Goal: Communication & Community: Answer question/provide support

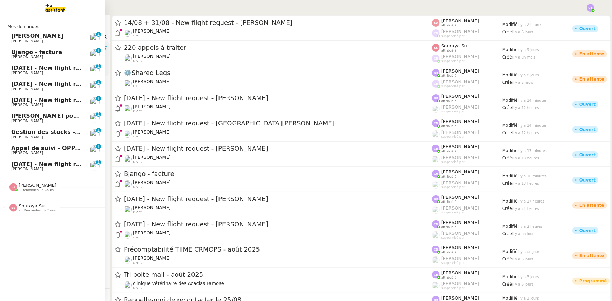
click at [29, 186] on span "[PERSON_NAME]" at bounding box center [38, 185] width 38 height 5
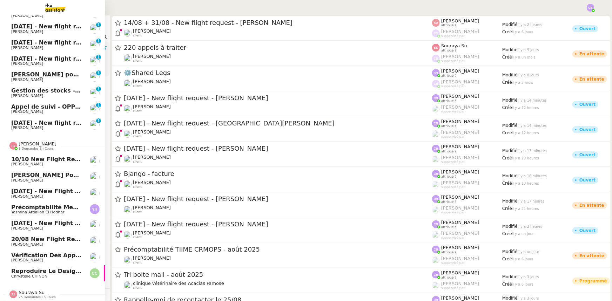
scroll to position [46, 0]
click at [29, 141] on span "[PERSON_NAME]" at bounding box center [38, 143] width 38 height 5
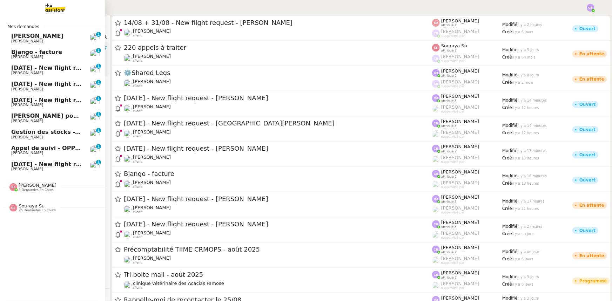
scroll to position [0, 0]
click at [29, 206] on span "Souraya Su" at bounding box center [32, 205] width 26 height 5
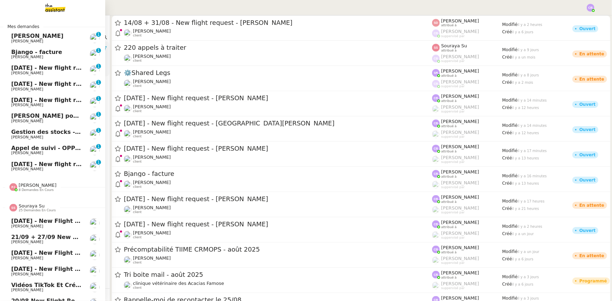
click at [28, 206] on span "Souraya Su" at bounding box center [32, 205] width 26 height 5
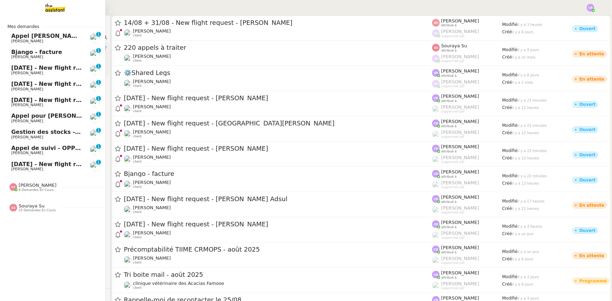
click at [15, 70] on span "22nd August - New flight request - Iliescu Ciprian" at bounding box center [83, 68] width 145 height 7
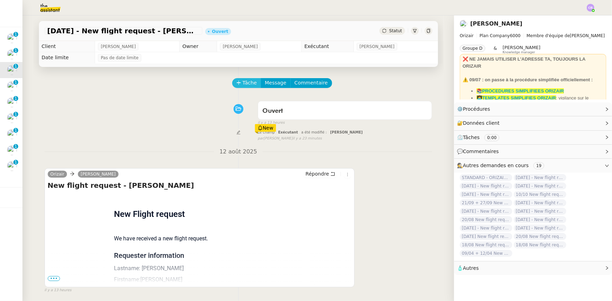
click at [244, 86] on span "Tâche" at bounding box center [250, 83] width 14 height 8
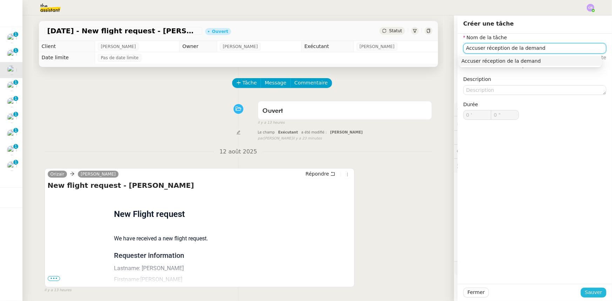
type input "Accuser réception de la demand"
click at [589, 293] on span "Sauver" at bounding box center [593, 293] width 17 height 8
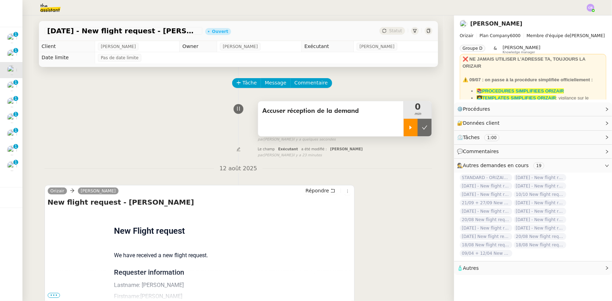
click at [408, 126] on icon at bounding box center [411, 128] width 6 height 6
click at [585, 109] on link "Modifier" at bounding box center [588, 109] width 20 height 8
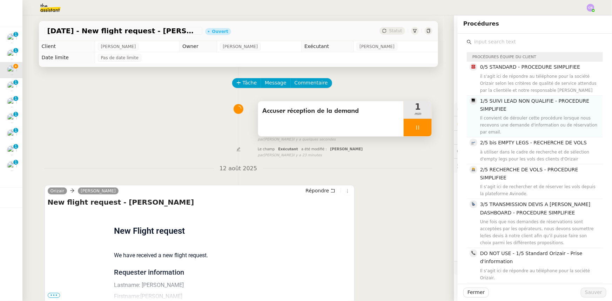
click at [497, 109] on span "1/5 SUIVI LEAD NON QUALIFIE - PROCEDURE SIMPLIFIEE" at bounding box center [534, 105] width 109 height 14
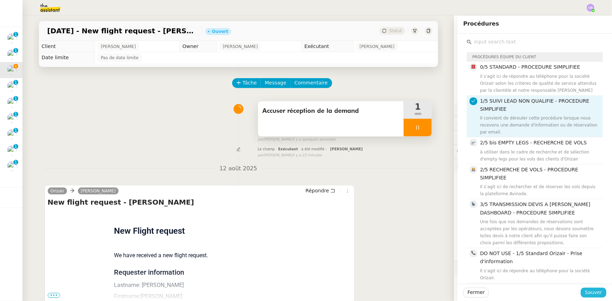
click at [586, 295] on span "Sauver" at bounding box center [593, 293] width 17 height 8
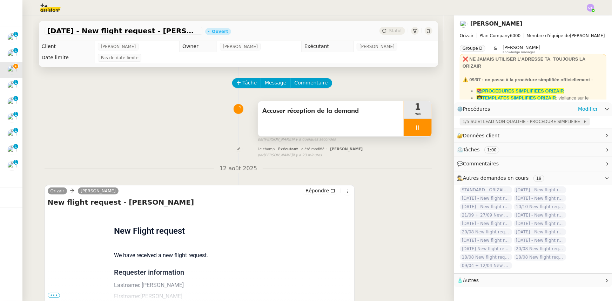
click at [505, 124] on span "1/5 SUIVI LEAD NON QUALIFIE - PROCEDURE SIMPLIFIEE" at bounding box center [523, 121] width 120 height 7
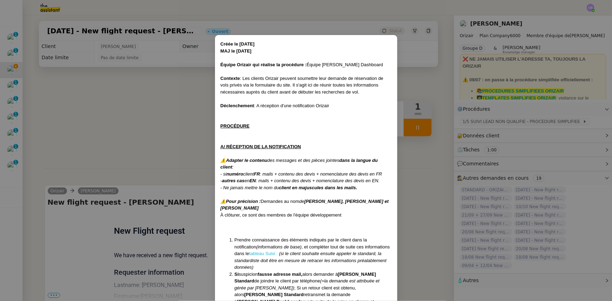
click at [251, 255] on link "tableau Suivi :" at bounding box center [263, 253] width 29 height 5
click at [176, 121] on nz-modal-container "Créée le 16/04/2025 MAJ le 28/07/2025 Équipe Orizair qui réalise la procédure :…" at bounding box center [306, 150] width 612 height 301
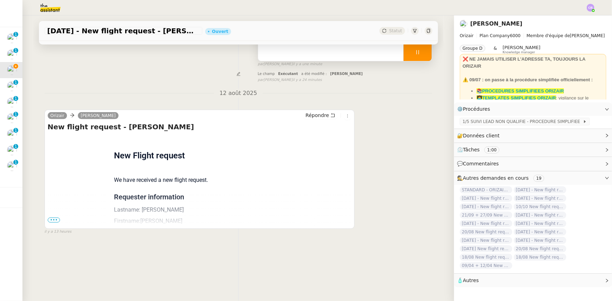
scroll to position [93, 0]
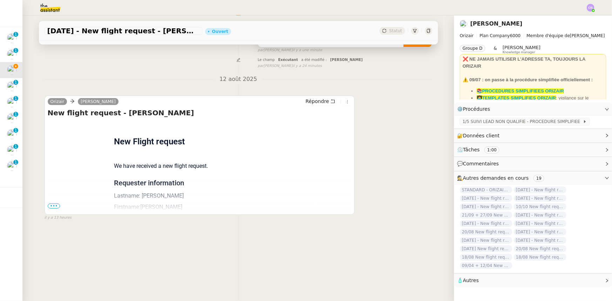
click at [54, 204] on span "•••" at bounding box center [54, 206] width 13 height 5
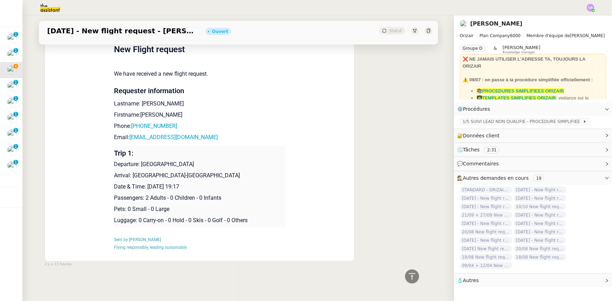
scroll to position [0, 0]
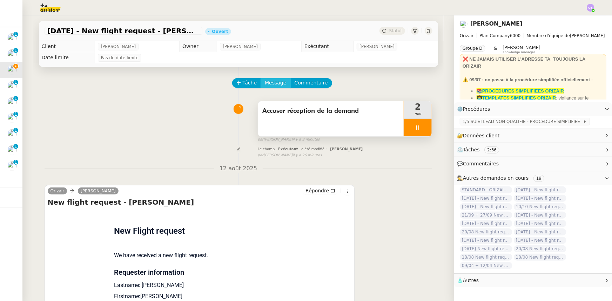
click at [266, 84] on span "Message" at bounding box center [275, 83] width 21 height 8
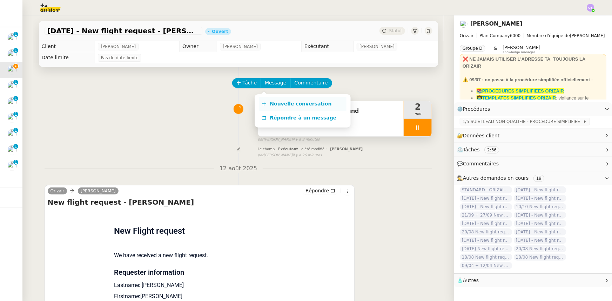
click at [278, 104] on span "Nouvelle conversation" at bounding box center [301, 104] width 62 height 6
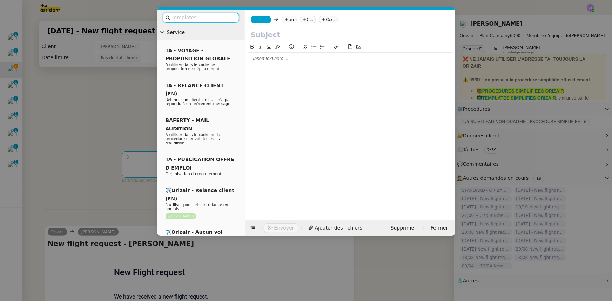
click at [211, 20] on input "text" at bounding box center [203, 18] width 63 height 8
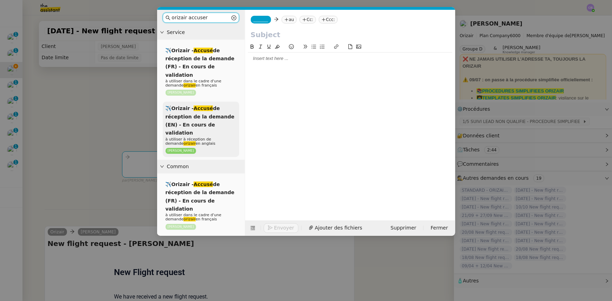
type input "orizair accuser"
click at [201, 115] on span "✈️Orizair - Accusé de réception de la demande (EN) - En cours de validation" at bounding box center [200, 121] width 69 height 30
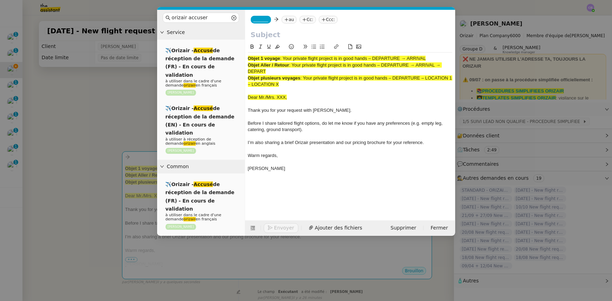
drag, startPoint x: 426, startPoint y: 59, endPoint x: 285, endPoint y: 59, distance: 141.4
click at [285, 59] on span ": Your private flight project is in good hands – DEPARTURE → ARRIVAL" at bounding box center [353, 58] width 146 height 5
copy span "Your private flight project is in good hands – DEPARTURE → ARRIVAL"
click at [280, 35] on input "text" at bounding box center [350, 34] width 199 height 11
paste input "Your private flight project is in good hands – DEPARTURE → ARRIVAL"
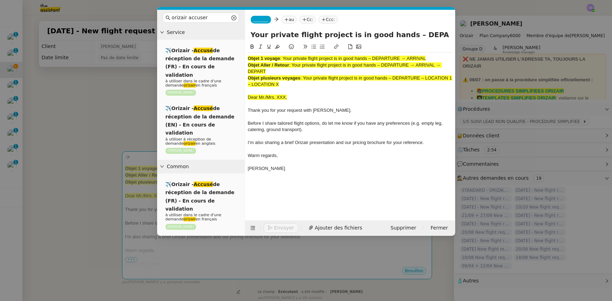
scroll to position [0, 28]
type input "Your private flight project is in good hands – DEPARTURE → ARRIVAL"
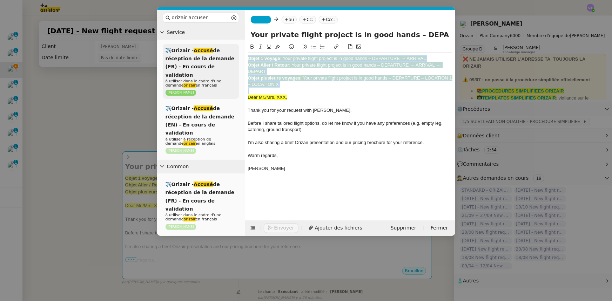
drag, startPoint x: 290, startPoint y: 88, endPoint x: 238, endPoint y: 55, distance: 61.1
click at [238, 55] on nz-layout "orizair accuser Service ✈️Orizair - Accusé de réception de la demande (FR) - En…" at bounding box center [306, 123] width 298 height 226
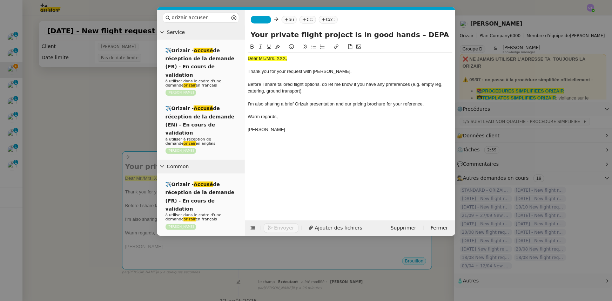
click at [128, 129] on nz-modal-container "orizair accuser Service ✈️Orizair - Accusé de réception de la demande (FR) - En…" at bounding box center [306, 150] width 612 height 301
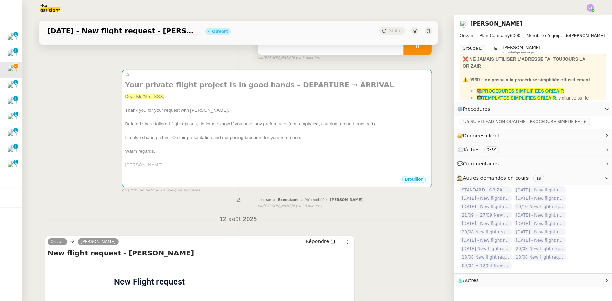
scroll to position [159, 0]
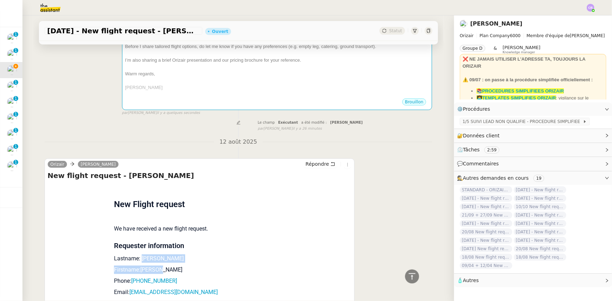
drag, startPoint x: 151, startPoint y: 273, endPoint x: 137, endPoint y: 259, distance: 18.9
click at [137, 259] on td "New Flight request We have received a new flight request. Requester information…" at bounding box center [199, 299] width 171 height 231
copy td "Ciprian Firstname:Iliescu"
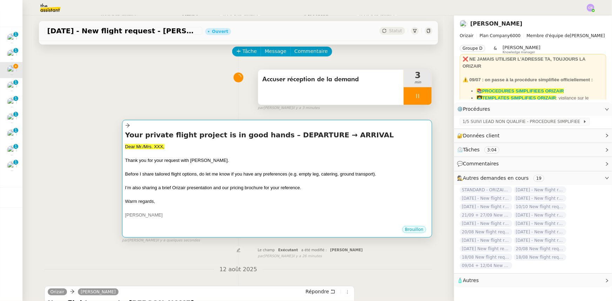
click at [174, 198] on div at bounding box center [277, 194] width 304 height 7
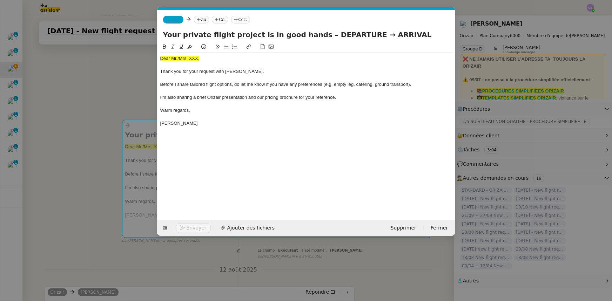
scroll to position [0, 45]
drag, startPoint x: 202, startPoint y: 58, endPoint x: 158, endPoint y: 60, distance: 43.9
click at [158, 60] on nz-spin "Dear Mr./Mrs. XXX, Thank you for your request with Orizair. Before I share tail…" at bounding box center [307, 128] width 298 height 170
click at [189, 48] on icon at bounding box center [189, 46] width 5 height 5
click at [198, 57] on div "Dear Mr./Mrs. XXX," at bounding box center [306, 58] width 292 height 6
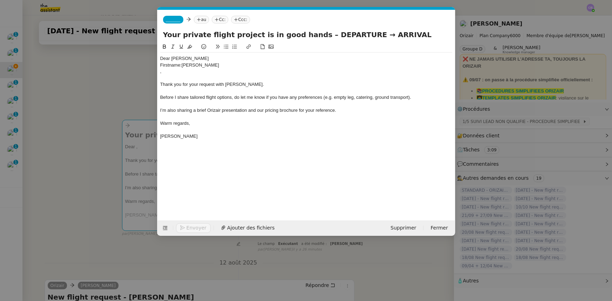
scroll to position [0, 0]
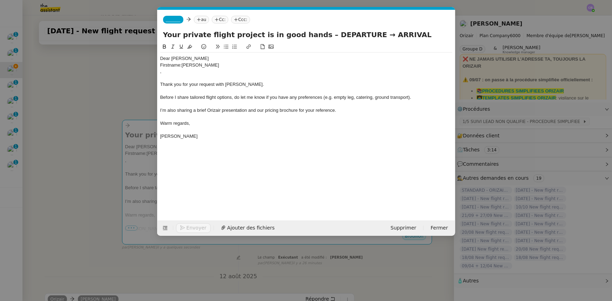
click at [195, 59] on div "Dear Ciprian" at bounding box center [306, 58] width 292 height 6
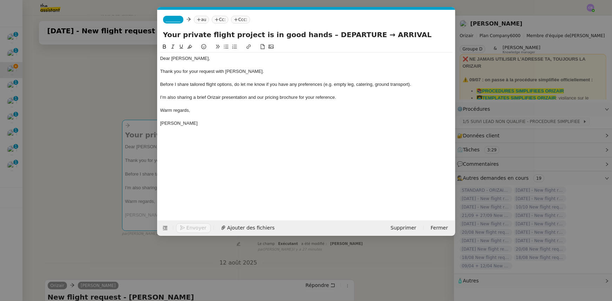
drag, startPoint x: 350, startPoint y: 34, endPoint x: 314, endPoint y: 34, distance: 35.8
click at [314, 34] on input "Your private flight project is in good hands – DEPARTURE → ARRIVAL" at bounding box center [306, 34] width 287 height 11
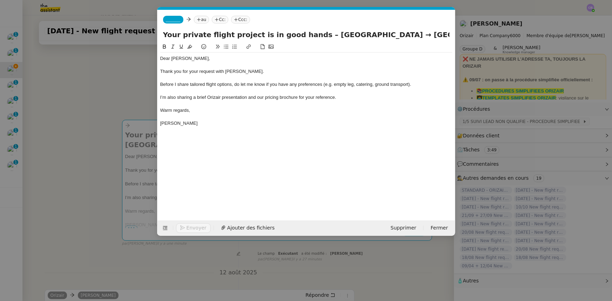
type input "Your private flight project is in good hands – London City Airport → Paris-Orly…"
click at [169, 20] on span "_______" at bounding box center [173, 19] width 15 height 5
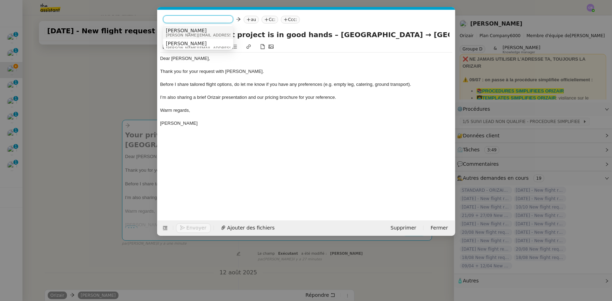
click at [182, 34] on span "josephine.k@orizair.com" at bounding box center [216, 35] width 100 height 4
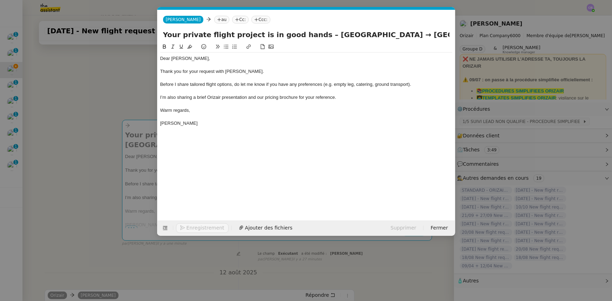
click at [125, 94] on nz-modal-container "orizair accuser Service ✈️Orizair - Accusé de réception de la demande (FR) - En…" at bounding box center [306, 150] width 612 height 301
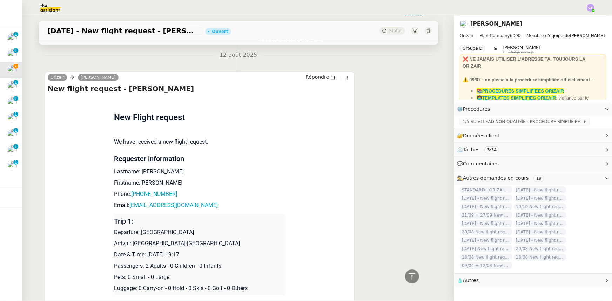
scroll to position [287, 0]
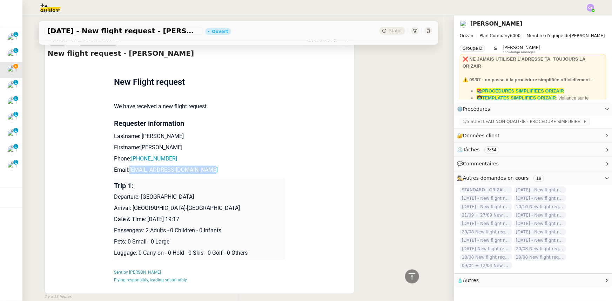
drag, startPoint x: 200, startPoint y: 162, endPoint x: 127, endPoint y: 160, distance: 73.0
click at [127, 166] on p "Email: iliescuciprian280@gmail.com" at bounding box center [199, 170] width 171 height 8
copy link "iliescuciprian280@gmail.com"
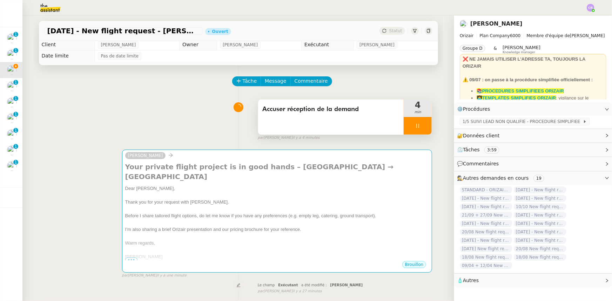
scroll to position [0, 0]
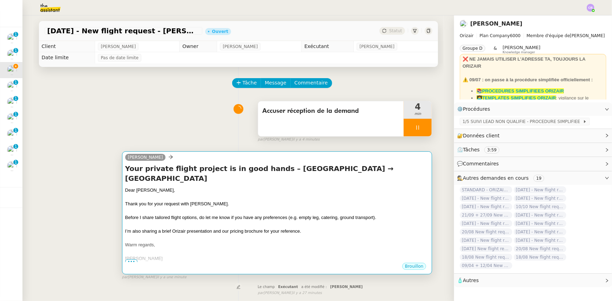
click at [231, 208] on div at bounding box center [277, 211] width 304 height 7
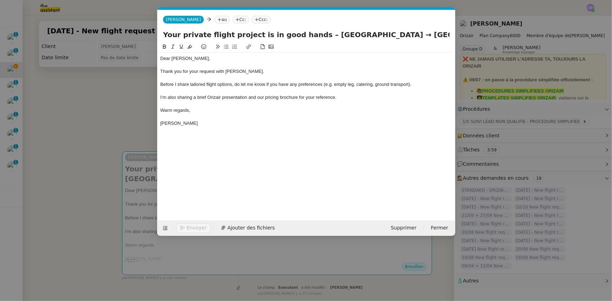
scroll to position [0, 45]
click at [214, 20] on nz-tag "au" at bounding box center [221, 20] width 15 height 8
paste input "iliescuciprian280@gmail.com"
type input "iliescuciprian280@gmail.com"
click at [216, 31] on span "iliescuciprian280@gmail.com" at bounding box center [246, 31] width 86 height 6
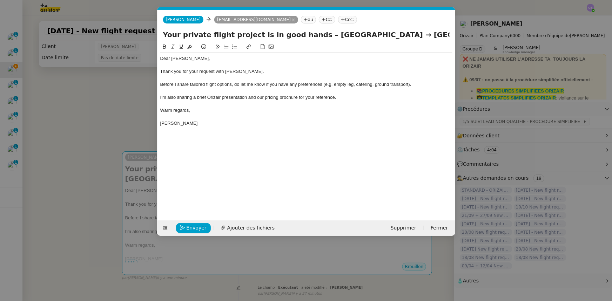
click at [338, 19] on nz-tag "Ccc:" at bounding box center [347, 20] width 19 height 8
type input "louis frei"
click at [321, 32] on span "Louis Frei" at bounding box center [358, 31] width 100 height 6
click at [253, 227] on span "Ajouter des fichiers" at bounding box center [250, 228] width 47 height 8
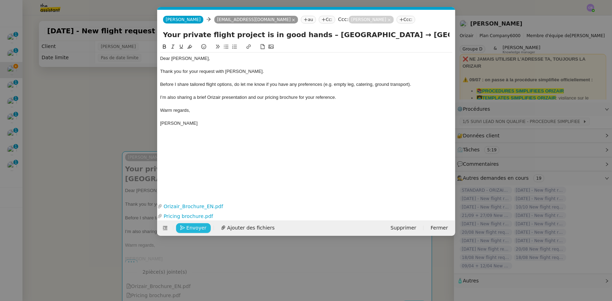
click at [201, 227] on span "Envoyer" at bounding box center [197, 228] width 20 height 8
click at [201, 227] on span "Confirmer l'envoi" at bounding box center [208, 228] width 42 height 8
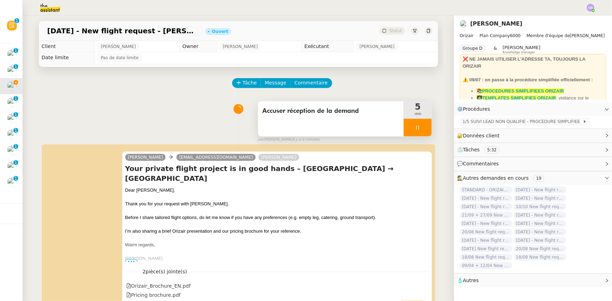
click at [405, 128] on div at bounding box center [418, 128] width 28 height 18
click at [420, 132] on button at bounding box center [425, 128] width 14 height 18
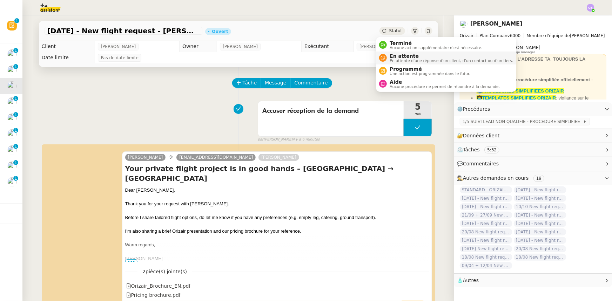
click at [398, 59] on span "En attente d'une réponse d'un client, d'un contact ou d'un tiers." at bounding box center [451, 61] width 123 height 4
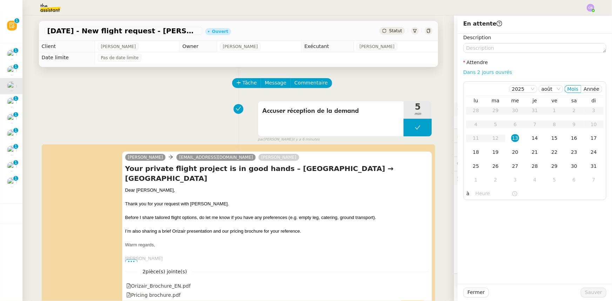
click at [474, 73] on link "Dans 2 jours ouvrés" at bounding box center [487, 72] width 49 height 6
type input "07:00"
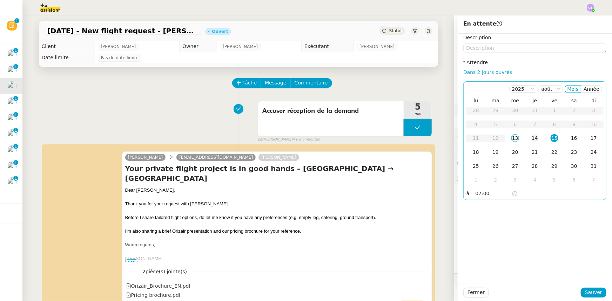
click at [531, 138] on div "14" at bounding box center [535, 138] width 8 height 8
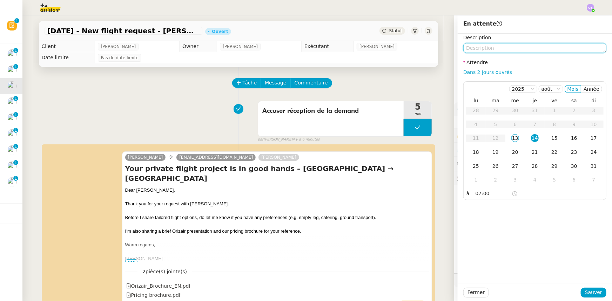
click at [497, 49] on textarea at bounding box center [534, 48] width 143 height 10
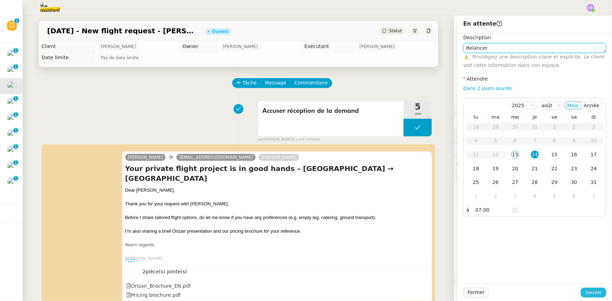
type textarea "Relancer"
click at [592, 294] on span "Sauver" at bounding box center [593, 293] width 17 height 8
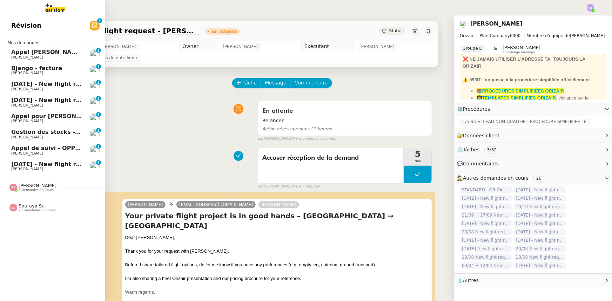
click at [32, 86] on span "7th August - New flight request - Kimberley Stenhouse" at bounding box center [116, 84] width 211 height 7
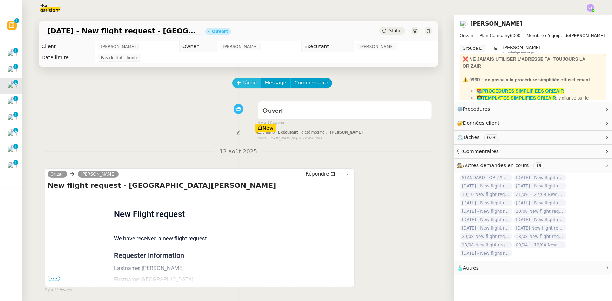
click at [243, 86] on span "Tâche" at bounding box center [250, 83] width 14 height 8
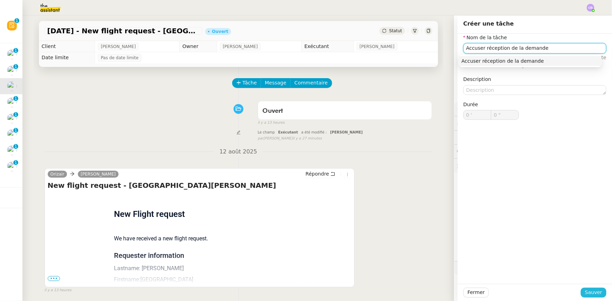
type input "Accuser réception de la demande"
click at [585, 295] on span "Sauver" at bounding box center [593, 293] width 17 height 8
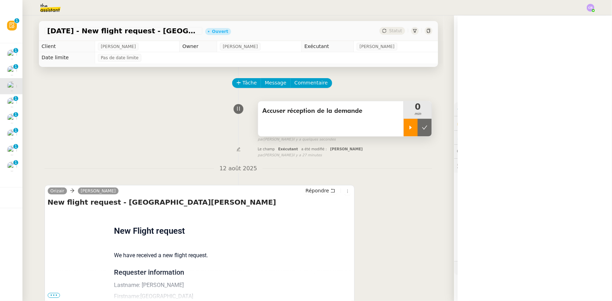
click at [408, 131] on icon at bounding box center [411, 128] width 6 height 6
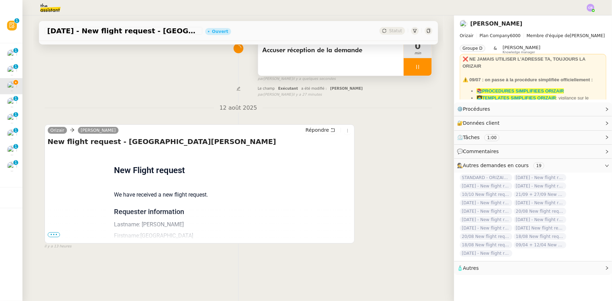
scroll to position [64, 0]
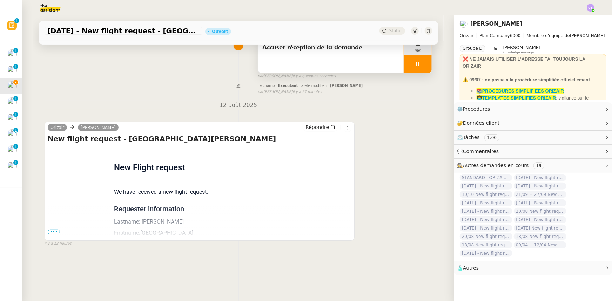
click at [55, 232] on span "•••" at bounding box center [54, 232] width 13 height 5
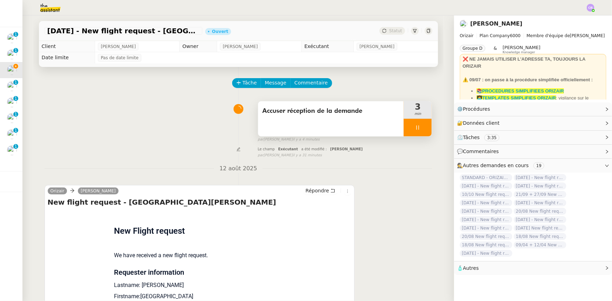
scroll to position [0, 0]
click at [266, 84] on span "Message" at bounding box center [275, 83] width 21 height 8
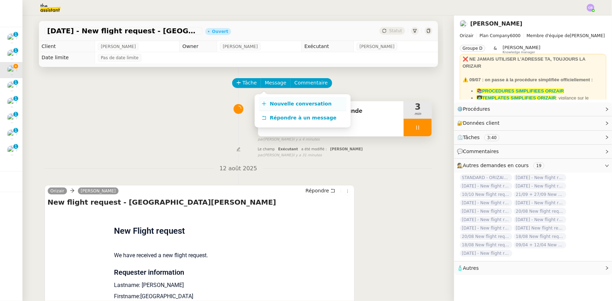
click at [277, 102] on span "Nouvelle conversation" at bounding box center [301, 104] width 62 height 6
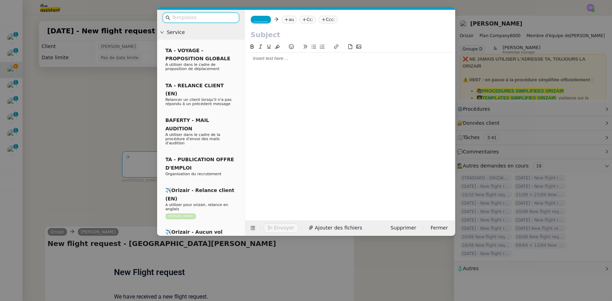
click at [218, 16] on input "text" at bounding box center [203, 18] width 63 height 8
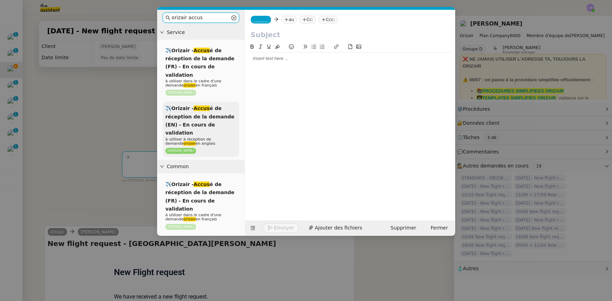
type input "orizair accus"
click at [219, 113] on span "✈️Orizair - Accus é de réception de la demande (EN) - En cours de validation" at bounding box center [200, 121] width 69 height 30
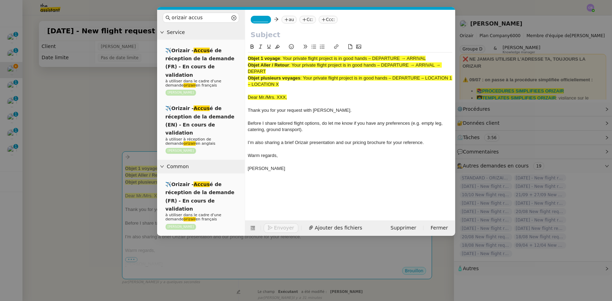
drag, startPoint x: 266, startPoint y: 72, endPoint x: 293, endPoint y: 66, distance: 27.7
click at [293, 66] on span ": Your private flight project is in good hands – DEPARTURE → ARRIVAL → DEPART" at bounding box center [345, 68] width 194 height 12
copy span "Your private flight project is in good hands – DEPARTURE → ARRIVAL → DEPART"
click at [263, 37] on input "text" at bounding box center [350, 34] width 199 height 11
paste input "Your private flight project is in good hands – DEPARTURE → ARRIVAL → DEPART"
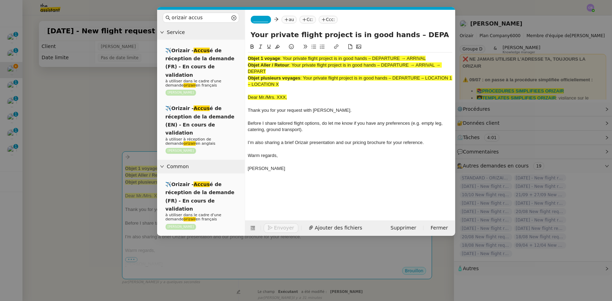
scroll to position [0, 64]
type input "Your private flight project is in good hands – DEPARTURE → ARRIVAL → DEPART"
drag, startPoint x: 286, startPoint y: 87, endPoint x: 247, endPoint y: 60, distance: 47.6
click at [247, 60] on nz-spin "Objet 1 voyage : Your private flight project is in good hands – DEPARTURE → ARR…" at bounding box center [350, 128] width 210 height 170
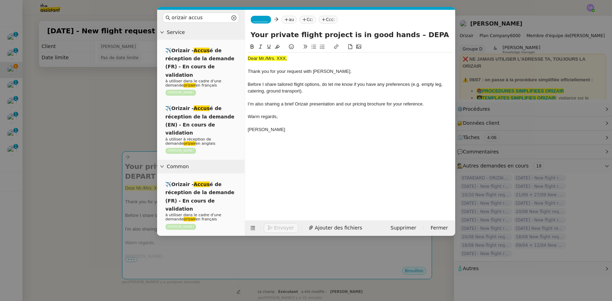
click at [122, 103] on nz-modal-container "orizair accus Service ✈️Orizair - Accus é de réception de la demande (FR) - En …" at bounding box center [306, 150] width 612 height 301
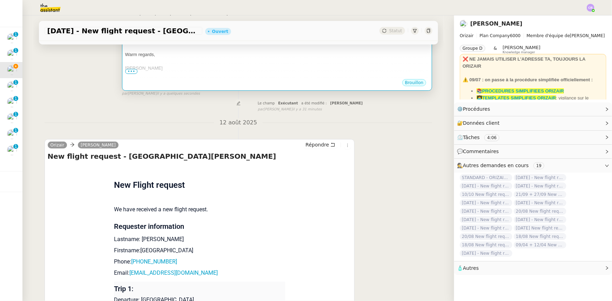
scroll to position [191, 0]
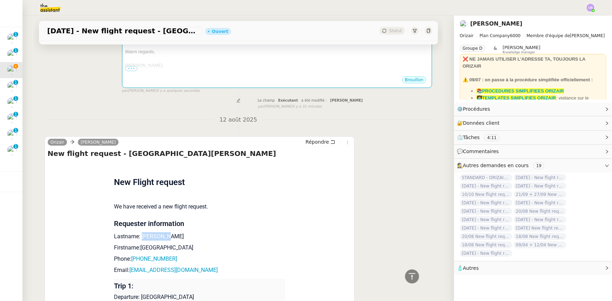
drag, startPoint x: 161, startPoint y: 228, endPoint x: 136, endPoint y: 228, distance: 24.9
click at [136, 233] on p "Lastname: Stenhouse" at bounding box center [199, 237] width 171 height 8
copy p "Stenhouse"
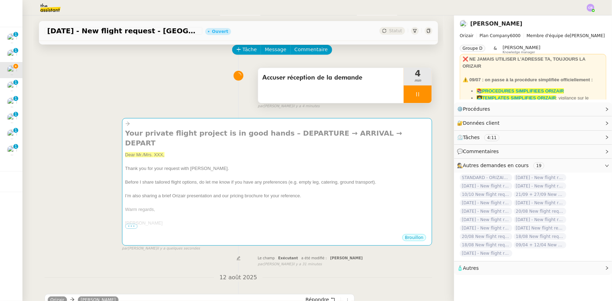
scroll to position [32, 0]
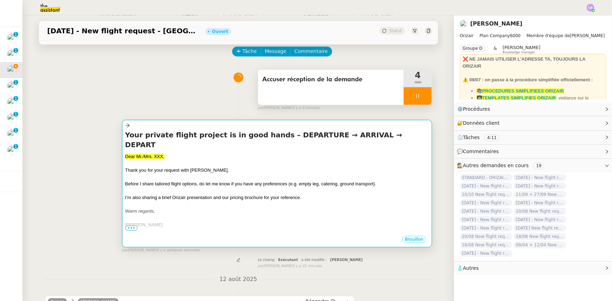
click at [208, 187] on div at bounding box center [277, 190] width 304 height 7
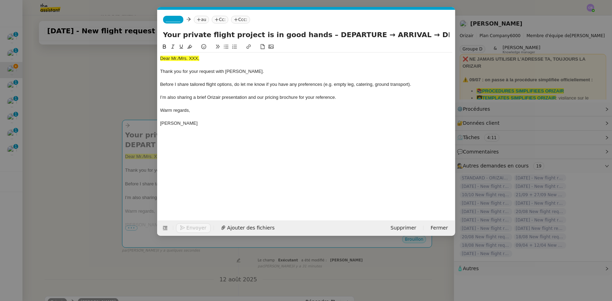
scroll to position [0, 41]
drag, startPoint x: 200, startPoint y: 59, endPoint x: 160, endPoint y: 59, distance: 39.6
click at [160, 59] on div "Dear Mr./Mrs. XXX," at bounding box center [306, 58] width 292 height 6
click at [189, 46] on icon at bounding box center [189, 46] width 5 height 5
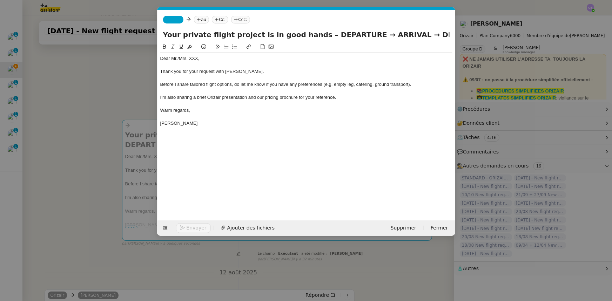
click at [198, 59] on div "Dear Mr./Mrs. XXX," at bounding box center [306, 58] width 292 height 6
click at [179, 59] on div "Dear Mr./Mrs. Stenhouse," at bounding box center [306, 58] width 292 height 6
click at [252, 80] on div at bounding box center [306, 78] width 292 height 6
drag, startPoint x: 351, startPoint y: 33, endPoint x: 313, endPoint y: 33, distance: 37.9
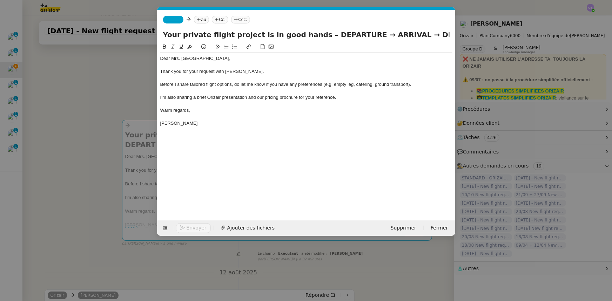
click at [313, 33] on input "Your private flight project is in good hands – DEPARTURE → ARRIVAL → DEPART" at bounding box center [306, 34] width 287 height 11
drag, startPoint x: 345, startPoint y: 34, endPoint x: 297, endPoint y: 35, distance: 47.4
click at [297, 35] on input "Your private flight project is in good hands – Bristol Airport → Malaga-Costa d…" at bounding box center [306, 34] width 287 height 11
click at [386, 32] on input "Your private flight project is in good hands – Bristol Airport → Malaga-Costa d…" at bounding box center [306, 34] width 287 height 11
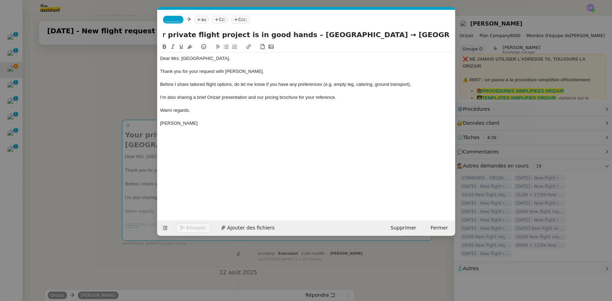
click at [362, 34] on input "Your private flight project is in good hands – Bristol Airport → Malaga-Costa d…" at bounding box center [306, 34] width 287 height 11
click at [371, 35] on input "Your private flight project is in good hands – Bristol Airport → Malaga-Costa d…" at bounding box center [306, 34] width 287 height 11
drag, startPoint x: 425, startPoint y: 34, endPoint x: 448, endPoint y: 35, distance: 23.5
click at [448, 35] on input "Your private flight project is in good hands – Bristol Airport → Malaga-Costa d…" at bounding box center [306, 34] width 287 height 11
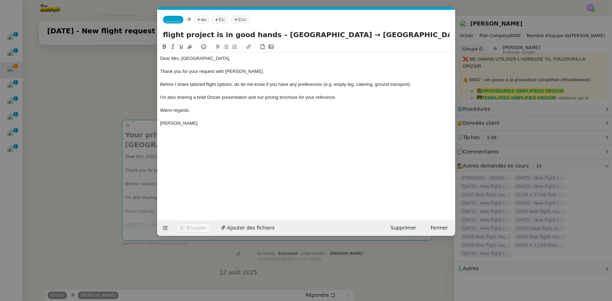
paste input "Bristol Airport"
type input "Your private flight project is in good hands – Bristol Airport → Malaga-Costa d…"
click at [288, 76] on div at bounding box center [306, 78] width 292 height 6
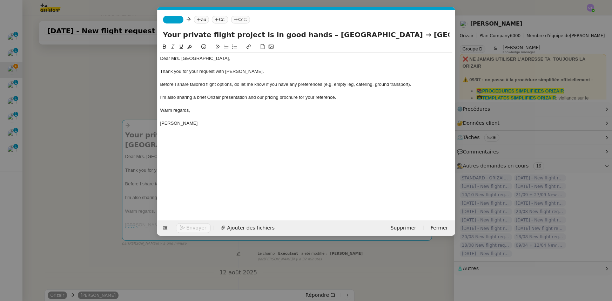
click at [171, 21] on span "_______" at bounding box center [173, 19] width 15 height 5
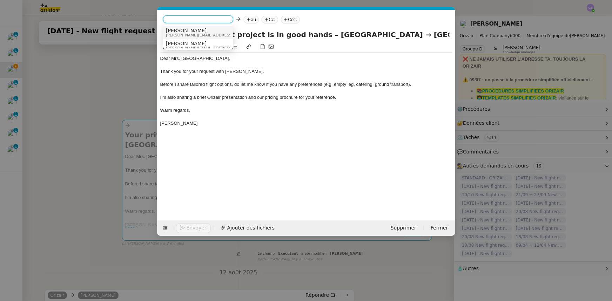
click at [181, 33] on span "josephine.k@orizair.com" at bounding box center [216, 35] width 100 height 4
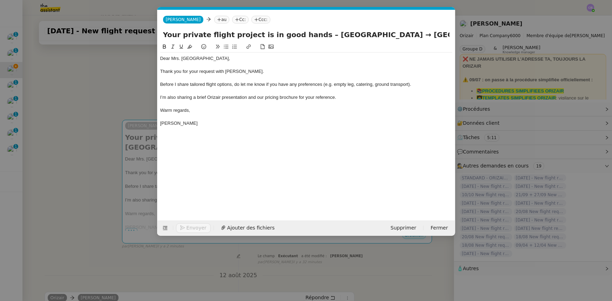
click at [119, 99] on nz-modal-container "orizair accus Service ✈️Orizair - Accus é de réception de la demande (FR) - En …" at bounding box center [306, 150] width 612 height 301
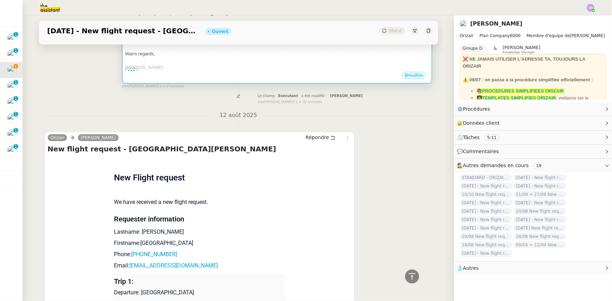
scroll to position [287, 0]
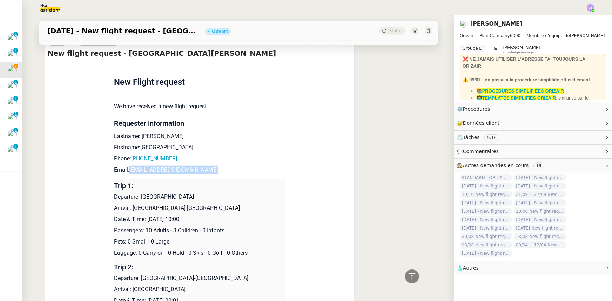
drag, startPoint x: 211, startPoint y: 173, endPoint x: 127, endPoint y: 172, distance: 83.2
click at [127, 172] on p "Email: kimberleystenhouse@gmail.com" at bounding box center [199, 170] width 171 height 8
copy link "kimberleystenhouse@gmail.com"
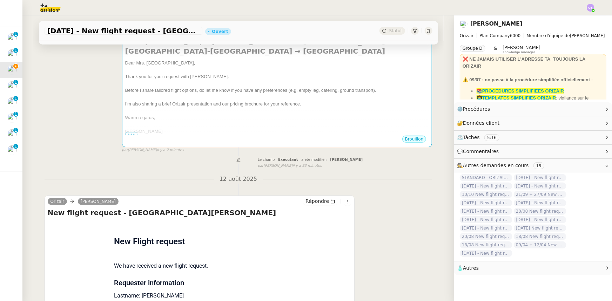
scroll to position [0, 0]
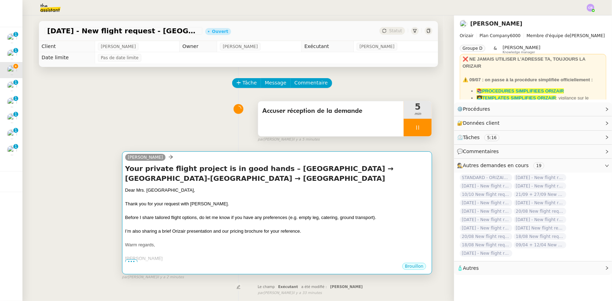
click at [208, 197] on div at bounding box center [277, 197] width 304 height 7
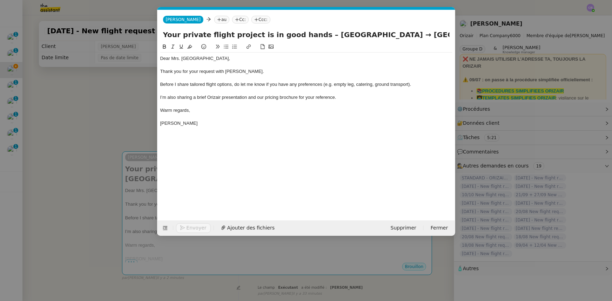
scroll to position [0, 41]
click at [218, 20] on icon at bounding box center [220, 19] width 4 height 0
paste input "kimberleystenhouse@gmail.com"
type input "kimberleystenhouse@gmail.com"
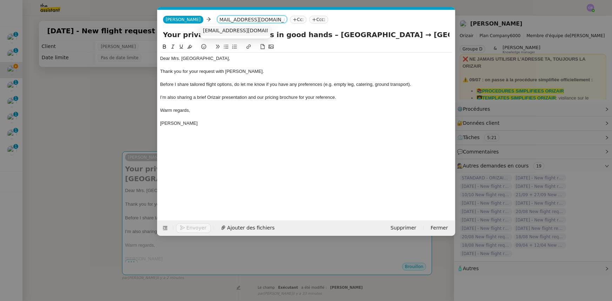
scroll to position [0, 0]
click at [214, 32] on span "kimberleystenhouse@gmail.com" at bounding box center [246, 31] width 86 height 6
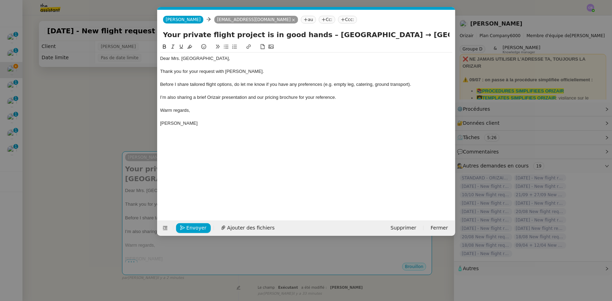
click at [338, 19] on nz-tag "Ccc:" at bounding box center [347, 20] width 19 height 8
type input "louis frei"
click at [323, 30] on span "Louis Frei" at bounding box center [365, 31] width 100 height 6
click at [258, 75] on div at bounding box center [306, 78] width 292 height 6
click at [254, 229] on span "Ajouter des fichiers" at bounding box center [250, 228] width 47 height 8
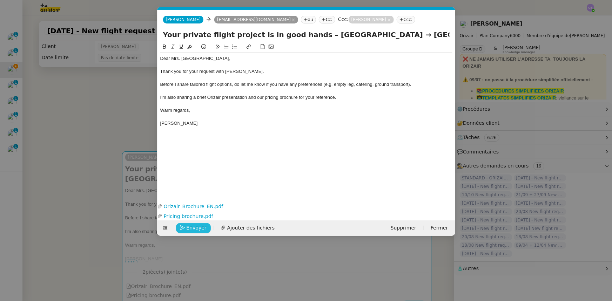
click at [196, 228] on span "Envoyer" at bounding box center [197, 228] width 20 height 8
click at [196, 228] on span "Confirmer l'envoi" at bounding box center [208, 228] width 42 height 8
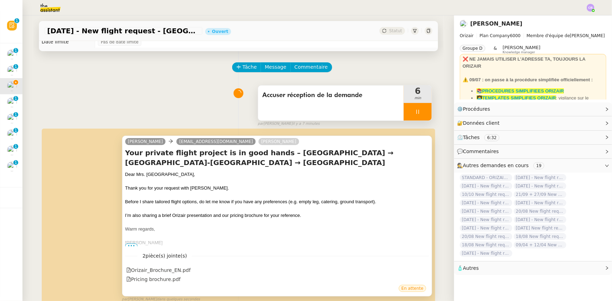
scroll to position [32, 0]
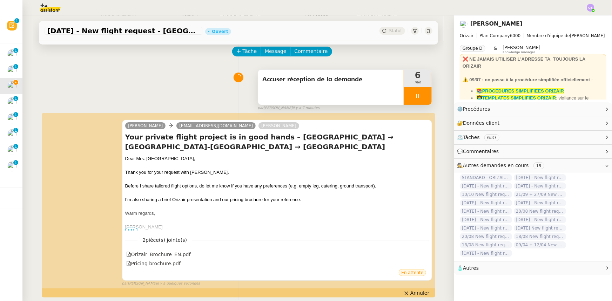
click at [405, 94] on div at bounding box center [418, 96] width 28 height 18
click at [418, 100] on button at bounding box center [425, 96] width 14 height 18
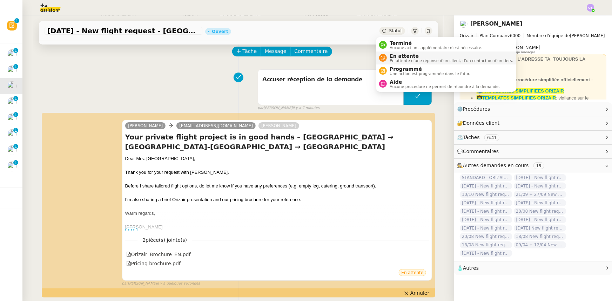
click at [398, 56] on span "En attente" at bounding box center [451, 56] width 123 height 6
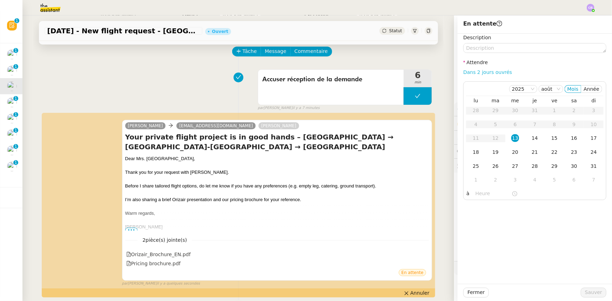
click at [472, 73] on link "Dans 2 jours ouvrés" at bounding box center [487, 72] width 49 height 6
type input "07:00"
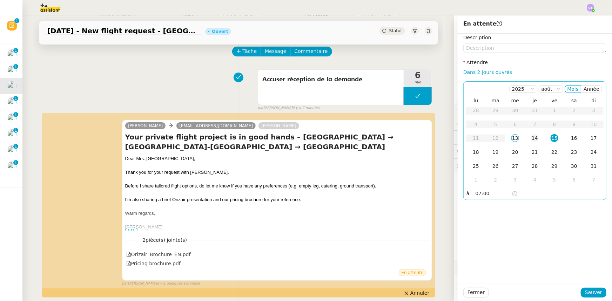
click at [531, 140] on div "14" at bounding box center [535, 138] width 8 height 8
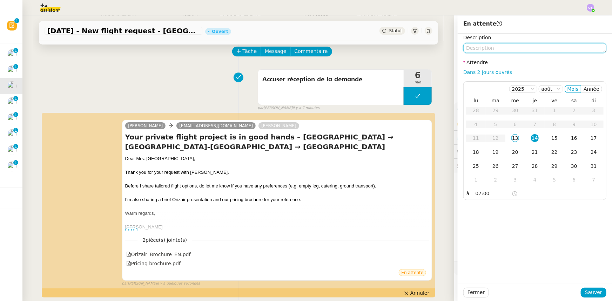
click at [504, 46] on textarea at bounding box center [534, 48] width 143 height 10
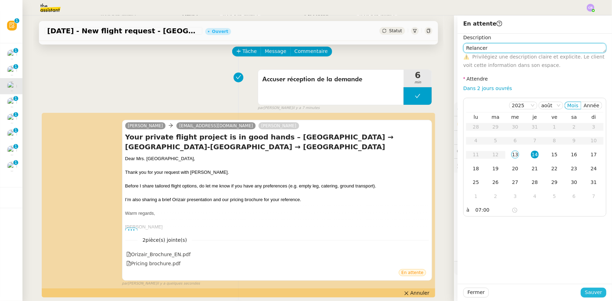
type textarea "Relancer"
click at [587, 292] on span "Sauver" at bounding box center [593, 293] width 17 height 8
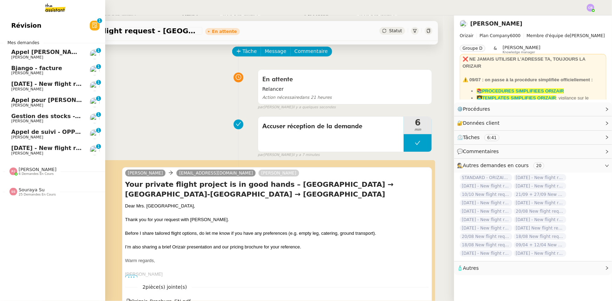
click at [39, 85] on span "30th August - New flight request - Vanita Butt" at bounding box center [83, 84] width 145 height 7
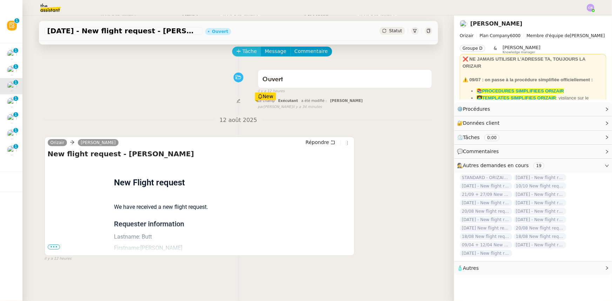
click at [243, 54] on span "Tâche" at bounding box center [250, 51] width 14 height 8
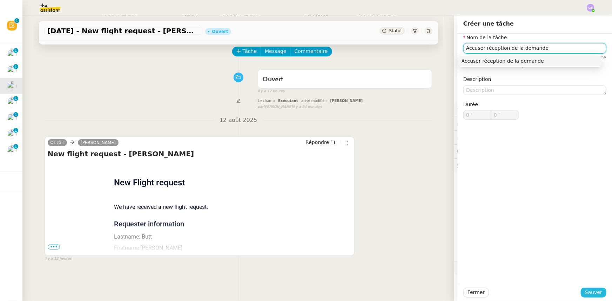
type input "Accuser réception de la demande"
click at [585, 292] on span "Sauver" at bounding box center [593, 293] width 17 height 8
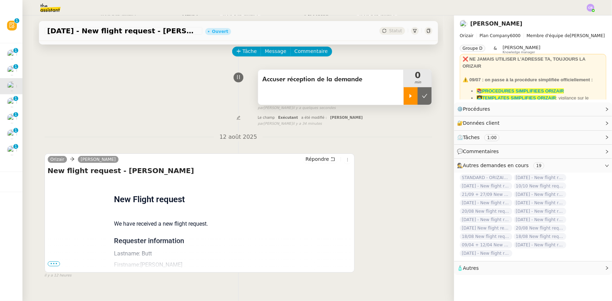
click at [408, 94] on icon at bounding box center [411, 96] width 6 height 6
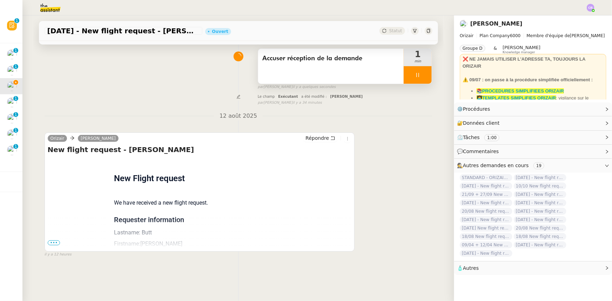
scroll to position [64, 0]
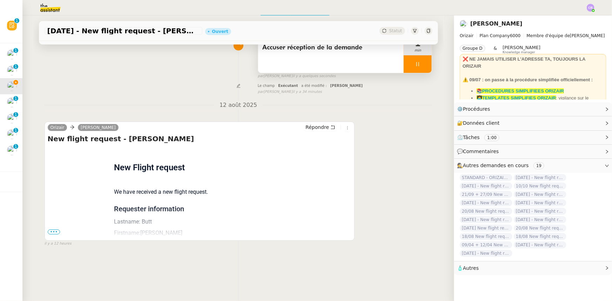
click at [53, 233] on span "•••" at bounding box center [54, 232] width 13 height 5
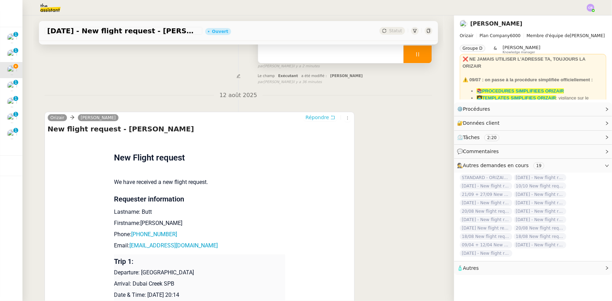
scroll to position [0, 0]
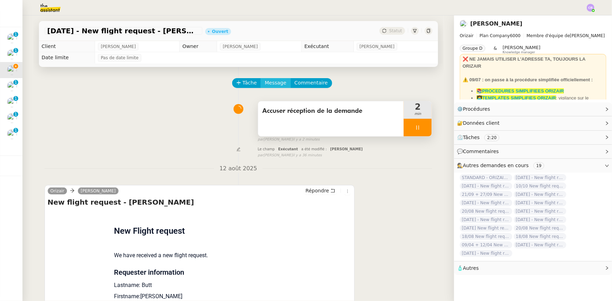
click at [270, 85] on span "Message" at bounding box center [275, 83] width 21 height 8
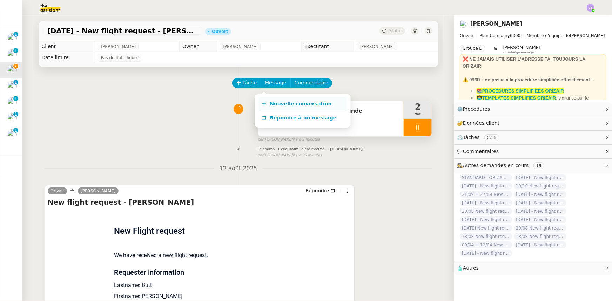
click at [278, 105] on span "Nouvelle conversation" at bounding box center [301, 104] width 62 height 6
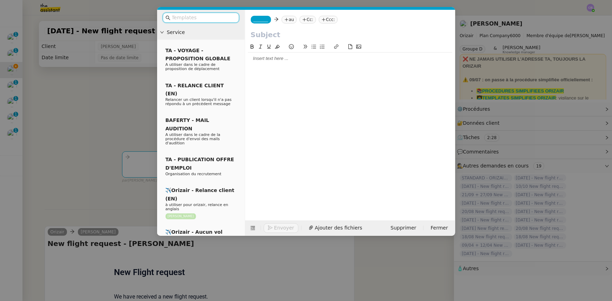
click at [219, 18] on input "text" at bounding box center [203, 18] width 63 height 8
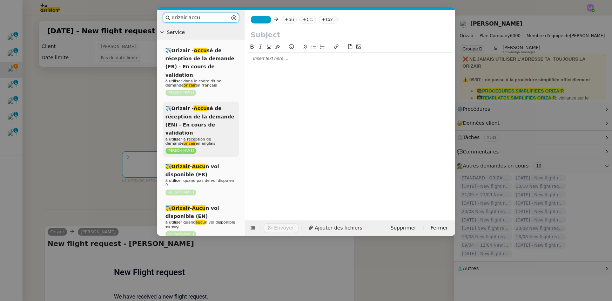
type input "orizair accu"
click at [195, 137] on span "à utiliser à réception de demande orizair en anglais" at bounding box center [191, 141] width 50 height 9
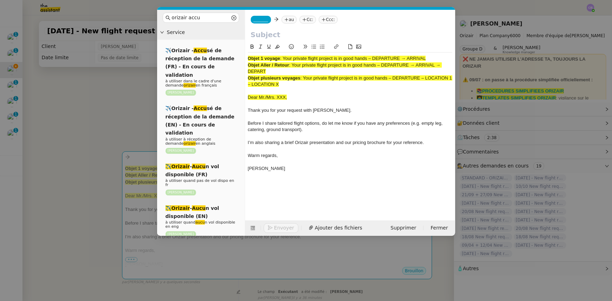
drag, startPoint x: 427, startPoint y: 58, endPoint x: 285, endPoint y: 59, distance: 142.1
click at [285, 59] on span ": Your private flight project is in good hands – DEPARTURE → ARRIVAL" at bounding box center [353, 58] width 146 height 5
copy span "Your private flight project is in good hands – DEPARTURE → ARRIVAL"
click at [266, 35] on input "text" at bounding box center [350, 34] width 199 height 11
paste input "Your private flight project is in good hands – DEPARTURE → ARRIVAL"
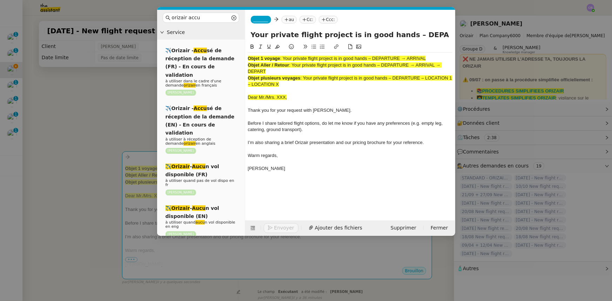
scroll to position [0, 28]
type input "Your private flight project is in good hands – DEPARTURE → ARRIVAL"
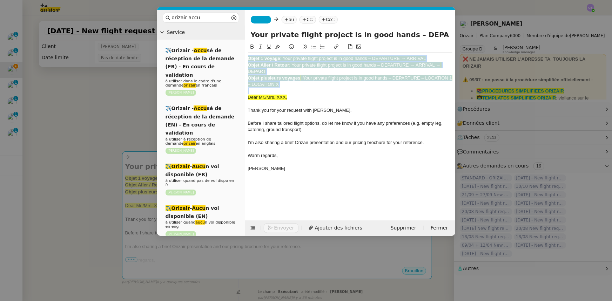
drag, startPoint x: 289, startPoint y: 88, endPoint x: 246, endPoint y: 57, distance: 53.6
click at [246, 57] on nz-spin "Objet 1 voyage : Your private flight project is in good hands – DEPARTURE → ARR…" at bounding box center [350, 128] width 210 height 170
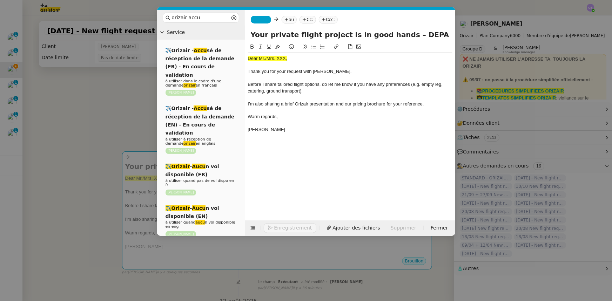
click at [131, 111] on nz-modal-container "orizair accu Service ✈️Orizair - Accu sé de réception de la demande (FR) - En c…" at bounding box center [306, 150] width 612 height 301
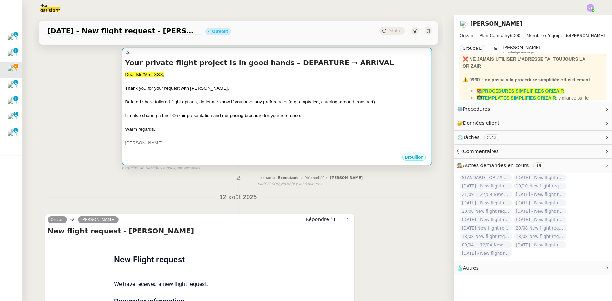
scroll to position [191, 0]
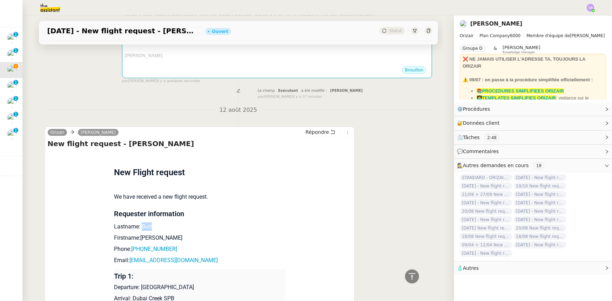
drag, startPoint x: 147, startPoint y: 228, endPoint x: 138, endPoint y: 228, distance: 8.8
click at [138, 228] on p "Lastname: Butt" at bounding box center [199, 227] width 171 height 8
copy p "Butt"
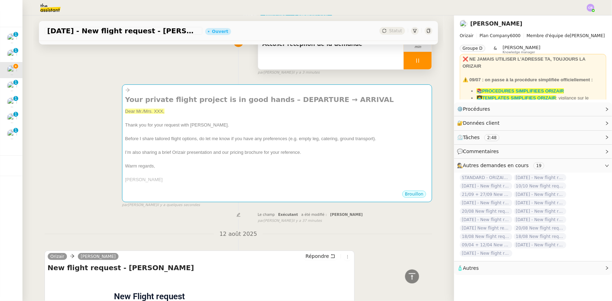
scroll to position [0, 0]
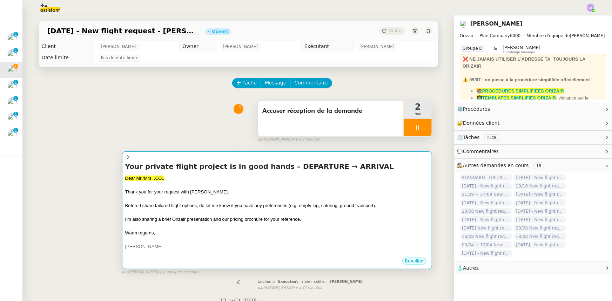
click at [172, 197] on div at bounding box center [277, 198] width 304 height 7
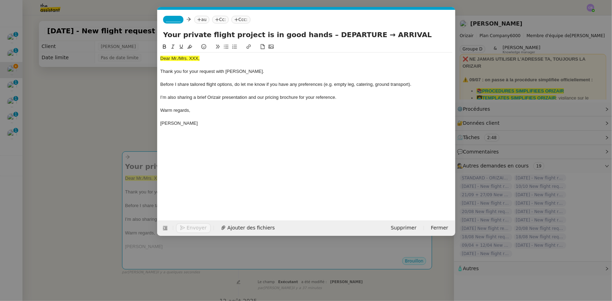
scroll to position [0, 39]
drag, startPoint x: 200, startPoint y: 58, endPoint x: 160, endPoint y: 57, distance: 40.7
click at [160, 57] on nz-spin "Dear Mr./Mrs. XXX, Thank you for your request with Orizair. Before I share tail…" at bounding box center [307, 128] width 298 height 170
click at [189, 48] on icon at bounding box center [189, 46] width 5 height 5
click at [197, 57] on div "Dear Mr./Mrs. XXX," at bounding box center [306, 58] width 292 height 6
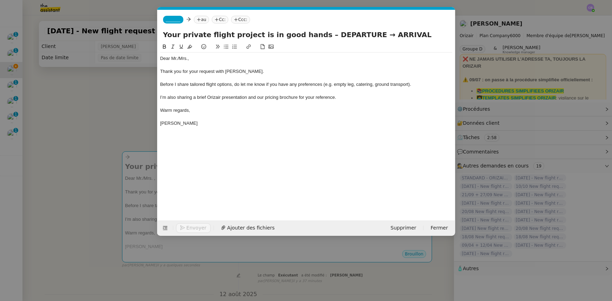
scroll to position [0, 0]
click at [179, 60] on div "Dear Mr./Mrs. Butt," at bounding box center [306, 58] width 292 height 6
click at [209, 88] on div at bounding box center [306, 91] width 292 height 6
drag, startPoint x: 347, startPoint y: 34, endPoint x: 314, endPoint y: 33, distance: 33.3
click at [314, 33] on input "Your private flight project is in good hands – DEPARTURE → ARRIVAL" at bounding box center [306, 34] width 287 height 11
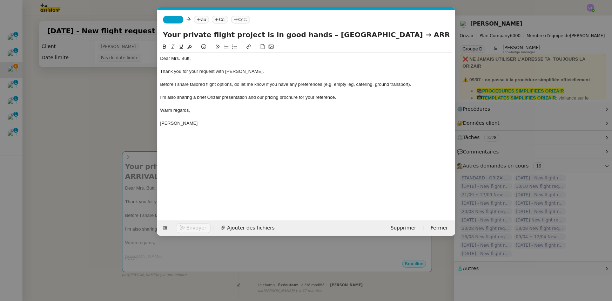
drag, startPoint x: 435, startPoint y: 33, endPoint x: 405, endPoint y: 33, distance: 30.9
click at [405, 33] on input "Your private flight project is in good hands – London Stansted Airport → ARRIVAL" at bounding box center [306, 34] width 287 height 11
type input "Your private flight project is in good hands – London Stansted Airport → Dubai …"
click at [175, 20] on span "_______" at bounding box center [173, 19] width 15 height 5
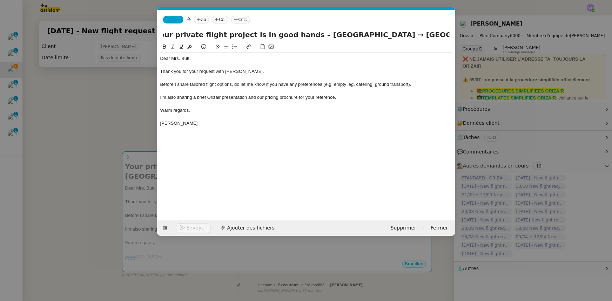
scroll to position [0, 0]
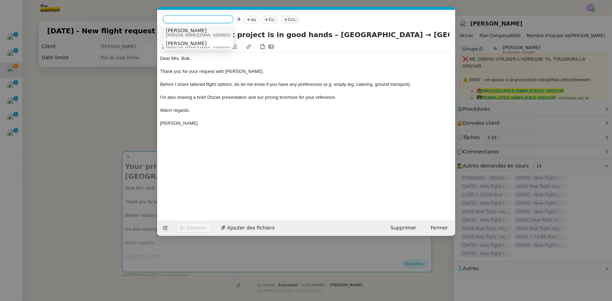
click at [181, 34] on span "josephine.k@orizair.com" at bounding box center [216, 35] width 100 height 4
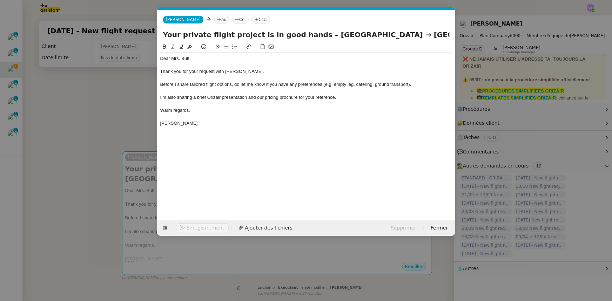
click at [135, 115] on nz-modal-container "orizair accu Service ✈️Orizair - Accu sé de réception de la demande (FR) - En c…" at bounding box center [306, 150] width 612 height 301
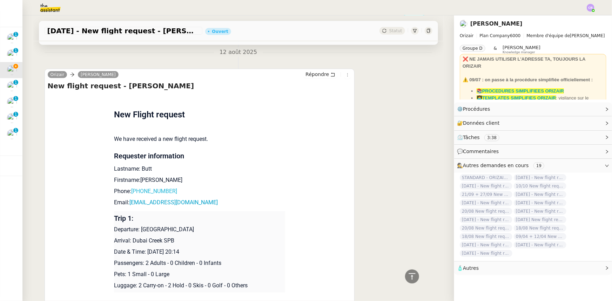
scroll to position [255, 0]
drag, startPoint x: 180, startPoint y: 194, endPoint x: 127, endPoint y: 196, distance: 53.4
click at [127, 198] on p "Email: apdl96@hotmail.com" at bounding box center [199, 202] width 171 height 8
copy link "apdl96@hotmail.com"
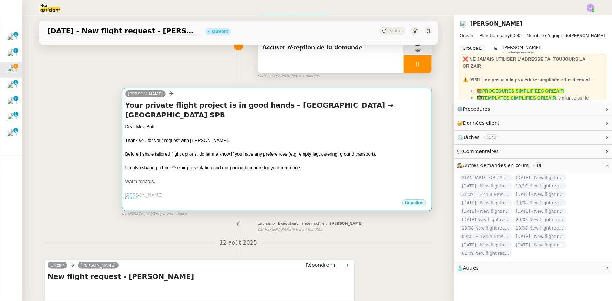
click at [202, 158] on div at bounding box center [277, 161] width 304 height 7
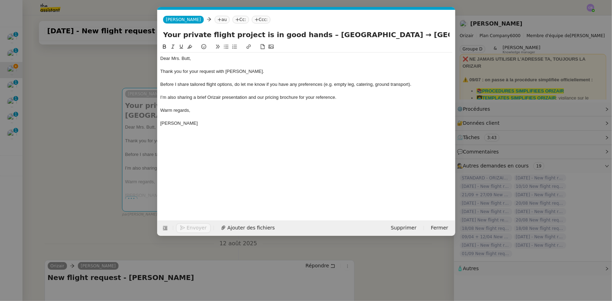
scroll to position [0, 39]
click at [214, 20] on nz-tag "au" at bounding box center [221, 20] width 15 height 8
paste input "apdl96@hotmail.com"
type input "apdl96@hotmail.com"
click at [214, 31] on span "apdl96@hotmail.com" at bounding box center [246, 31] width 86 height 6
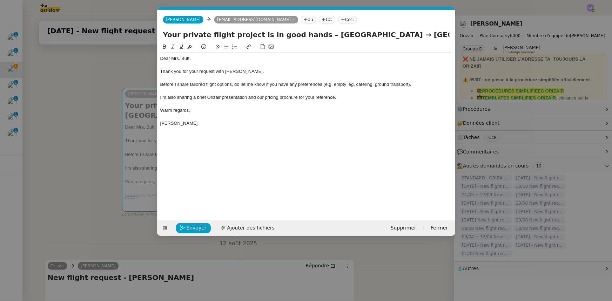
click at [341, 20] on icon at bounding box center [343, 20] width 4 height 4
type input "louis frei"
click at [301, 29] on span "Louis Frei" at bounding box center [344, 31] width 100 height 6
click at [264, 90] on div at bounding box center [306, 91] width 292 height 6
click at [259, 228] on span "Ajouter des fichiers" at bounding box center [250, 228] width 47 height 8
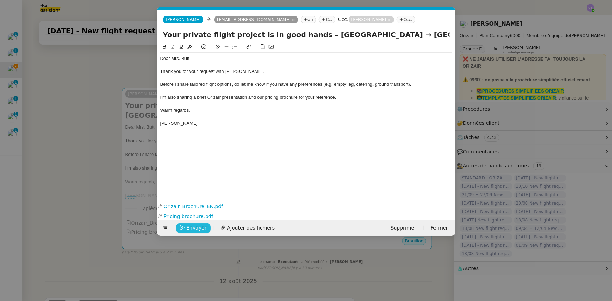
click at [199, 231] on span "Envoyer" at bounding box center [197, 228] width 20 height 8
click at [199, 231] on span "Confirmer l'envoi" at bounding box center [208, 228] width 42 height 8
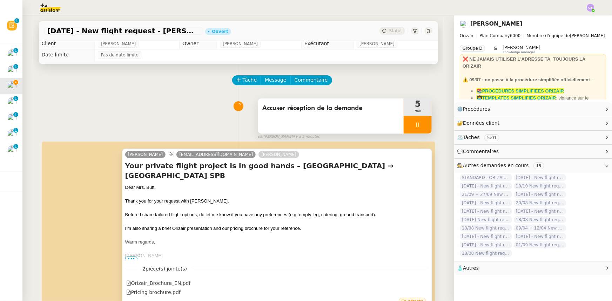
scroll to position [0, 0]
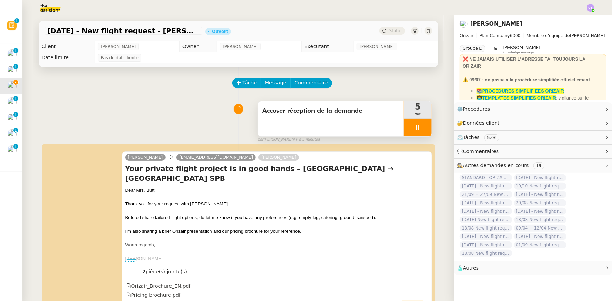
click at [406, 127] on div at bounding box center [418, 128] width 28 height 18
click at [418, 132] on button at bounding box center [425, 128] width 14 height 18
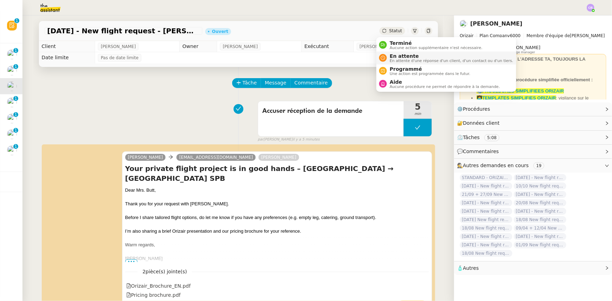
click at [397, 57] on span "En attente" at bounding box center [451, 56] width 123 height 6
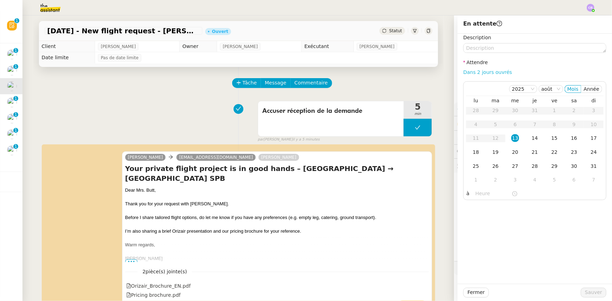
click at [477, 72] on link "Dans 2 jours ouvrés" at bounding box center [487, 72] width 49 height 6
type input "07:00"
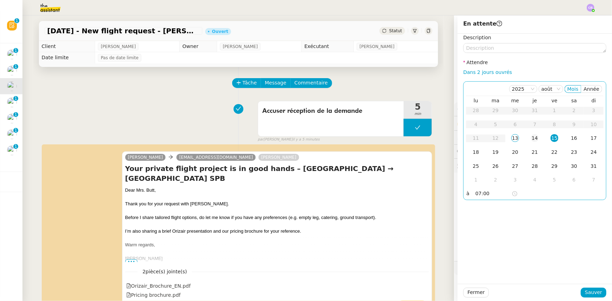
click at [531, 138] on div "14" at bounding box center [535, 138] width 8 height 8
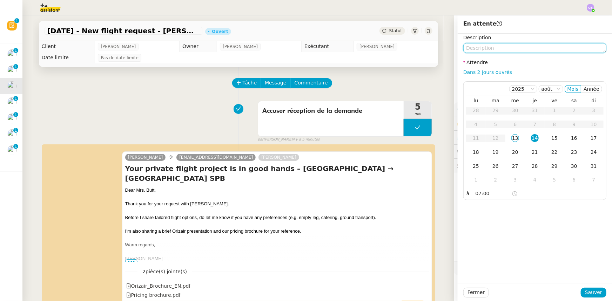
click at [514, 49] on textarea at bounding box center [534, 48] width 143 height 10
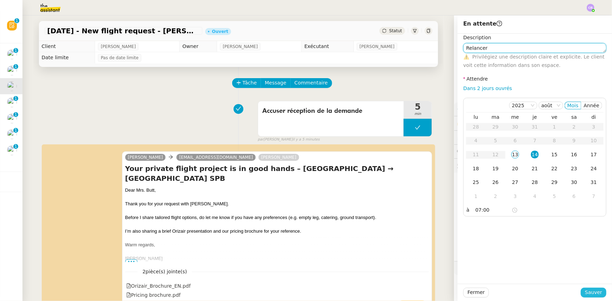
type textarea "Relancer"
click at [589, 293] on span "Sauver" at bounding box center [593, 293] width 17 height 8
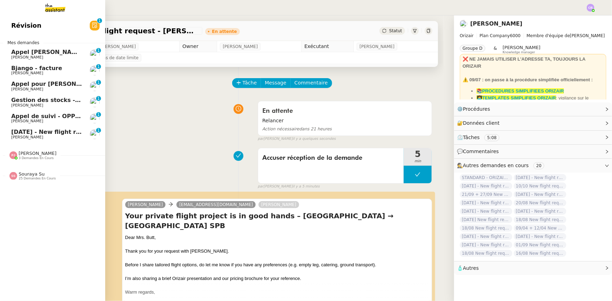
click at [21, 133] on span "14th September - New flight request - Fabien Mougneau" at bounding box center [83, 132] width 145 height 7
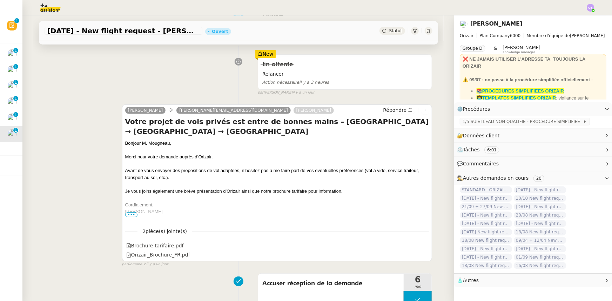
scroll to position [95, 0]
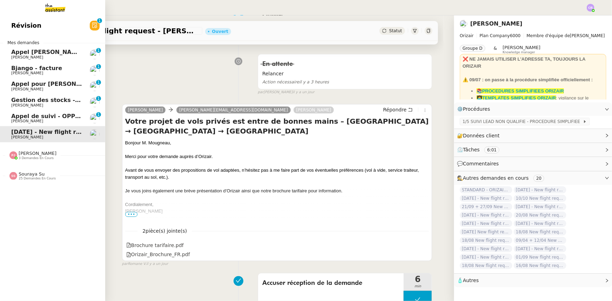
click at [39, 154] on span "Pauline Jennah" at bounding box center [38, 153] width 38 height 5
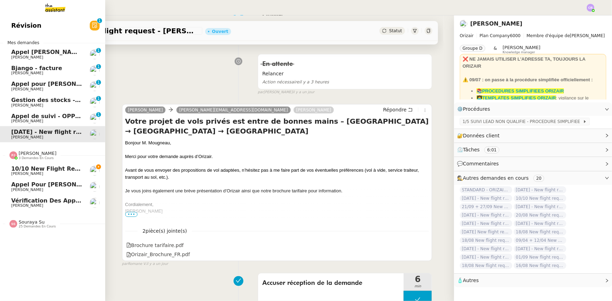
click at [39, 154] on span "Pauline Jennah" at bounding box center [38, 153] width 38 height 5
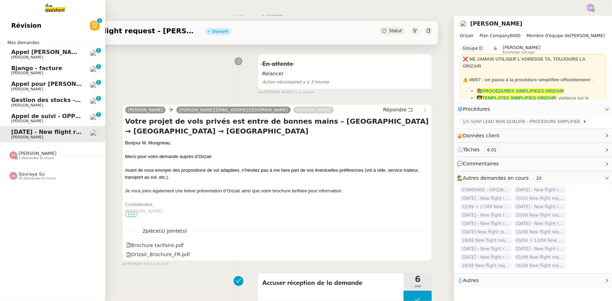
click at [33, 174] on span "Souraya Su" at bounding box center [32, 174] width 26 height 5
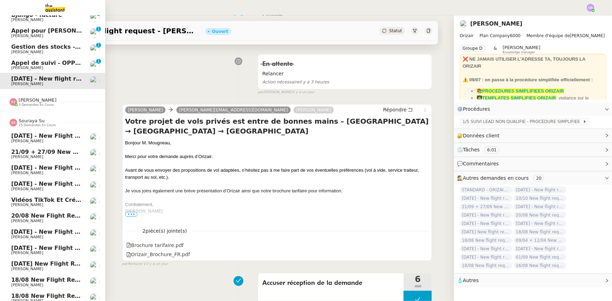
scroll to position [31, 0]
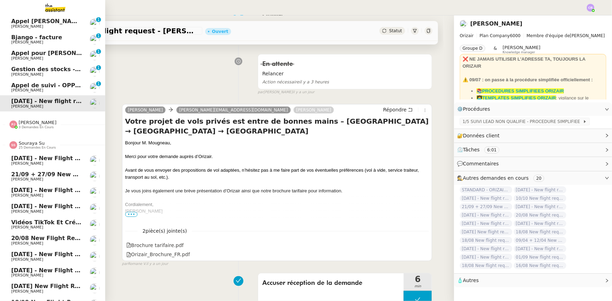
click at [30, 146] on span "25 demandes en cours" at bounding box center [37, 148] width 37 height 4
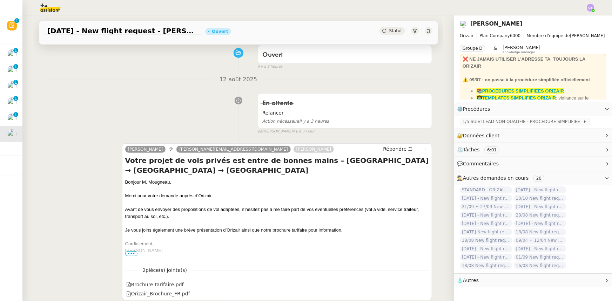
scroll to position [0, 0]
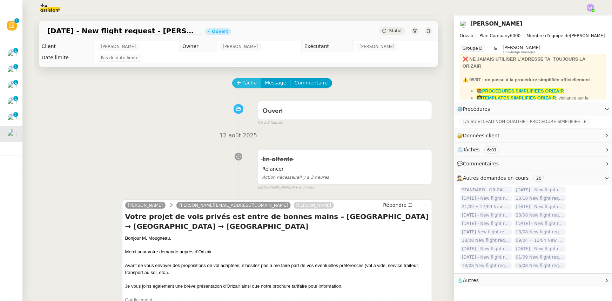
click at [237, 84] on icon at bounding box center [238, 82] width 5 height 5
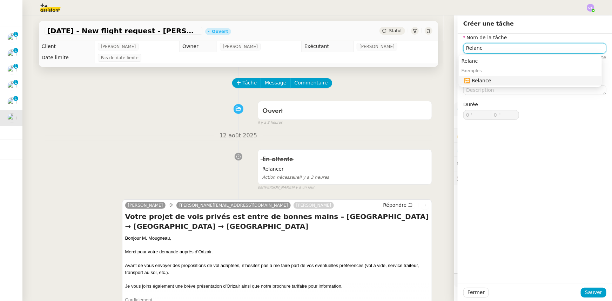
click at [478, 82] on div "🔁 Relance" at bounding box center [532, 81] width 135 height 6
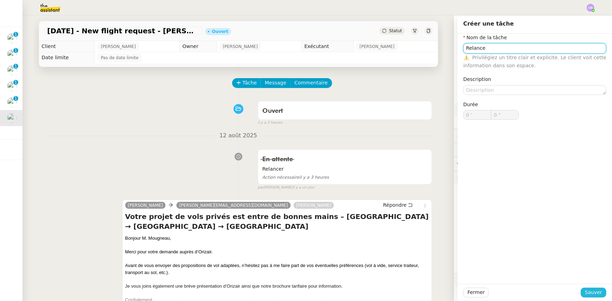
type input "Relance"
click at [588, 292] on span "Sauver" at bounding box center [593, 293] width 17 height 8
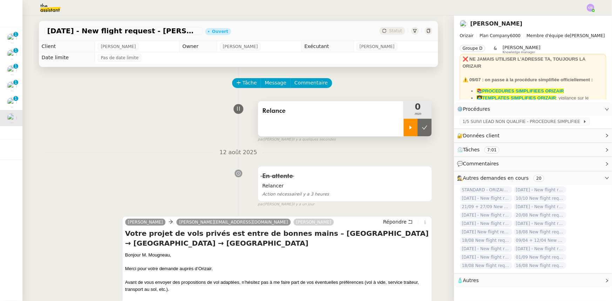
click at [408, 129] on icon at bounding box center [411, 128] width 6 height 6
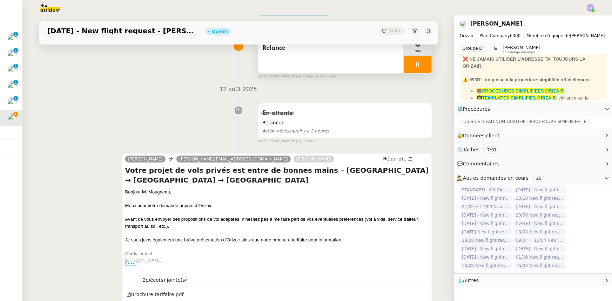
scroll to position [64, 0]
click at [391, 158] on span "Répondre" at bounding box center [395, 158] width 24 height 7
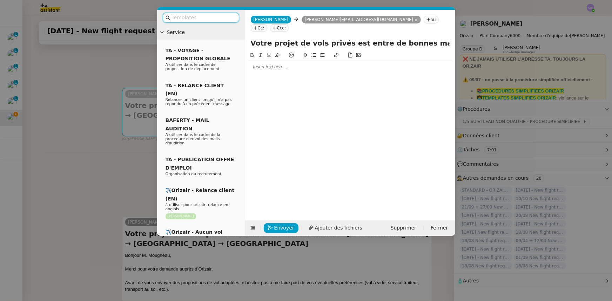
click at [223, 17] on input "text" at bounding box center [203, 18] width 63 height 8
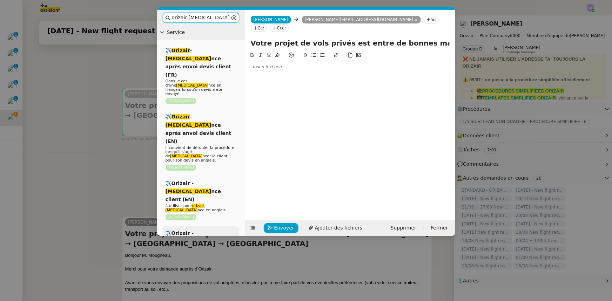
type input "orizair rela"
click at [217, 254] on span "à utiliser pour orizair , première rela nce en français" at bounding box center [197, 260] width 63 height 13
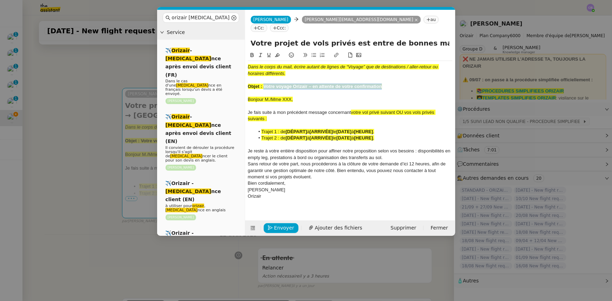
drag, startPoint x: 382, startPoint y: 79, endPoint x: 265, endPoint y: 77, distance: 117.2
click at [265, 84] on strong "Objet : Votre voyage Orizair – en attente de votre confirmation" at bounding box center [315, 86] width 134 height 5
copy strong "Votre voyage Orizair – en attente de votre confirmation"
drag, startPoint x: 424, startPoint y: 34, endPoint x: 253, endPoint y: 29, distance: 171.6
click at [253, 38] on input "Votre projet de vols privés est entre de bonnes mains – Dubai → Abu Dhabi → Dub…" at bounding box center [350, 43] width 199 height 11
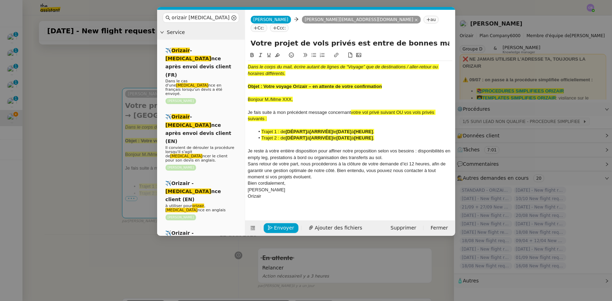
paste input "voyage Orizair – en attente de votre confirmation"
type input "Votre voyage Orizair – en attente de votre confirmation – Dubai → Abu Dhabi → D…"
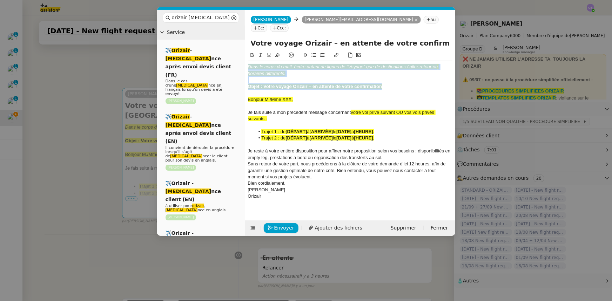
drag, startPoint x: 392, startPoint y: 80, endPoint x: 243, endPoint y: 59, distance: 149.8
click at [243, 59] on nz-layout "orizair rela Service ✈️ Orizair - Rela nce après envoi devis client (FR) Dans l…" at bounding box center [306, 123] width 298 height 226
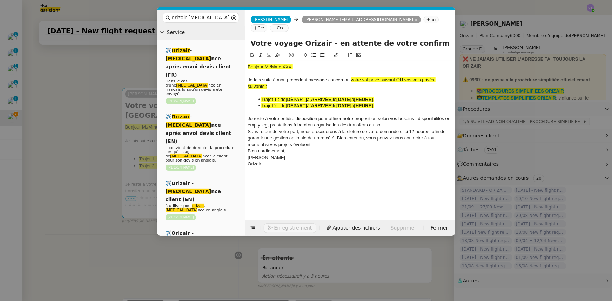
click at [77, 120] on nz-modal-container "orizair rela Service ✈️ Orizair - Rela nce après envoi devis client (FR) Dans l…" at bounding box center [306, 150] width 612 height 301
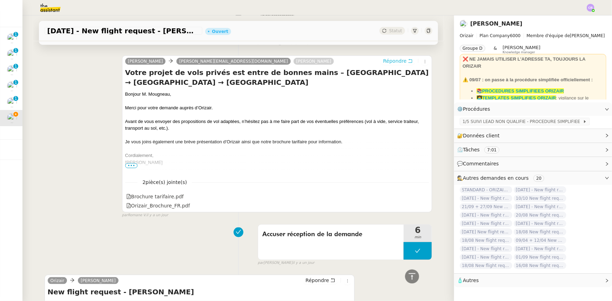
scroll to position [307, 0]
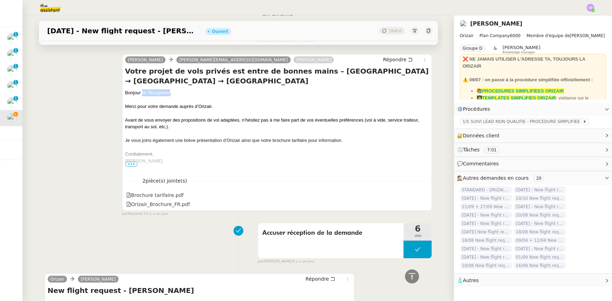
drag, startPoint x: 167, startPoint y: 84, endPoint x: 140, endPoint y: 81, distance: 26.9
click at [140, 89] on div "Bonjour M. Mougneau," at bounding box center [277, 92] width 304 height 7
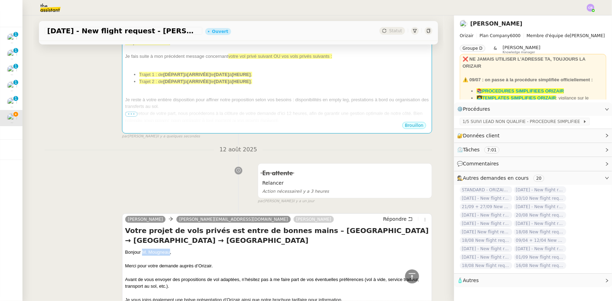
scroll to position [84, 0]
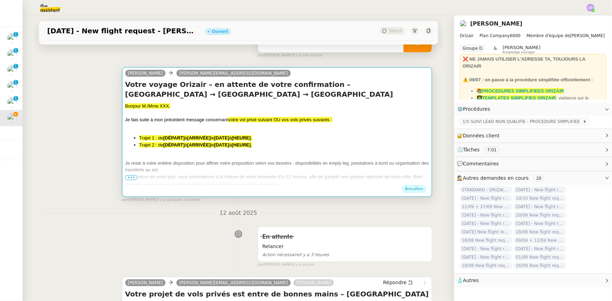
click at [211, 153] on div at bounding box center [277, 156] width 304 height 7
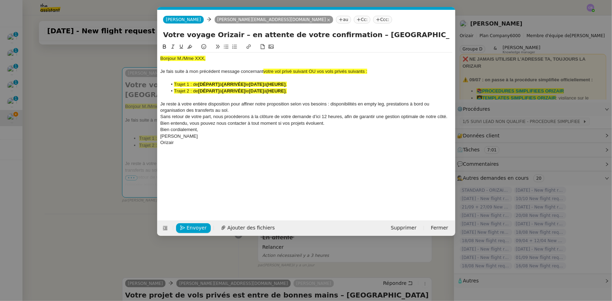
scroll to position [0, 37]
drag, startPoint x: 206, startPoint y: 59, endPoint x: 160, endPoint y: 56, distance: 46.1
click at [160, 56] on div "Bonjour M./Mme XXX," at bounding box center [306, 58] width 292 height 6
click at [189, 46] on icon at bounding box center [189, 46] width 5 height 5
click at [204, 59] on div "Bonjour M./Mme XXX," at bounding box center [306, 58] width 292 height 6
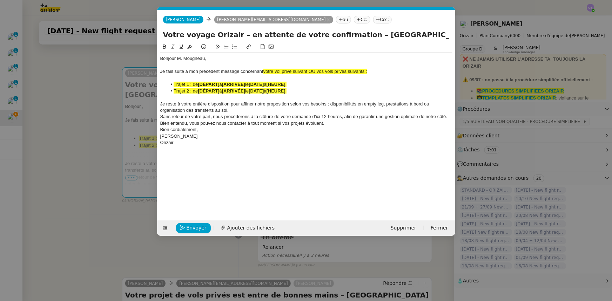
scroll to position [0, 0]
drag, startPoint x: 317, startPoint y: 71, endPoint x: 266, endPoint y: 72, distance: 51.2
click at [266, 72] on span "votre vol privé suivant OU vos vols privés suivants :" at bounding box center [315, 71] width 104 height 5
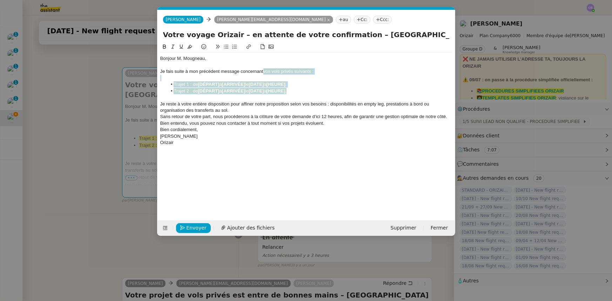
drag, startPoint x: 298, startPoint y: 92, endPoint x: 263, endPoint y: 71, distance: 40.9
click at [263, 71] on div "Bonjour M. Mougneau, Je fais suite à mon précédent message concernant vos vols …" at bounding box center [306, 101] width 292 height 96
click at [189, 49] on icon at bounding box center [189, 46] width 5 height 5
click at [328, 91] on li "Trajet 2 : de [DÉPART] à [ARRIVÉE] le [DATE] à [HEURE] ." at bounding box center [310, 91] width 286 height 6
drag, startPoint x: 372, startPoint y: 34, endPoint x: 355, endPoint y: 33, distance: 16.5
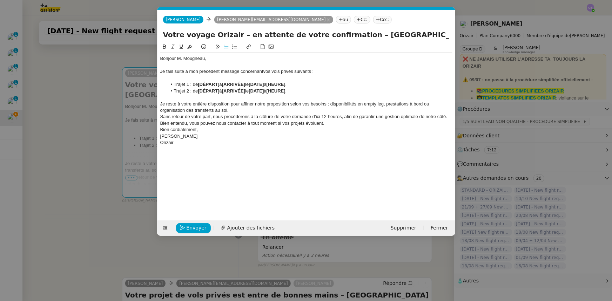
click at [355, 33] on input "Votre voyage Orizair – en attente de votre confirmation – Dubai → Abu Dhabi → D…" at bounding box center [306, 34] width 287 height 11
click at [219, 83] on strong "[DÉPART]" at bounding box center [208, 84] width 21 height 5
drag, startPoint x: 398, startPoint y: 35, endPoint x: 364, endPoint y: 33, distance: 34.1
click at [364, 33] on input "Votre voyage Orizair – en attente de votre confirmation – → Abu Dhabi → Dubai" at bounding box center [306, 34] width 287 height 11
click at [280, 85] on li "Trajet 1 : de Dubai International Airport à [ARRIVÉE] le [DATE] à [HEURE] ." at bounding box center [310, 84] width 286 height 6
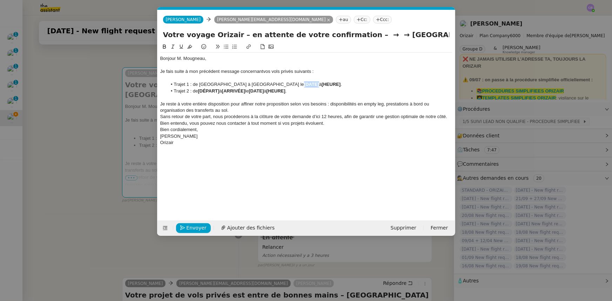
drag, startPoint x: 340, startPoint y: 84, endPoint x: 325, endPoint y: 84, distance: 15.1
click at [319, 84] on strong "[DATE]" at bounding box center [311, 84] width 15 height 5
drag, startPoint x: 388, startPoint y: 85, endPoint x: 376, endPoint y: 85, distance: 12.3
click at [376, 85] on li "Trajet 1 : de Dubai International Airport à Abu Dhabi International Airport le …" at bounding box center [310, 84] width 286 height 6
click at [164, 48] on icon at bounding box center [164, 46] width 5 height 5
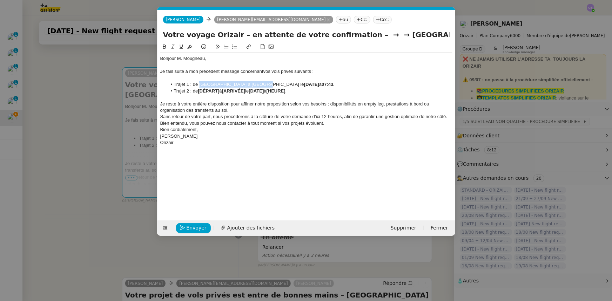
drag, startPoint x: 200, startPoint y: 85, endPoint x: 252, endPoint y: 83, distance: 52.7
click at [252, 83] on li "Trajet 1 : de Dubai International Airport à Abu Dhabi International Airport le …" at bounding box center [310, 84] width 286 height 6
click at [165, 47] on icon at bounding box center [164, 47] width 3 height 4
drag, startPoint x: 261, startPoint y: 85, endPoint x: 323, endPoint y: 85, distance: 61.7
click at [323, 85] on li "Trajet 1 : de Dubai International Airport à Abu Dhabi International Airport le …" at bounding box center [310, 84] width 286 height 6
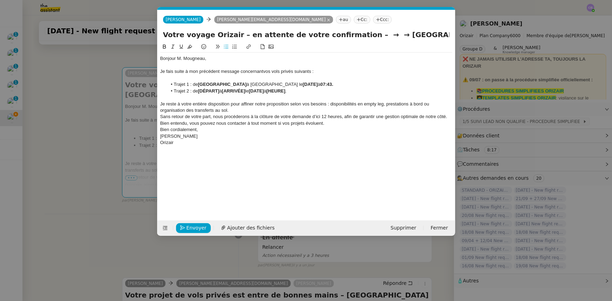
click at [165, 47] on icon at bounding box center [164, 47] width 3 height 4
click at [235, 107] on div "Je reste à votre entière disposition pour affiner notre proposition selon vos b…" at bounding box center [306, 107] width 292 height 13
drag, startPoint x: 263, startPoint y: 84, endPoint x: 330, endPoint y: 84, distance: 66.7
click at [330, 84] on li "Trajet 1 : de Dubai International Airport à Abu Dhabi International Airport le …" at bounding box center [310, 84] width 286 height 6
drag, startPoint x: 220, startPoint y: 92, endPoint x: 200, endPoint y: 91, distance: 19.7
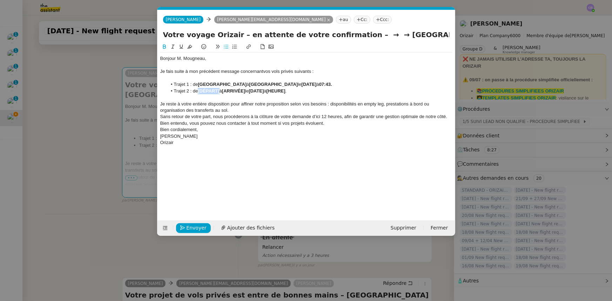
click at [200, 91] on li "Trajet 2 : de [DÉPART] à [ARRIVÉE] le [DATE] à [HEURE] ." at bounding box center [310, 91] width 286 height 6
drag, startPoint x: 200, startPoint y: 84, endPoint x: 256, endPoint y: 86, distance: 56.2
click at [247, 86] on strong "Dubai International Airport" at bounding box center [222, 84] width 49 height 5
drag, startPoint x: 295, startPoint y: 91, endPoint x: 272, endPoint y: 93, distance: 22.9
click at [272, 93] on strong "[ARRIVÉE]" at bounding box center [260, 90] width 23 height 5
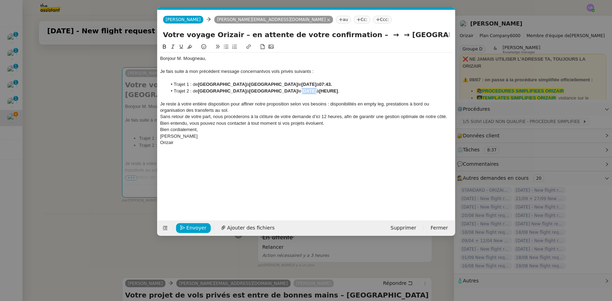
drag, startPoint x: 350, startPoint y: 91, endPoint x: 336, endPoint y: 91, distance: 14.4
click at [317, 91] on strong "[DATE]" at bounding box center [309, 90] width 15 height 5
click at [338, 92] on strong "[HEURE]" at bounding box center [328, 90] width 19 height 5
drag, startPoint x: 389, startPoint y: 92, endPoint x: 370, endPoint y: 93, distance: 18.6
click at [338, 93] on strong "[HEURE]" at bounding box center [328, 90] width 19 height 5
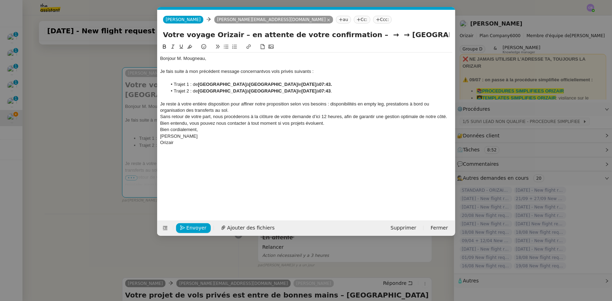
click at [365, 89] on li "Trajet 2 : de Abu Dhabi International Airport à Dubai International Airport le …" at bounding box center [310, 91] width 286 height 6
click at [317, 84] on strong "14th septembre 2025" at bounding box center [309, 84] width 15 height 5
drag, startPoint x: 395, startPoint y: 35, endPoint x: 347, endPoint y: 35, distance: 48.4
click at [347, 35] on input "Votre voyage Orizair – en attente de votre confirmation – → → Dubai" at bounding box center [306, 34] width 287 height 11
type input "Votre voyage Orizair – en attente de votre confirmation"
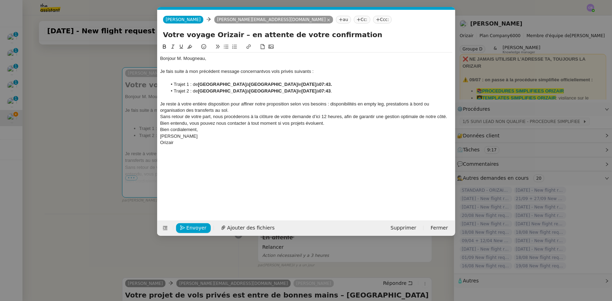
click at [199, 92] on strong "Abu Dhabi International Airport" at bounding box center [222, 90] width 49 height 5
click at [0, 0] on lt-em "d'Abu" at bounding box center [0, 0] width 0 height 0
drag, startPoint x: 206, startPoint y: 91, endPoint x: 196, endPoint y: 91, distance: 9.5
click at [196, 91] on li "Trajet 2 : d'Abu Dhabi International Airport à Dubai International Airport le 1…" at bounding box center [310, 91] width 286 height 6
click at [165, 49] on icon at bounding box center [164, 46] width 5 height 5
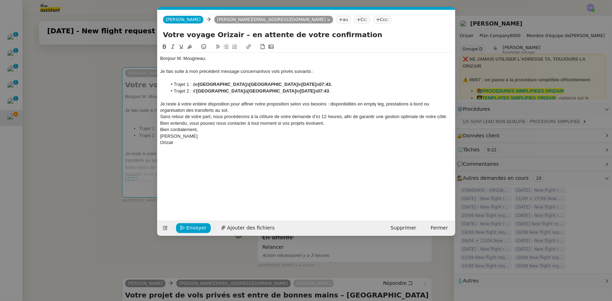
click at [243, 119] on span "Sans retour de votre part, nous procéderons à la clôture de votre demande d’ici…" at bounding box center [304, 120] width 288 height 12
click at [233, 110] on div "Je reste à votre entière disposition pour affiner notre proposition selon vos b…" at bounding box center [306, 107] width 292 height 13
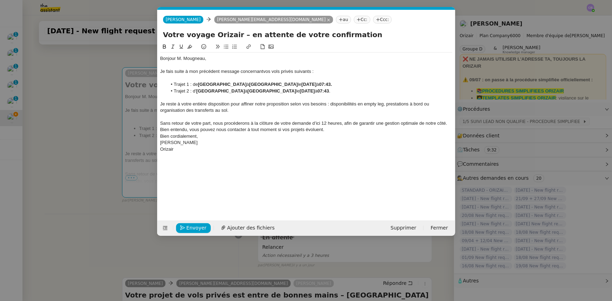
click at [319, 123] on span "Sans retour de votre part, nous procéderons à la clôture de votre demande d’ici…" at bounding box center [304, 127] width 288 height 12
click at [0, 0] on lt-strong "d'ici à" at bounding box center [0, 0] width 0 height 0
click at [329, 131] on div "Sans retour de votre part, nous procéderons à la clôture de votre demande d'ici…" at bounding box center [306, 126] width 292 height 13
click at [187, 228] on span "Envoyer" at bounding box center [197, 228] width 20 height 8
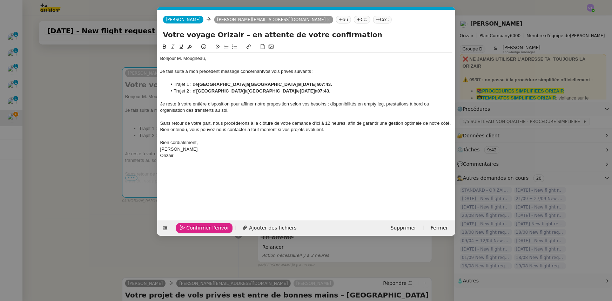
click at [187, 228] on span "Confirmer l'envoi" at bounding box center [208, 228] width 42 height 8
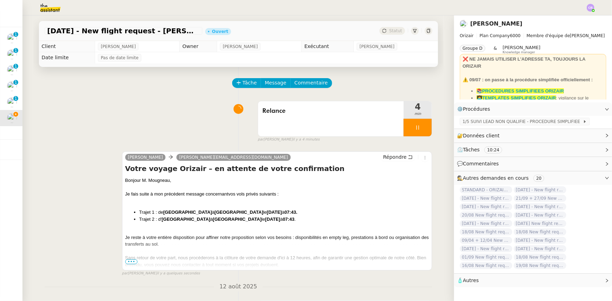
click at [404, 127] on div at bounding box center [418, 128] width 28 height 18
click at [422, 130] on icon at bounding box center [425, 128] width 6 height 6
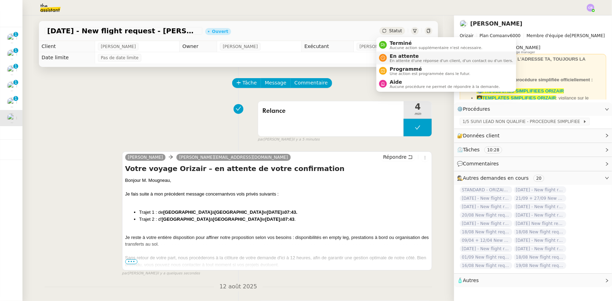
click at [400, 59] on span "En attente d'une réponse d'un client, d'un contact ou d'un tiers." at bounding box center [451, 61] width 123 height 4
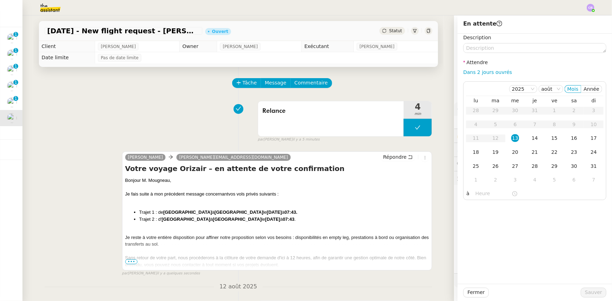
drag, startPoint x: 487, startPoint y: 74, endPoint x: 490, endPoint y: 78, distance: 5.8
click at [487, 74] on link "Dans 2 jours ouvrés" at bounding box center [487, 72] width 49 height 6
type input "07:00"
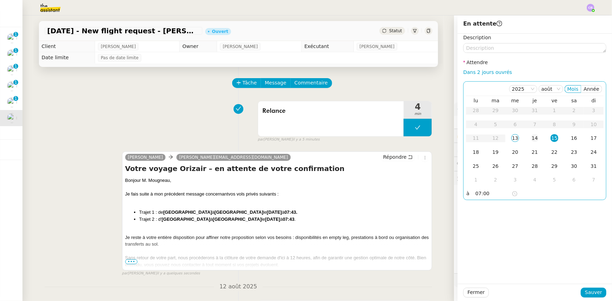
click at [531, 138] on div "14" at bounding box center [535, 138] width 8 height 8
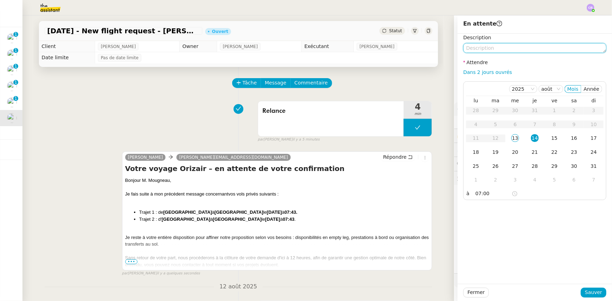
click at [506, 49] on textarea at bounding box center [534, 48] width 143 height 10
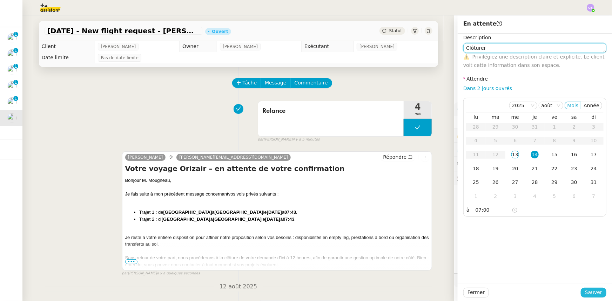
type textarea "Clôturer"
click at [589, 294] on span "Sauver" at bounding box center [593, 293] width 17 height 8
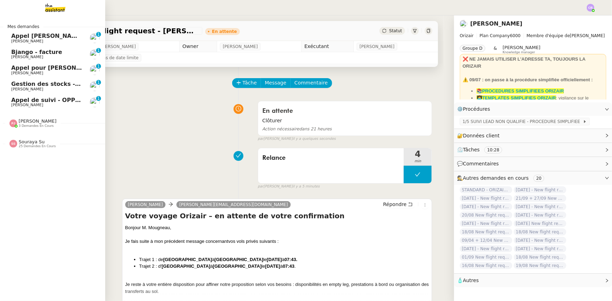
click at [49, 102] on span "Appel de suivi - OPP7178 - TEMPO COURTAGE" at bounding box center [82, 100] width 143 height 7
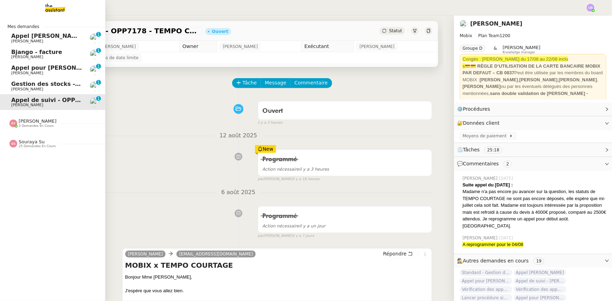
click at [47, 88] on span "Tina KHAMVENE" at bounding box center [46, 89] width 71 height 4
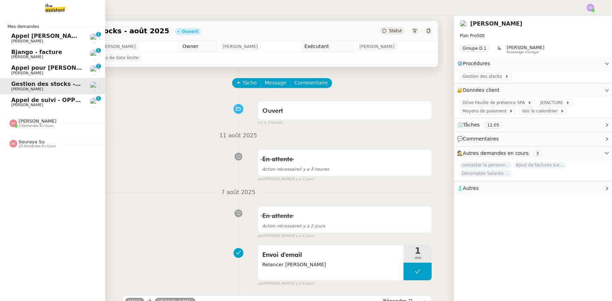
click at [41, 70] on span "Appel pour Teresa Colombi" at bounding box center [55, 68] width 89 height 7
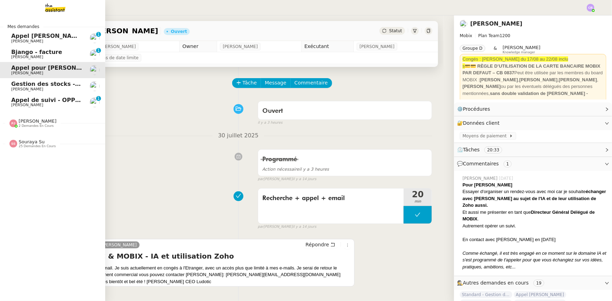
click at [19, 99] on span "Appel de suivi - OPP7178 - TEMPO COURTAGE" at bounding box center [82, 100] width 143 height 7
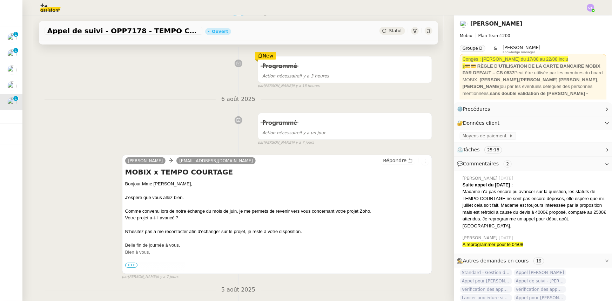
scroll to position [95, 0]
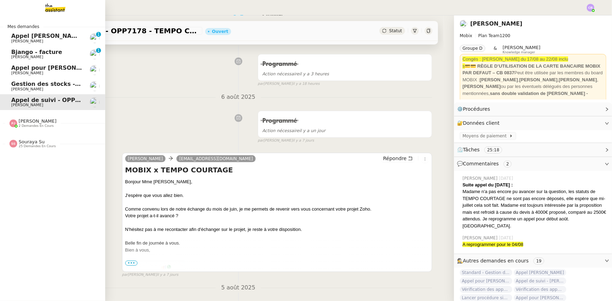
click at [22, 39] on span "Florian Parant" at bounding box center [27, 41] width 32 height 5
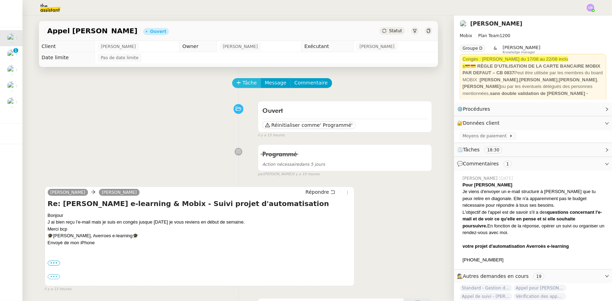
click at [236, 85] on icon at bounding box center [238, 82] width 5 height 5
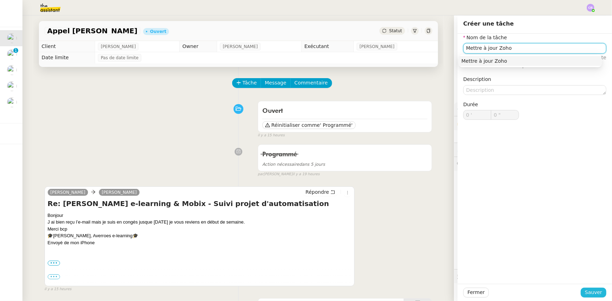
type input "Mettre à jour Zoho"
click at [595, 292] on span "Sauver" at bounding box center [593, 293] width 17 height 8
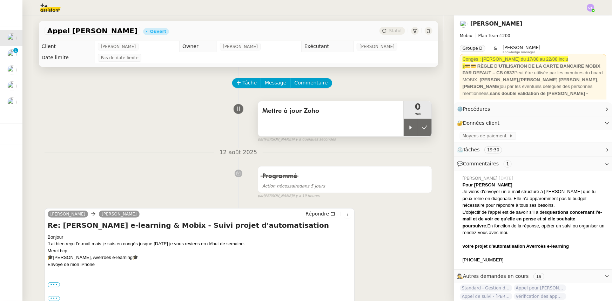
click at [396, 129] on div "Mettre à jour Zoho" at bounding box center [331, 118] width 146 height 35
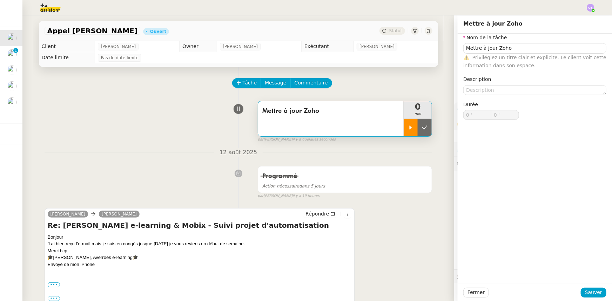
click at [408, 130] on icon at bounding box center [411, 128] width 6 height 6
type input "Mettre à jour Zoho"
type input "0 '"
type input "0 ""
type input "Mettre à jour Zoho"
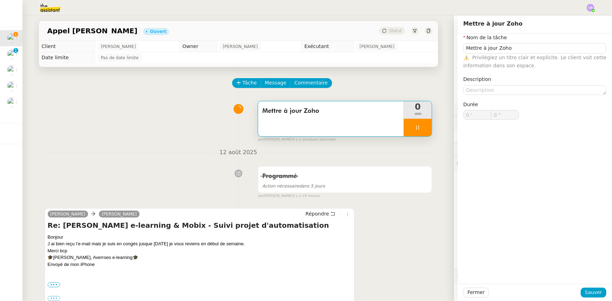
type input "0 '"
type input "0 ""
click at [468, 292] on span "Fermer" at bounding box center [476, 293] width 17 height 8
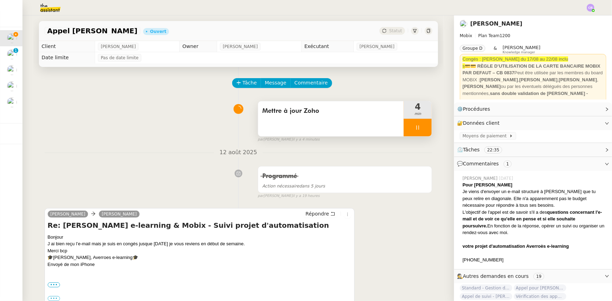
click at [406, 125] on div at bounding box center [418, 128] width 28 height 18
click at [311, 85] on span "Commentaire" at bounding box center [311, 83] width 33 height 8
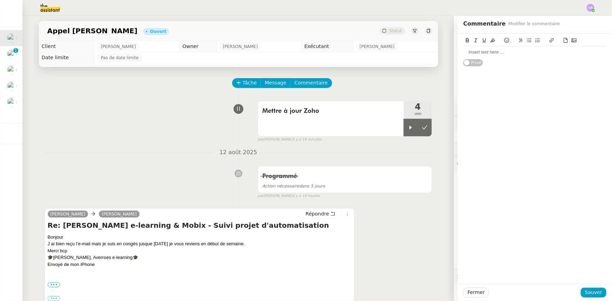
click at [477, 55] on div at bounding box center [534, 52] width 143 height 6
drag, startPoint x: 527, startPoint y: 60, endPoint x: 504, endPoint y: 60, distance: 22.8
click at [504, 60] on div "Décaler la relance au 19 ou 20/08 au retour de congés de Caroline" at bounding box center [534, 62] width 143 height 13
click at [466, 40] on icon at bounding box center [467, 40] width 3 height 4
click at [490, 41] on icon at bounding box center [492, 41] width 5 height 4
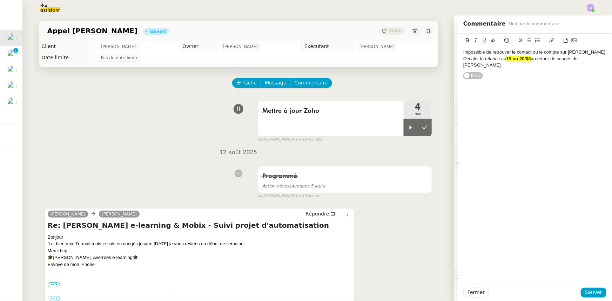
click at [594, 300] on div "Fermer Sauver" at bounding box center [535, 292] width 154 height 17
click at [593, 294] on span "Sauver" at bounding box center [593, 293] width 17 height 8
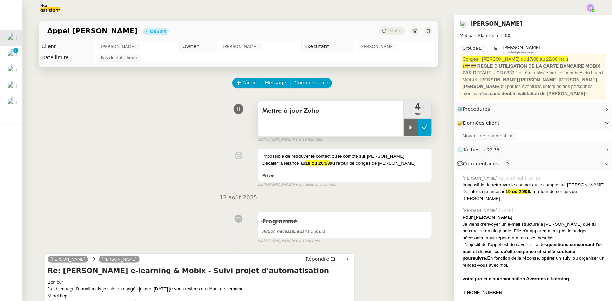
click at [418, 133] on button at bounding box center [425, 128] width 14 height 18
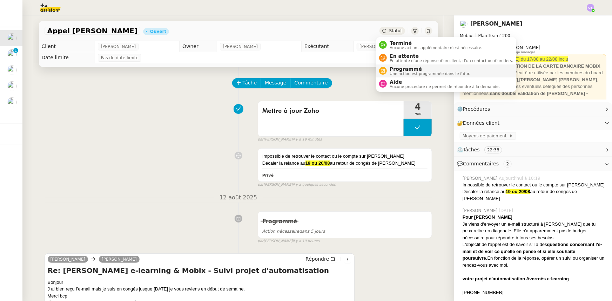
click at [402, 69] on span "Programmé" at bounding box center [430, 69] width 81 height 6
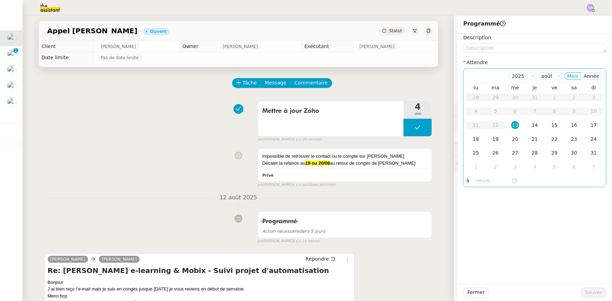
click at [492, 138] on div "19" at bounding box center [496, 139] width 8 height 8
click at [472, 140] on div "18" at bounding box center [476, 139] width 8 height 8
click at [485, 182] on input "text" at bounding box center [494, 181] width 36 height 8
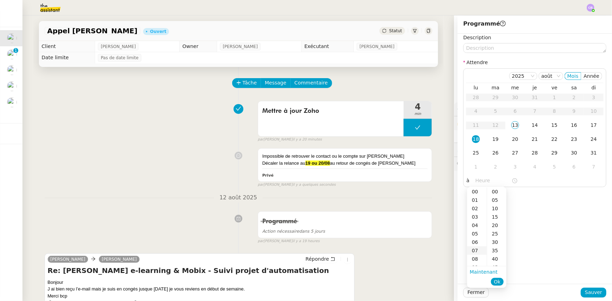
click at [476, 252] on div "07" at bounding box center [477, 251] width 20 height 8
click at [495, 193] on div "00" at bounding box center [496, 192] width 19 height 8
type input "07:00"
click at [499, 281] on span "Ok" at bounding box center [497, 282] width 7 height 7
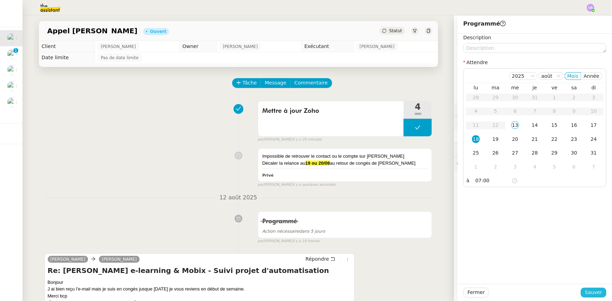
click at [594, 292] on span "Sauver" at bounding box center [593, 293] width 17 height 8
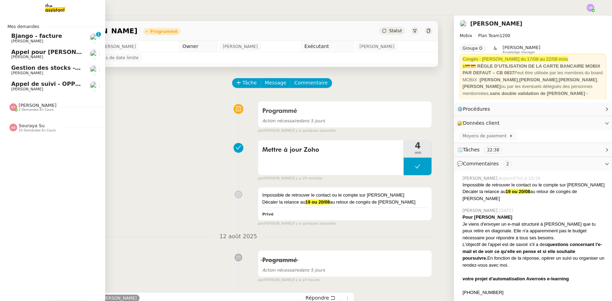
click at [39, 106] on span "Pauline Jennah" at bounding box center [38, 105] width 38 height 5
click at [38, 102] on span "Pauline Jennah 2 demandes en cours" at bounding box center [55, 104] width 105 height 15
click at [42, 134] on span "20/08 New flight request - Christoph Niemann" at bounding box center [81, 136] width 140 height 7
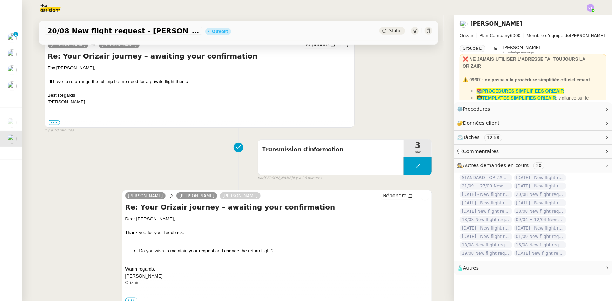
scroll to position [159, 0]
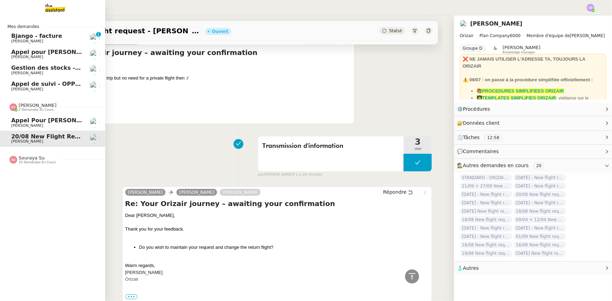
click at [25, 108] on span "Pauline Jennah" at bounding box center [38, 105] width 38 height 5
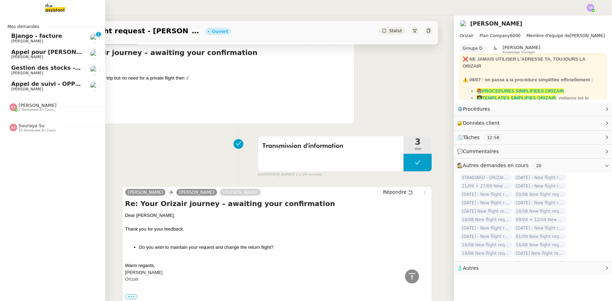
click at [26, 126] on span "Souraya Su" at bounding box center [32, 125] width 26 height 5
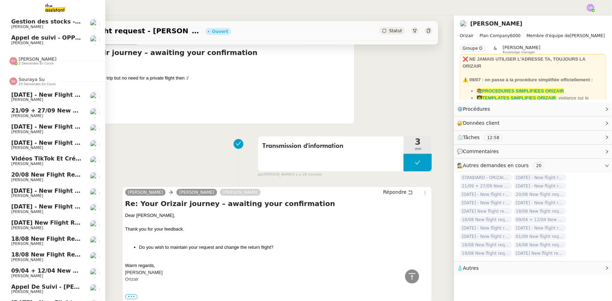
scroll to position [0, 0]
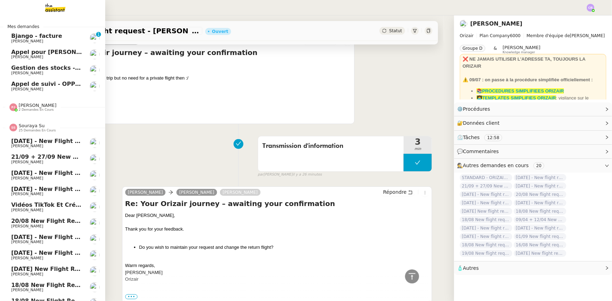
click at [29, 127] on span "Souraya Su" at bounding box center [32, 125] width 26 height 5
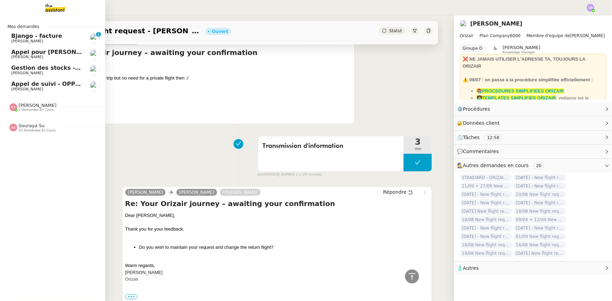
click at [46, 35] on span "Bjango - facture" at bounding box center [36, 36] width 51 height 7
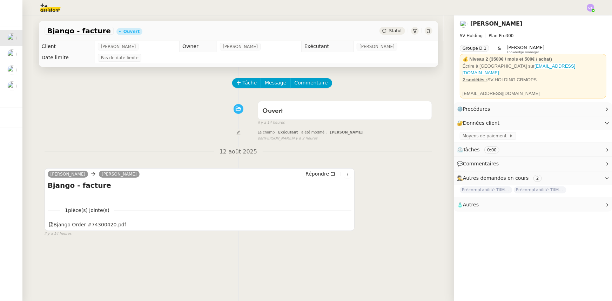
click at [140, 118] on div "Ouvert false il y a 14 heures" at bounding box center [239, 112] width 388 height 28
click at [236, 85] on icon at bounding box center [238, 82] width 5 height 5
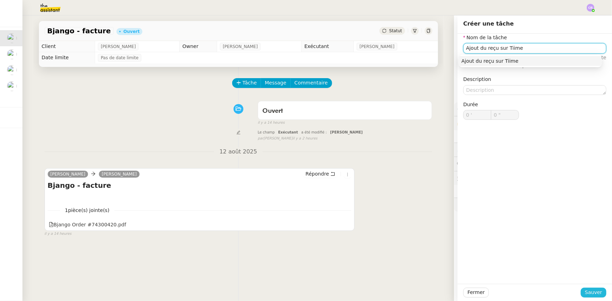
type input "Ajout du reçu sur Tiime"
click at [597, 295] on span "Sauver" at bounding box center [593, 293] width 17 height 8
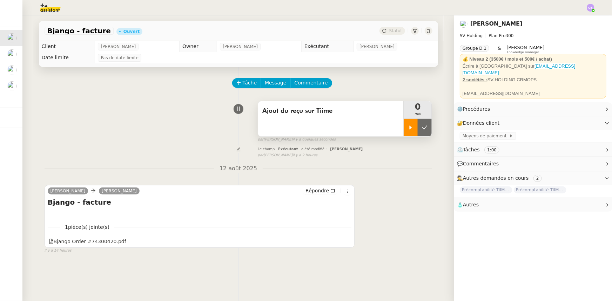
click at [412, 129] on div at bounding box center [411, 128] width 14 height 18
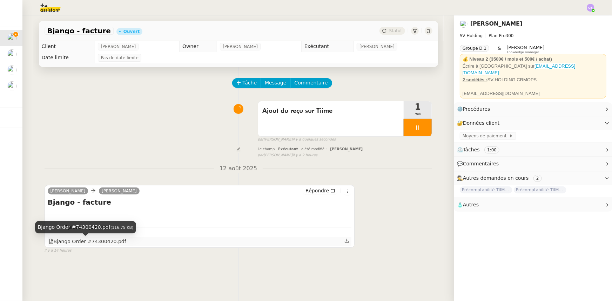
click at [74, 243] on div "Bjango Order #74300420.pdf" at bounding box center [88, 242] width 78 height 8
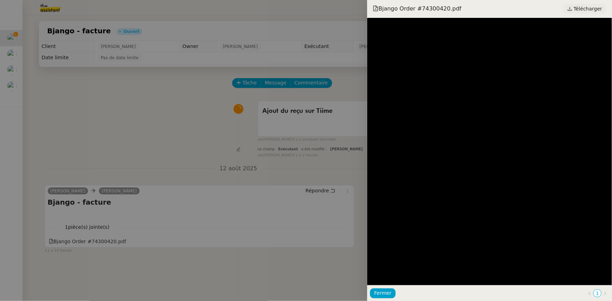
click at [573, 9] on icon at bounding box center [570, 8] width 5 height 5
click at [382, 295] on span "Fermer" at bounding box center [382, 293] width 17 height 8
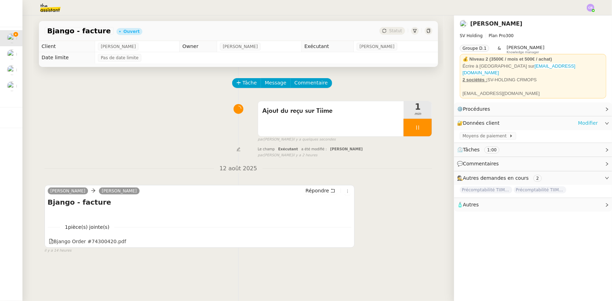
click at [580, 119] on link "Modifier" at bounding box center [588, 123] width 20 height 8
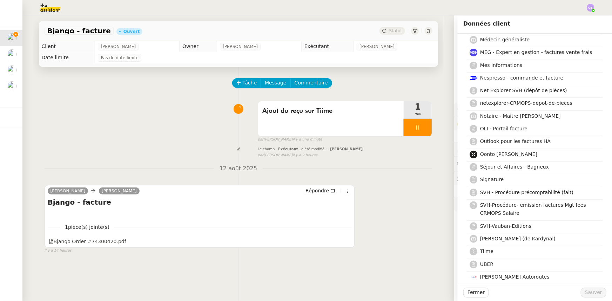
scroll to position [446, 0]
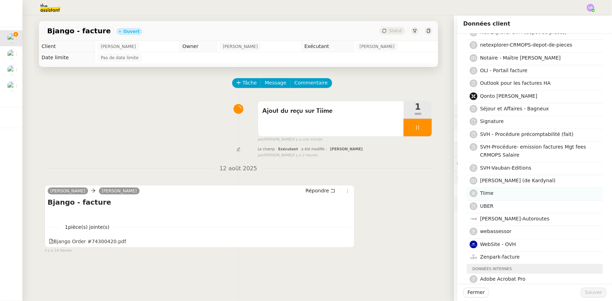
click at [486, 193] on span "Tiime" at bounding box center [486, 194] width 13 height 6
click at [588, 294] on span "Sauver" at bounding box center [593, 293] width 17 height 8
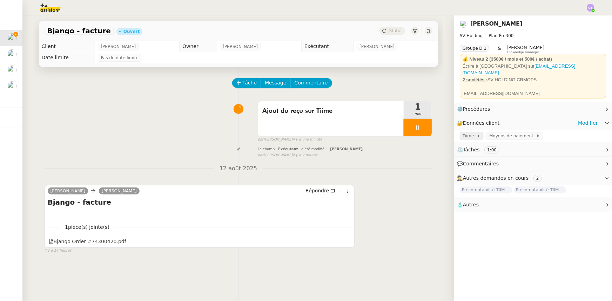
click at [467, 133] on span "Tiime" at bounding box center [470, 136] width 14 height 7
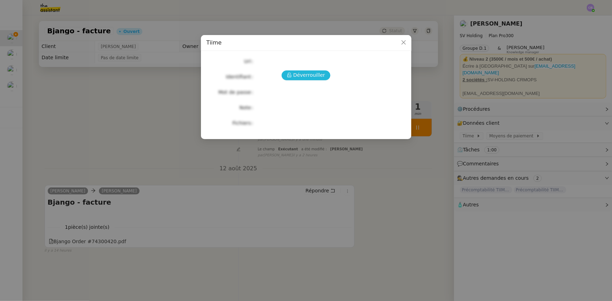
click at [316, 78] on span "Déverrouiller" at bounding box center [309, 75] width 32 height 8
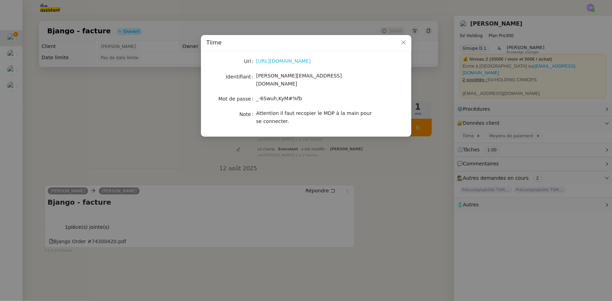
click at [293, 62] on link "https://apps.tiime.fr/companies/285026/home" at bounding box center [283, 61] width 55 height 6
click at [404, 41] on icon "Close" at bounding box center [404, 43] width 6 height 6
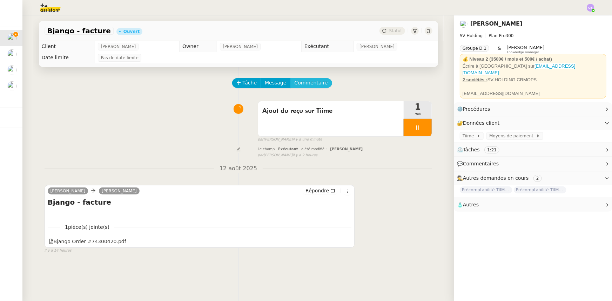
click at [308, 86] on span "Commentaire" at bounding box center [311, 83] width 33 height 8
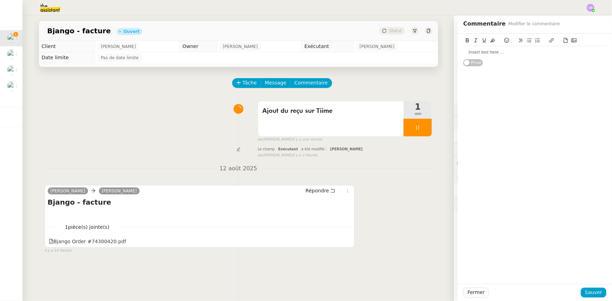
click at [491, 53] on div at bounding box center [534, 52] width 143 height 6
click at [585, 290] on span "Sauver" at bounding box center [593, 293] width 17 height 8
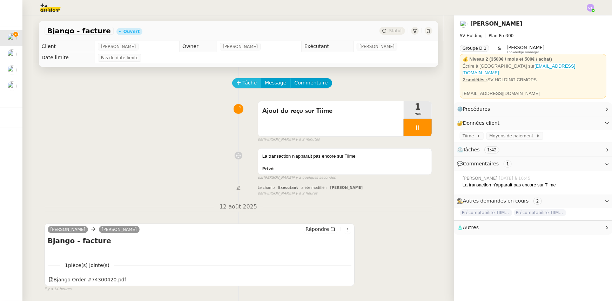
click at [243, 84] on span "Tâche" at bounding box center [250, 83] width 14 height 8
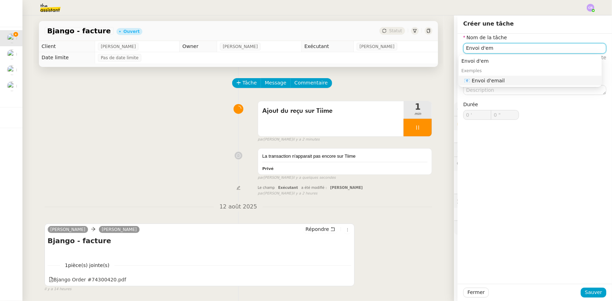
click at [477, 84] on div "📧 Envoi d'email" at bounding box center [532, 81] width 135 height 6
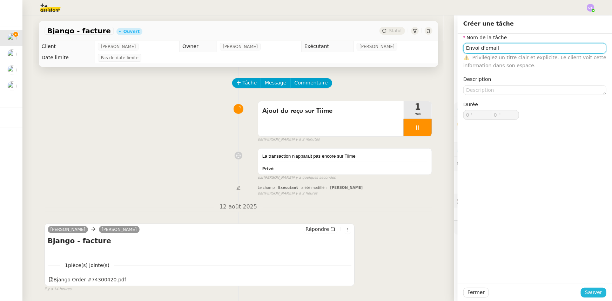
type input "Envoi d'email"
click at [590, 294] on span "Sauver" at bounding box center [593, 293] width 17 height 8
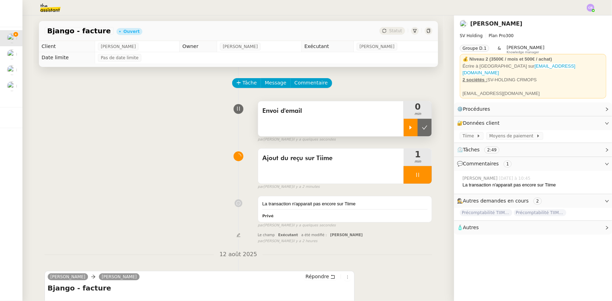
click at [408, 130] on icon at bounding box center [411, 128] width 6 height 6
click at [407, 125] on div at bounding box center [418, 128] width 28 height 18
drag, startPoint x: 402, startPoint y: 125, endPoint x: 403, endPoint y: 150, distance: 25.3
click at [404, 125] on div at bounding box center [411, 128] width 14 height 18
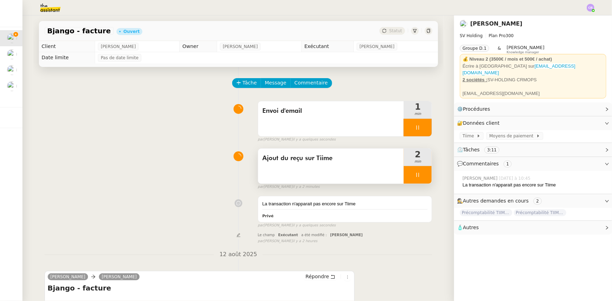
click at [404, 179] on div at bounding box center [418, 175] width 28 height 18
click at [422, 178] on icon at bounding box center [425, 175] width 6 height 6
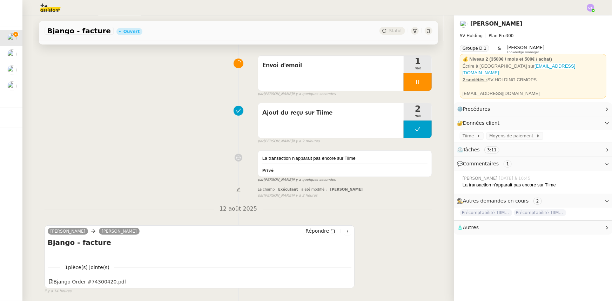
scroll to position [93, 0]
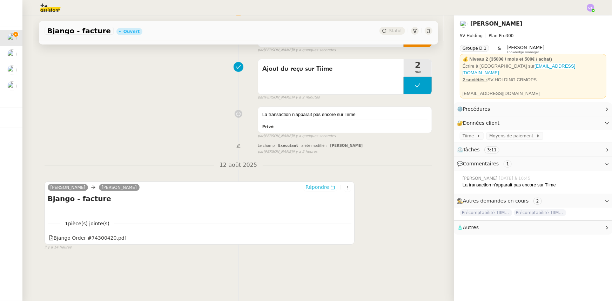
click at [314, 184] on span "Répondre" at bounding box center [318, 187] width 24 height 7
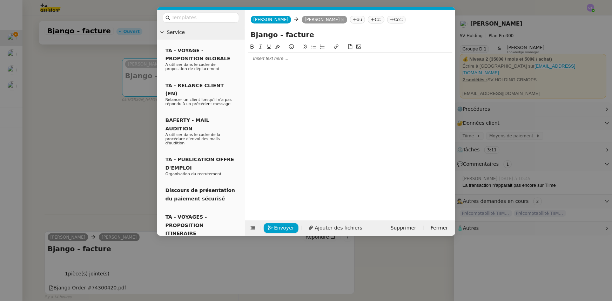
click at [269, 61] on div at bounding box center [350, 58] width 205 height 6
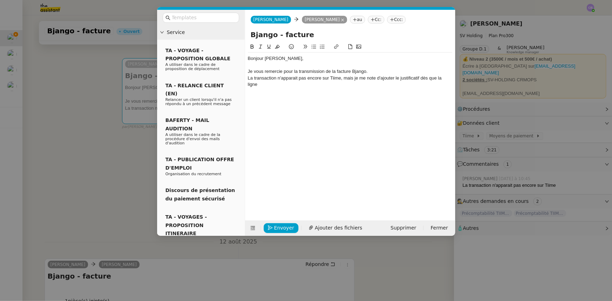
drag, startPoint x: 266, startPoint y: 85, endPoint x: 436, endPoint y: 79, distance: 170.3
click at [436, 79] on div "La transaction n'apparait pas encore sur Tiime, mais je me note d'ajouter le ju…" at bounding box center [350, 81] width 205 height 13
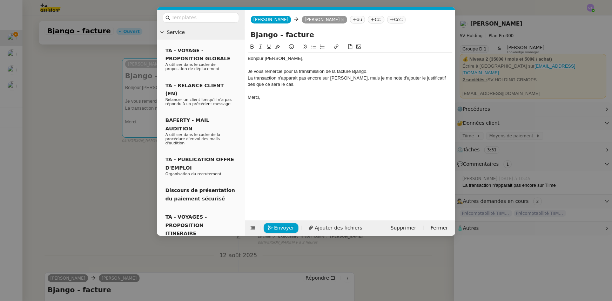
click at [382, 71] on div "Je vous remercie pour la transmission de la facture Bjango." at bounding box center [350, 71] width 205 height 6
click at [254, 75] on div "La transaction n'apparait pas encore sur Tiime, mais je me note d'ajouter le ju…" at bounding box center [350, 81] width 205 height 13
click at [299, 84] on div "La ligne de transaction n'apparait pas encore sur Tiime, mais je me note d'ajou…" at bounding box center [350, 81] width 205 height 13
click at [287, 229] on span "Envoyer" at bounding box center [284, 228] width 20 height 8
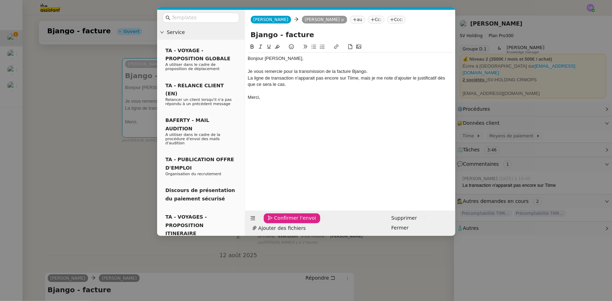
click at [287, 222] on span "Confirmer l'envoi" at bounding box center [295, 218] width 42 height 8
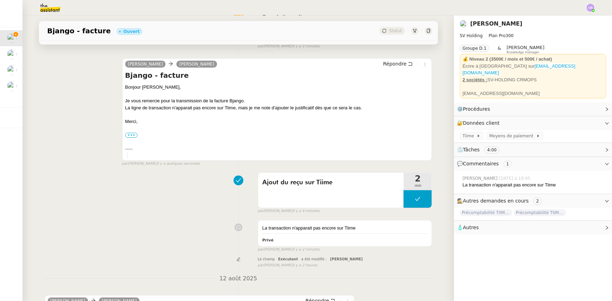
scroll to position [0, 0]
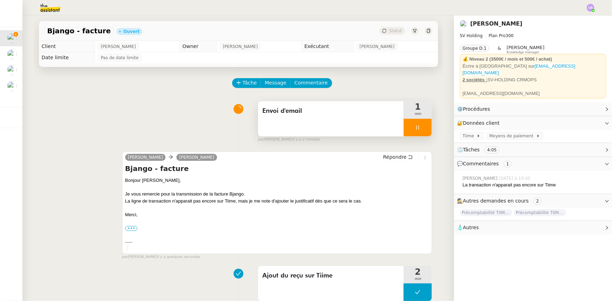
click at [405, 126] on div at bounding box center [418, 128] width 28 height 18
click at [418, 132] on button at bounding box center [425, 128] width 14 height 18
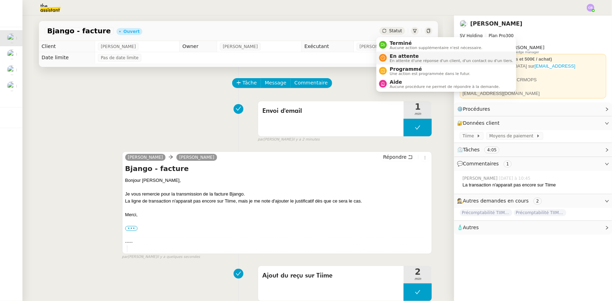
click at [399, 59] on span "En attente d'une réponse d'un client, d'un contact ou d'un tiers." at bounding box center [451, 61] width 123 height 4
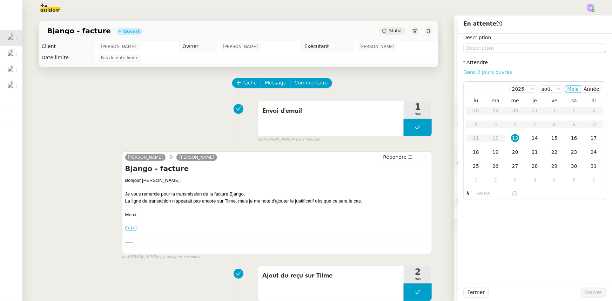
click at [465, 74] on link "Dans 2 jours ouvrés" at bounding box center [487, 72] width 49 height 6
type input "07:00"
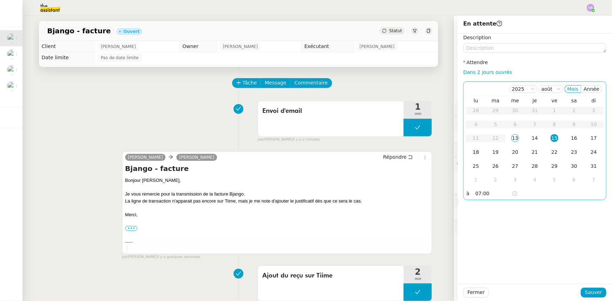
click at [472, 152] on div "18" at bounding box center [476, 152] width 8 height 8
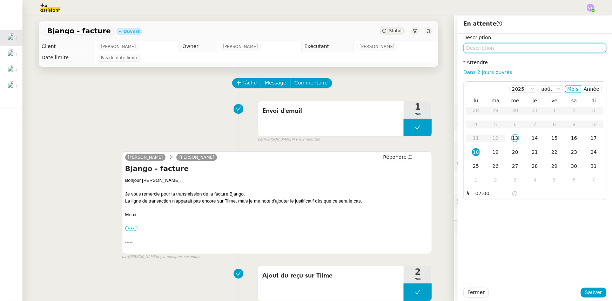
click at [493, 48] on textarea at bounding box center [534, 48] width 143 height 10
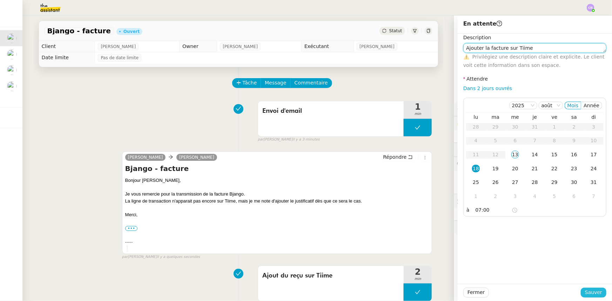
type textarea "Ajouter la facture sur Tiime"
click at [589, 293] on span "Sauver" at bounding box center [593, 293] width 17 height 8
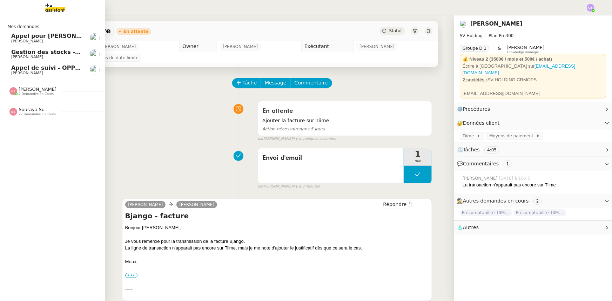
click at [19, 55] on span "Gestion des stocks - août 2025" at bounding box center [60, 52] width 98 height 7
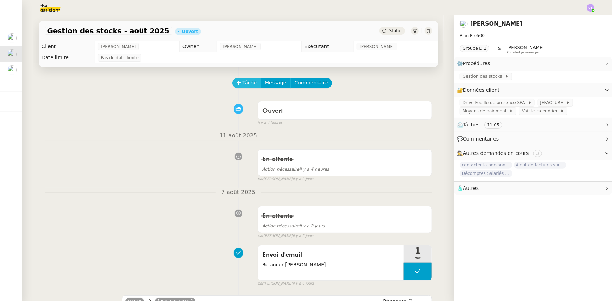
click at [246, 84] on span "Tâche" at bounding box center [250, 83] width 14 height 8
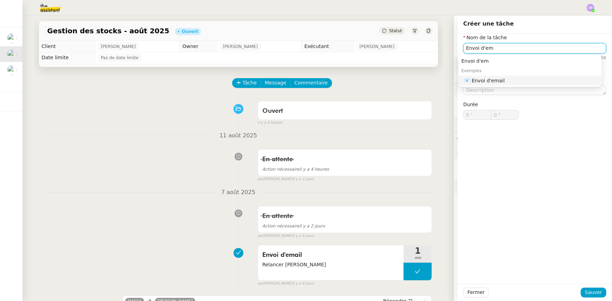
click at [477, 80] on div "📧 Envoi d'email" at bounding box center [532, 81] width 135 height 6
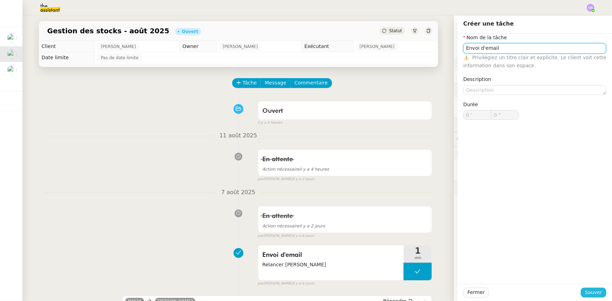
type input "Envoi d'email"
click at [586, 291] on span "Sauver" at bounding box center [593, 293] width 17 height 8
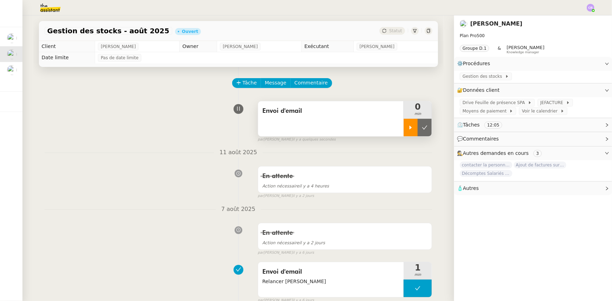
click at [408, 131] on icon at bounding box center [411, 128] width 6 height 6
click at [362, 126] on div "Envoi d'email" at bounding box center [331, 118] width 146 height 35
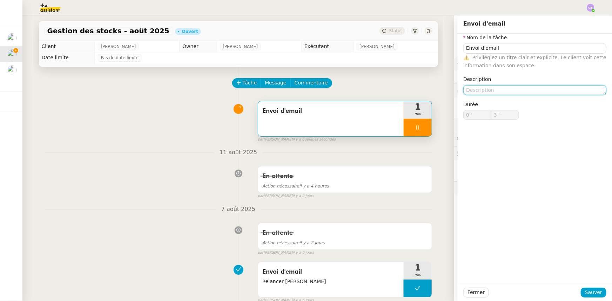
click at [467, 91] on textarea at bounding box center [534, 90] width 143 height 10
type input "4 ""
type textarea "2"
type input "5 ""
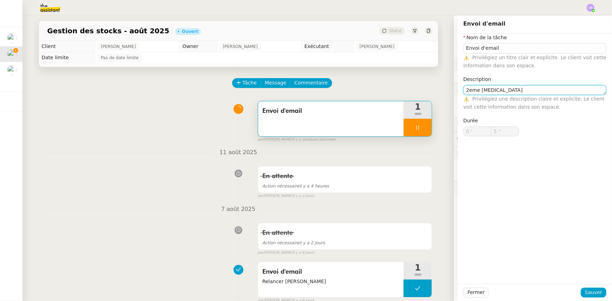
type textarea "2eme relan"
type input "6 ""
type textarea "2eme relance"
click at [470, 91] on textarea "2eme relance" at bounding box center [534, 90] width 143 height 10
type input "10 ""
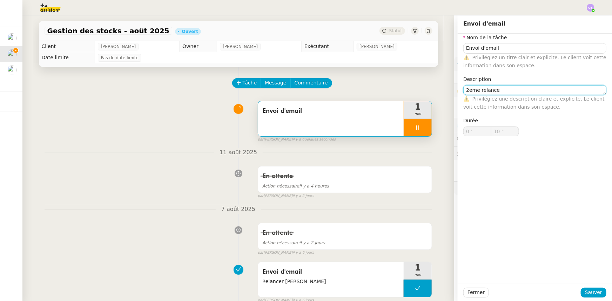
click at [0, 0] on lt-em "2ᵉ" at bounding box center [0, 0] width 0 height 0
type textarea "2ᵉ relance"
type input "11 ""
type textarea "2ᵉ relance"
click at [589, 292] on span "Sauver" at bounding box center [593, 293] width 17 height 8
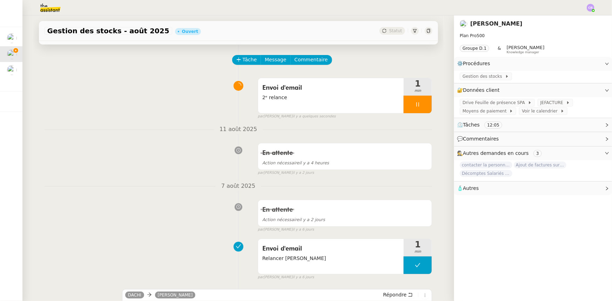
scroll to position [182, 0]
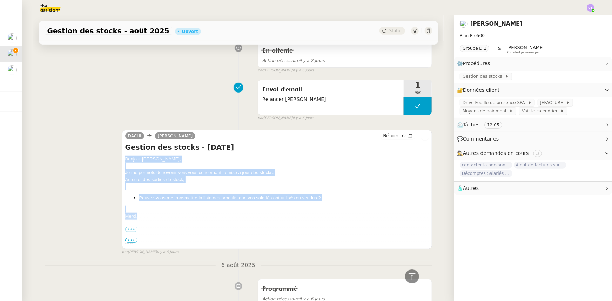
drag, startPoint x: 139, startPoint y: 217, endPoint x: 123, endPoint y: 160, distance: 58.7
click at [125, 160] on div "Bonjour Tina, Je me permets de revenir vers vous concernant la mise à jour des …" at bounding box center [277, 243] width 304 height 175
click at [389, 135] on span "Répondre" at bounding box center [395, 135] width 24 height 7
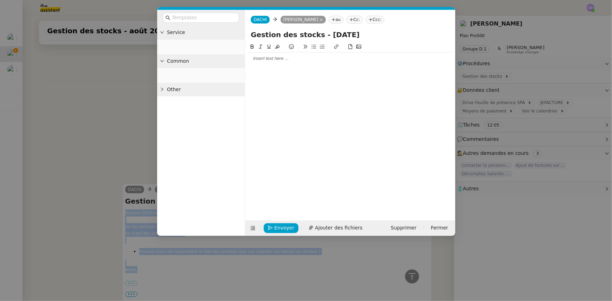
scroll to position [236, 0]
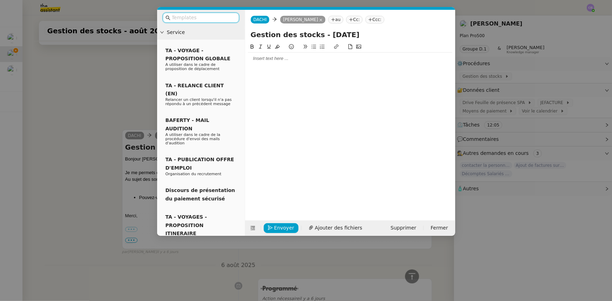
click at [275, 61] on div at bounding box center [350, 58] width 205 height 6
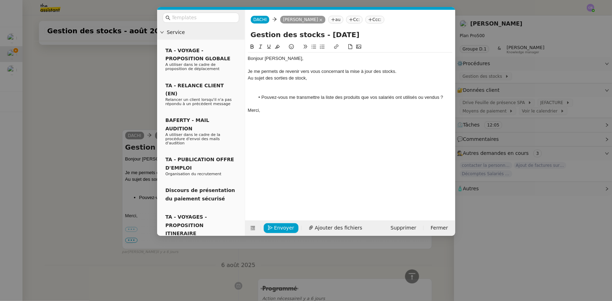
scroll to position [307, 0]
click at [273, 86] on div at bounding box center [350, 84] width 205 height 6
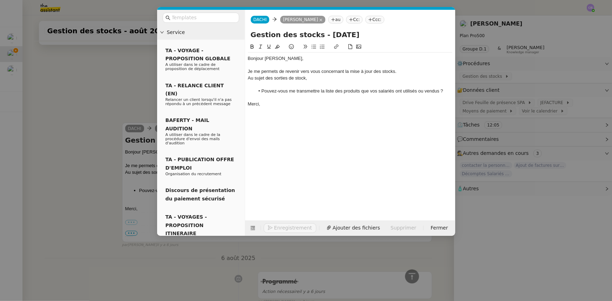
scroll to position [300, 0]
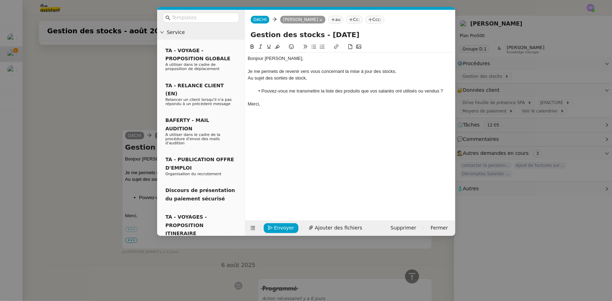
click at [448, 91] on li "Pouvez-vous me transmettre la liste des produits que vos salariés ont utilisés …" at bounding box center [354, 91] width 198 height 6
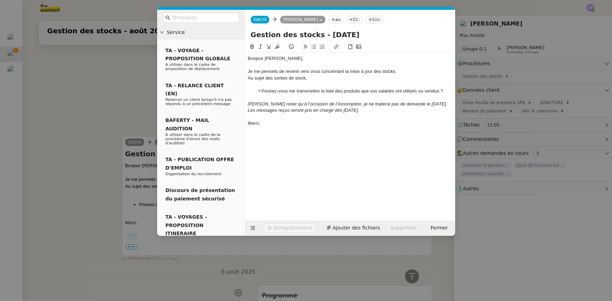
scroll to position [321, 0]
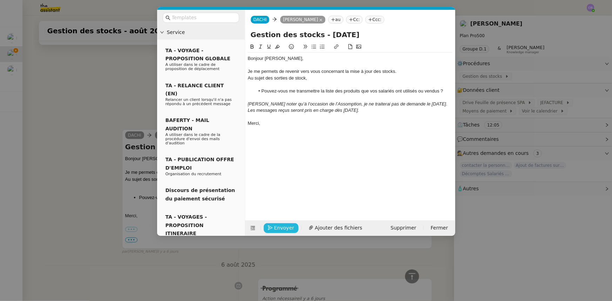
click at [277, 228] on span "Envoyer" at bounding box center [284, 228] width 20 height 8
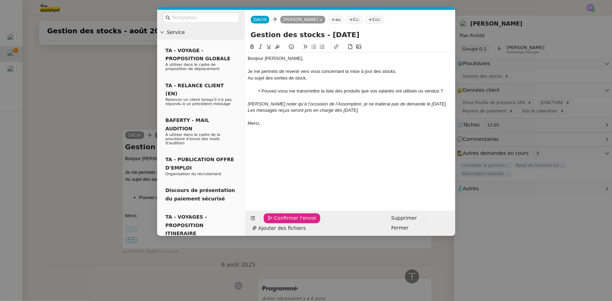
click at [277, 222] on span "Confirmer l'envoi" at bounding box center [295, 218] width 42 height 8
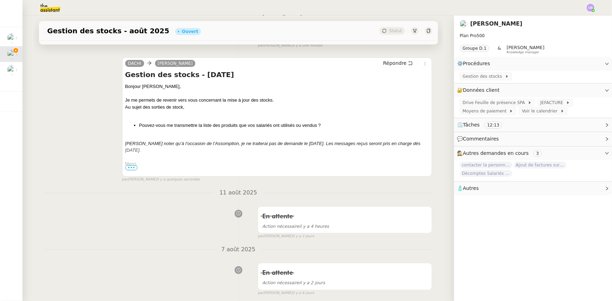
scroll to position [0, 0]
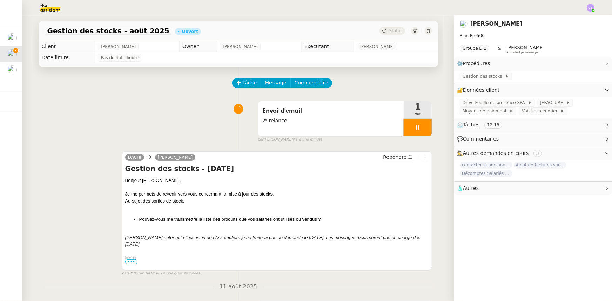
click at [404, 124] on div at bounding box center [418, 128] width 28 height 18
click at [421, 132] on button at bounding box center [425, 128] width 14 height 18
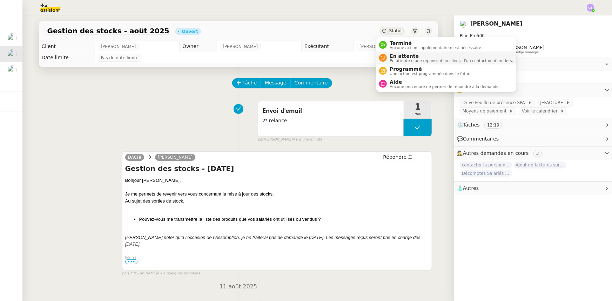
click at [401, 56] on span "En attente" at bounding box center [451, 56] width 123 height 6
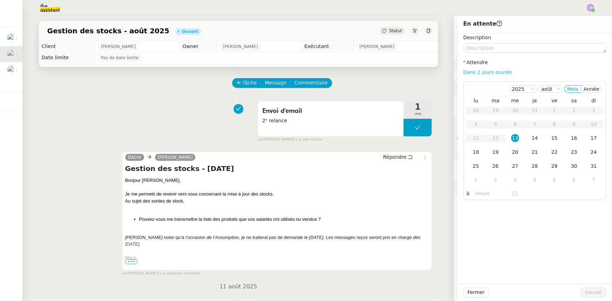
click at [481, 72] on link "Dans 2 jours ouvrés" at bounding box center [487, 72] width 49 height 6
type input "07:00"
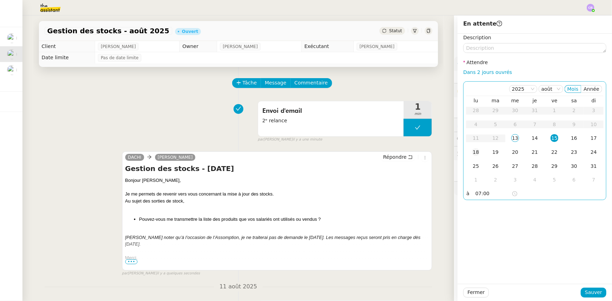
click at [472, 153] on div "18" at bounding box center [476, 152] width 8 height 8
click at [588, 293] on span "Sauver" at bounding box center [593, 293] width 17 height 8
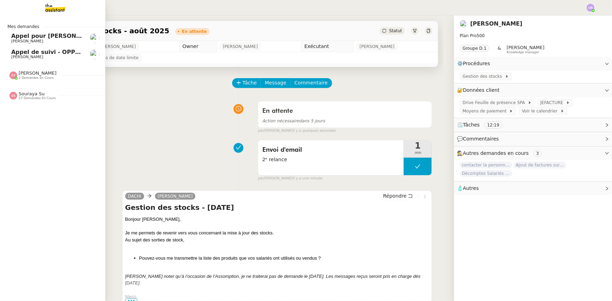
click at [41, 38] on span "Appel pour Teresa Colombi" at bounding box center [55, 36] width 89 height 7
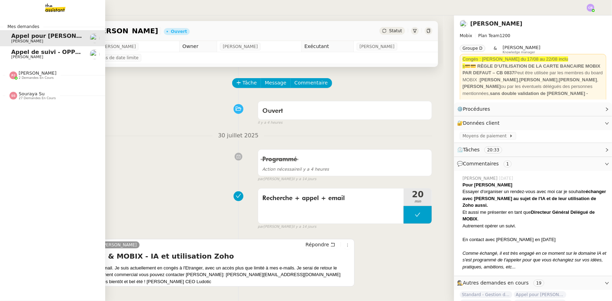
click at [13, 77] on div at bounding box center [13, 76] width 8 height 8
click at [23, 95] on span "Souraya Su" at bounding box center [32, 93] width 26 height 5
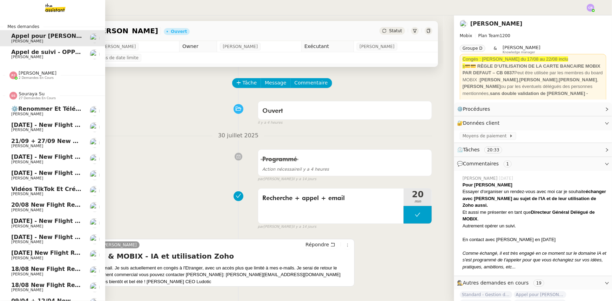
click at [25, 97] on span "27 demandes en cours" at bounding box center [37, 98] width 37 height 4
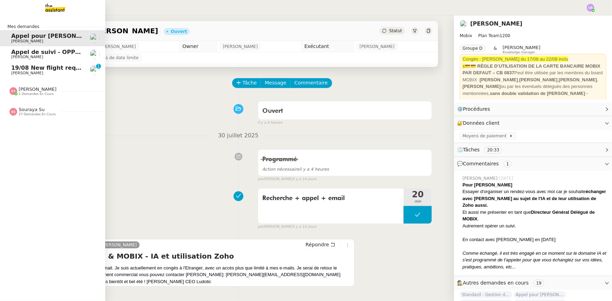
drag, startPoint x: 16, startPoint y: 70, endPoint x: 27, endPoint y: 78, distance: 13.3
click at [16, 70] on span "19/08 New flight request - Marcus Walsh" at bounding box center [79, 68] width 137 height 7
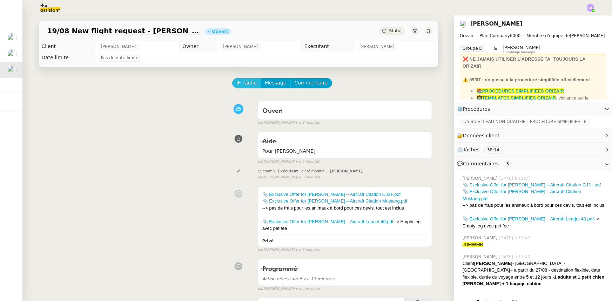
click at [243, 86] on span "Tâche" at bounding box center [250, 83] width 14 height 8
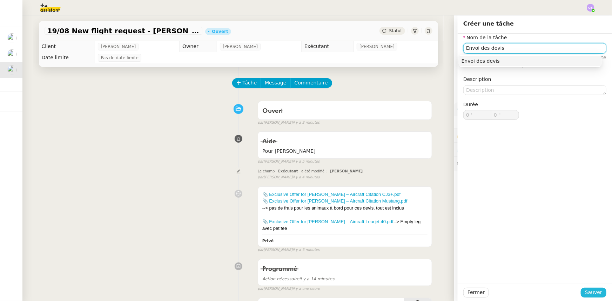
type input "Envoi des devis"
drag, startPoint x: 588, startPoint y: 292, endPoint x: 500, endPoint y: 219, distance: 114.1
click at [588, 292] on span "Sauver" at bounding box center [593, 293] width 17 height 8
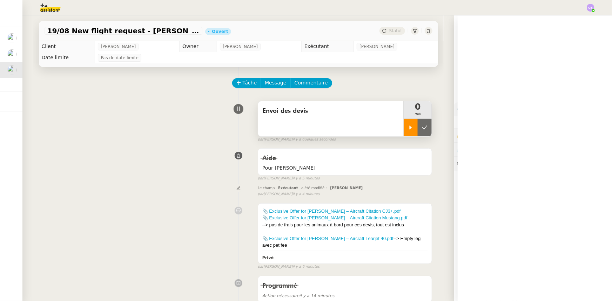
click at [404, 131] on div at bounding box center [411, 128] width 14 height 18
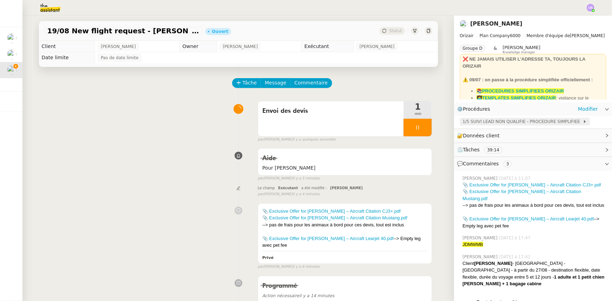
click at [495, 123] on span "1/5 SUIVI LEAD NON QUALIFIE - PROCEDURE SIMPLIFIEE" at bounding box center [523, 121] width 120 height 7
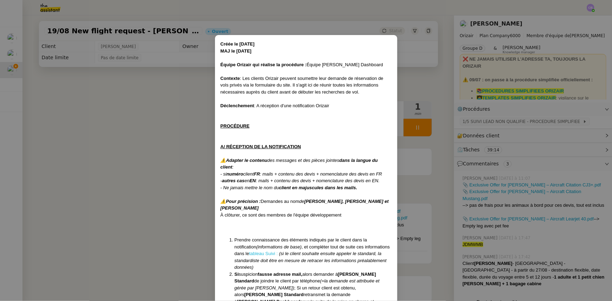
click at [252, 253] on link "tableau Suivi :" at bounding box center [263, 253] width 29 height 5
click at [109, 122] on nz-modal-container "Créée le 16/04/2025 MAJ le 28/07/2025 Équipe Orizair qui réalise la procédure :…" at bounding box center [306, 150] width 612 height 301
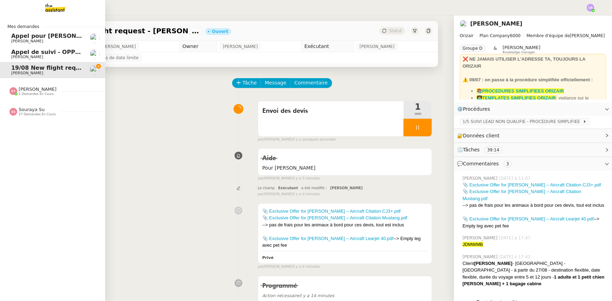
click at [30, 92] on span "1 demandes en cours" at bounding box center [36, 94] width 35 height 4
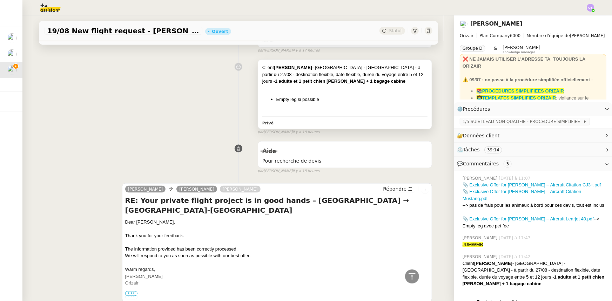
scroll to position [446, 0]
click at [388, 190] on span "Répondre" at bounding box center [395, 188] width 24 height 7
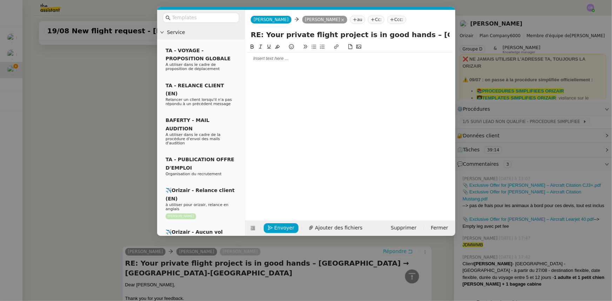
scroll to position [510, 0]
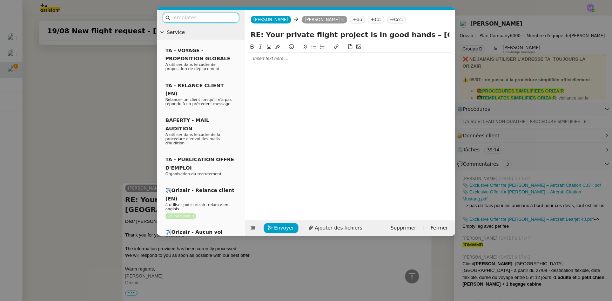
click at [189, 20] on input "text" at bounding box center [203, 18] width 63 height 8
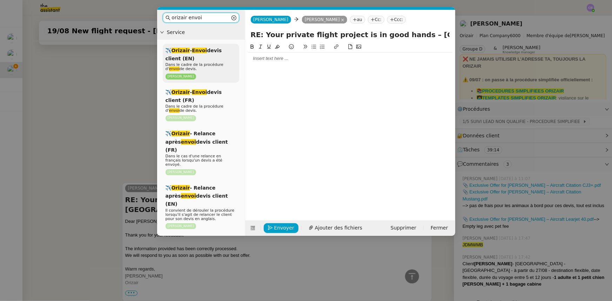
type input "orizair envoi"
click at [198, 54] on div "✈️ Orizair - Envoi devis client (EN) Dans le cadre de la procédure d' envoi de …" at bounding box center [201, 63] width 76 height 39
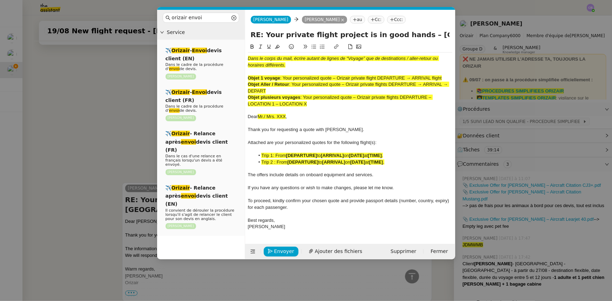
scroll to position [592, 0]
drag, startPoint x: 442, startPoint y: 78, endPoint x: 285, endPoint y: 78, distance: 157.2
click at [285, 78] on span ": Your personalized quote – Orizair private flight DEPARTURE → ARRIVAL flight" at bounding box center [361, 77] width 162 height 5
drag, startPoint x: 285, startPoint y: 78, endPoint x: 440, endPoint y: 78, distance: 155.4
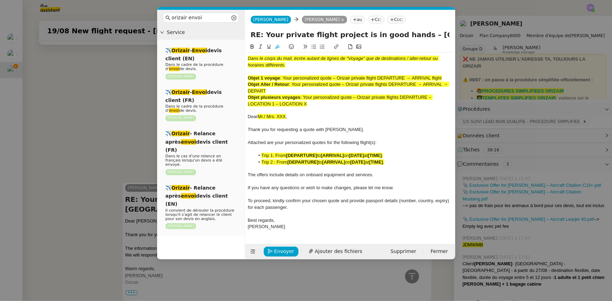
click at [440, 78] on span ": Your personalized quote – Orizair private flight DEPARTURE → ARRIVAL flight" at bounding box center [361, 77] width 162 height 5
drag, startPoint x: 403, startPoint y: 34, endPoint x: 234, endPoint y: 39, distance: 168.8
click at [234, 39] on nz-layout "orizair envoi Service ✈️ Orizair - Envoi devis client (EN) Dans le cadre de la …" at bounding box center [306, 135] width 298 height 250
paste input "Your personalized quote – Orizair private flight DEPARTURE → ARRIVAL flight"
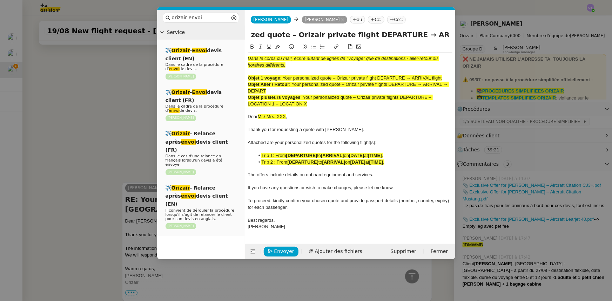
type input "Your personalized quote – Orizair private flight DEPARTURE → ARRIVAL flight – M…"
drag, startPoint x: 310, startPoint y: 105, endPoint x: 243, endPoint y: 58, distance: 81.8
click at [243, 58] on nz-layout "orizair envoi Service ✈️ Orizair - Envoi devis client (EN) Dans le cadre de la …" at bounding box center [306, 135] width 298 height 250
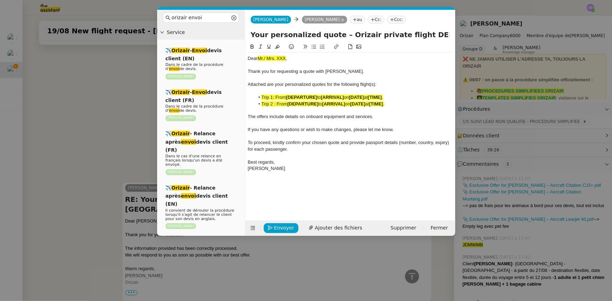
click at [122, 143] on nz-modal-container "orizair envoi Service ✈️ Orizair - Envoi devis client (EN) Dans le cadre de la …" at bounding box center [306, 150] width 612 height 301
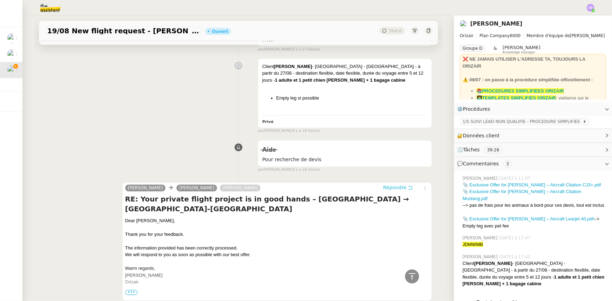
scroll to position [591, 0]
drag, startPoint x: 152, startPoint y: 221, endPoint x: 134, endPoint y: 221, distance: 17.9
click at [134, 221] on span "Dear Mr. Walsh," at bounding box center [150, 221] width 50 height 5
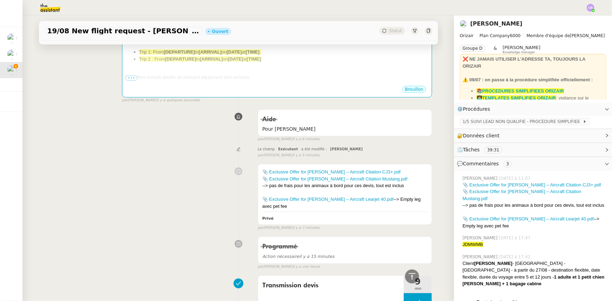
scroll to position [81, 0]
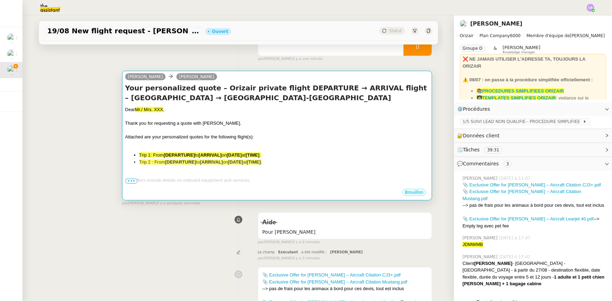
click at [243, 128] on div at bounding box center [277, 130] width 304 height 7
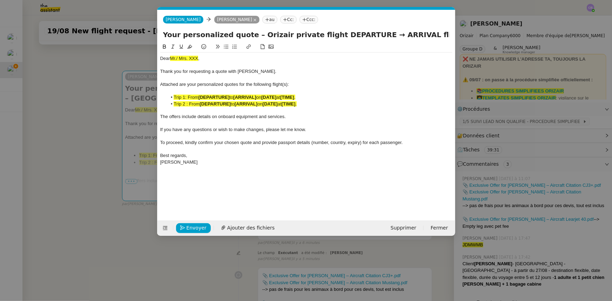
scroll to position [0, 41]
drag, startPoint x: 200, startPoint y: 59, endPoint x: 172, endPoint y: 58, distance: 28.4
click at [172, 58] on div "Dear Mr./ Mrs. XXX ," at bounding box center [306, 58] width 292 height 6
click at [191, 47] on icon at bounding box center [189, 46] width 5 height 5
click at [198, 59] on div "Dear Mr./ Mrs. XXX ," at bounding box center [306, 58] width 292 height 6
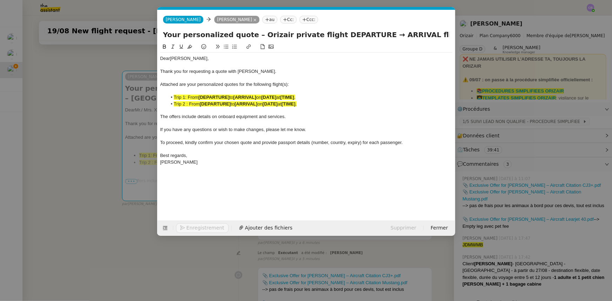
scroll to position [0, 0]
drag, startPoint x: 320, startPoint y: 35, endPoint x: 358, endPoint y: 35, distance: 37.2
click at [358, 35] on input "Your personalized quote – Orizair private flight DEPARTURE → ARRIVAL flight – M…" at bounding box center [306, 34] width 287 height 11
drag, startPoint x: 395, startPoint y: 36, endPoint x: 365, endPoint y: 29, distance: 31.3
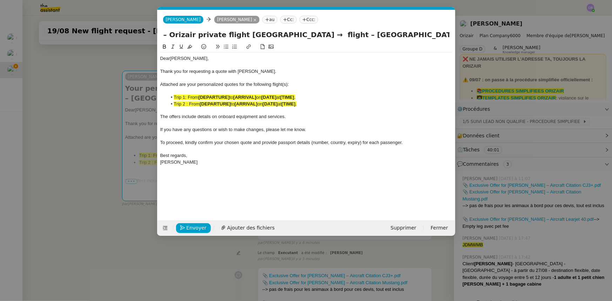
click at [365, 29] on input "Your personalized quote – Orizair private flight Manchester → flight – Manchest…" at bounding box center [306, 34] width 287 height 11
click at [367, 35] on input "Your personalized quote – Orizair private flight Manchester → flight – → Nice-C…" at bounding box center [306, 34] width 287 height 11
click at [358, 35] on input "Your personalized quote – Orizair private flight Manchester → Nice-Côte d'Azur …" at bounding box center [306, 34] width 287 height 11
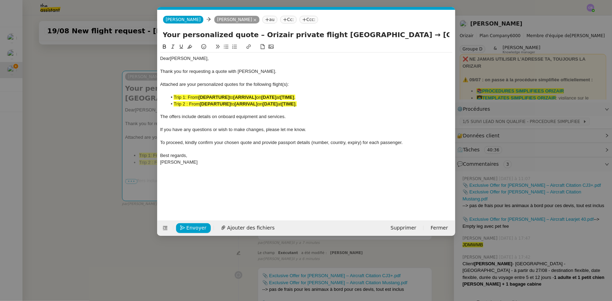
drag, startPoint x: 320, startPoint y: 34, endPoint x: 383, endPoint y: 35, distance: 62.8
click at [383, 35] on input "Your personalized quote – Orizair private flight Manchester Airport → Nice-Côte…" at bounding box center [306, 34] width 287 height 11
type input "Your personalized quote – Orizair private flight Manchester Airport → Nice-Côte…"
drag, startPoint x: 379, startPoint y: 34, endPoint x: 203, endPoint y: 194, distance: 236.7
click at [214, 175] on div "Dear Mr. Walsh , Thank you for requesting a quote with Orizair. Attached are yo…" at bounding box center [306, 126] width 292 height 167
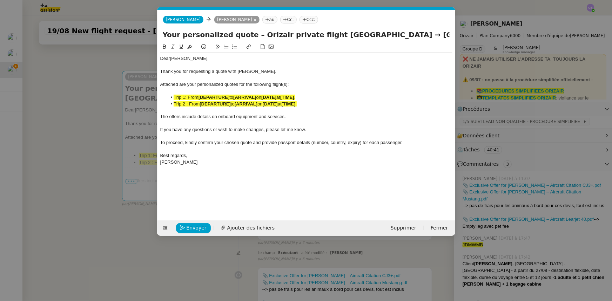
scroll to position [0, 0]
click at [163, 229] on icon at bounding box center [165, 228] width 5 height 5
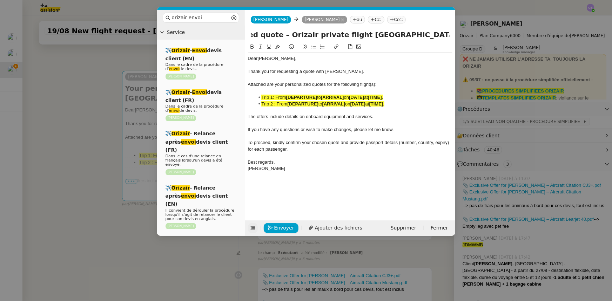
scroll to position [0, 114]
drag, startPoint x: 408, startPoint y: 34, endPoint x: 357, endPoint y: 32, distance: 50.9
click at [357, 32] on input "Your personalized quote – Orizair private flight Manchester Airport → Nice-Côte…" at bounding box center [350, 34] width 199 height 11
click at [318, 96] on strong "[DEPARTURE]" at bounding box center [301, 97] width 31 height 5
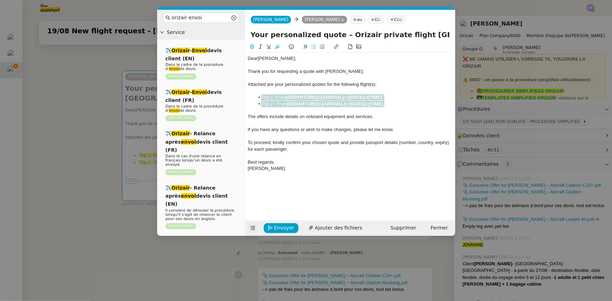
drag, startPoint x: 373, startPoint y: 105, endPoint x: 261, endPoint y: 97, distance: 111.8
click at [261, 97] on ul "Trip 1: From [DEPARTURE] to [ARRIVAL] on [DATE] at [TIME] . Trip 2 : From [DEPA…" at bounding box center [350, 100] width 205 height 13
click at [277, 47] on icon at bounding box center [277, 47] width 5 height 4
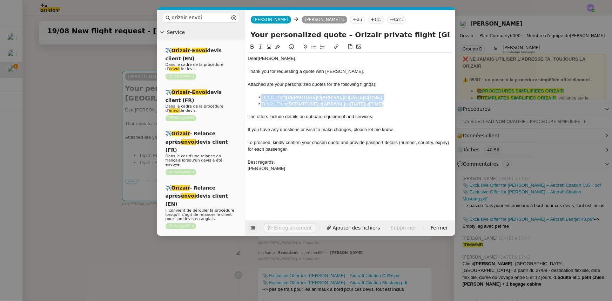
click at [313, 94] on li "Trip 1: From [DEPARTURE] to [ARRIVAL] on [DATE] at [TIME] ." at bounding box center [354, 97] width 198 height 6
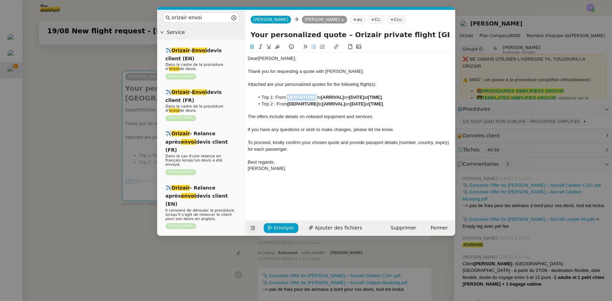
drag, startPoint x: 318, startPoint y: 97, endPoint x: 288, endPoint y: 96, distance: 30.5
click at [288, 96] on strong "[DEPARTURE]" at bounding box center [301, 97] width 31 height 5
drag, startPoint x: 288, startPoint y: 98, endPoint x: 326, endPoint y: 97, distance: 38.2
click at [326, 97] on li "Trip 1: From Manchester Airport to [ARRIVAL] on [DATE] at [TIME] ." at bounding box center [354, 97] width 198 height 6
click at [251, 46] on icon at bounding box center [252, 46] width 5 height 5
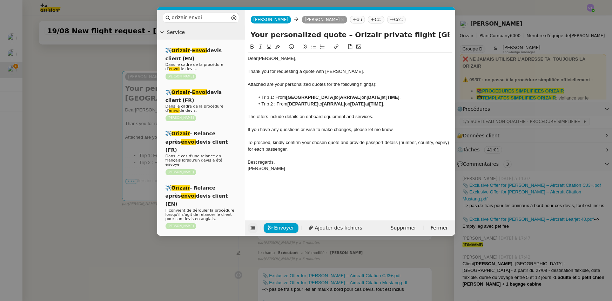
click at [251, 229] on icon at bounding box center [253, 228] width 5 height 5
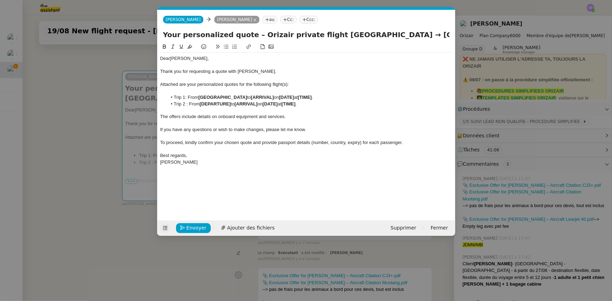
scroll to position [0, 26]
drag, startPoint x: 395, startPoint y: 34, endPoint x: 453, endPoint y: 35, distance: 58.6
click at [453, 35] on div "Your personalized quote – Orizair private flight Manchester Airport → Nice-Côte…" at bounding box center [307, 35] width 298 height 13
drag, startPoint x: 271, startPoint y: 98, endPoint x: 248, endPoint y: 98, distance: 22.8
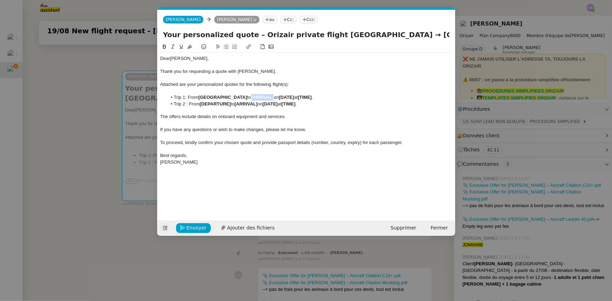
click at [248, 98] on li "Trip 1: From Manchester Airport to [ARRIVAL] on [DATE] at [TIME] ." at bounding box center [310, 97] width 286 height 6
drag, startPoint x: 249, startPoint y: 98, endPoint x: 296, endPoint y: 97, distance: 47.7
click at [296, 97] on li "Trip 1: From Manchester Airport to Nice-Côte d'Azur Airport on [DATE] at [TIME]…" at bounding box center [310, 97] width 286 height 6
click at [164, 46] on icon at bounding box center [164, 46] width 5 height 5
click at [288, 85] on span "Attached are your personalized quotes for the following flight(s):" at bounding box center [224, 84] width 129 height 5
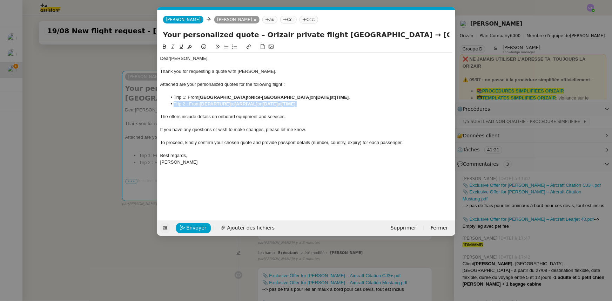
drag, startPoint x: 313, startPoint y: 104, endPoint x: 173, endPoint y: 104, distance: 139.3
click at [173, 104] on li "Trip 2 : From [DEPARTURE] to [ARRIVAL] on [DATE] at [TIME] ." at bounding box center [310, 104] width 286 height 6
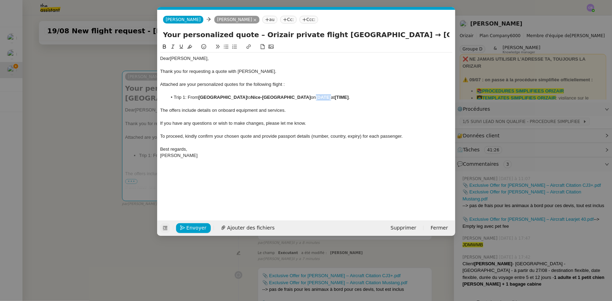
drag, startPoint x: 323, startPoint y: 98, endPoint x: 308, endPoint y: 99, distance: 14.7
click at [308, 99] on li "Trip 1: From Manchester Airport to Nice-Côte d'Azur Airport on [DATE] at [TIME]…" at bounding box center [310, 97] width 286 height 6
drag, startPoint x: 365, startPoint y: 97, endPoint x: 352, endPoint y: 98, distance: 13.4
click at [349, 98] on strong "[TIME]" at bounding box center [342, 97] width 14 height 5
click at [333, 119] on div at bounding box center [306, 117] width 292 height 6
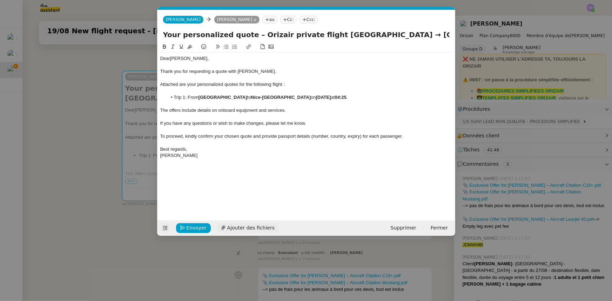
click at [232, 230] on span "Ajouter des fichiers" at bounding box center [250, 228] width 47 height 8
click at [87, 166] on nz-modal-container "orizair envoi Service ✈️ Orizair - Envoi devis client (EN) Dans le cadre de la …" at bounding box center [306, 150] width 612 height 301
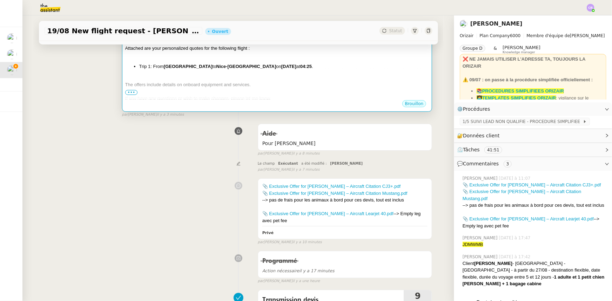
scroll to position [176, 0]
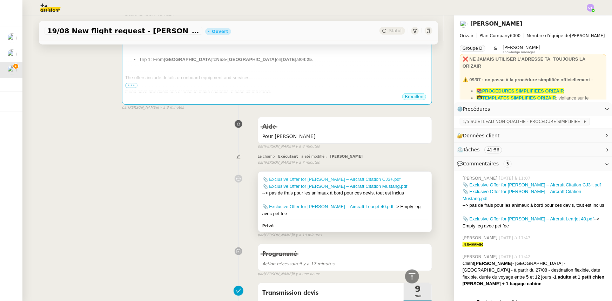
click at [354, 180] on link "📎 Exclusive Offer for Mr. Walsh – Aircraft Citation CJ3+.pdf" at bounding box center [331, 179] width 139 height 5
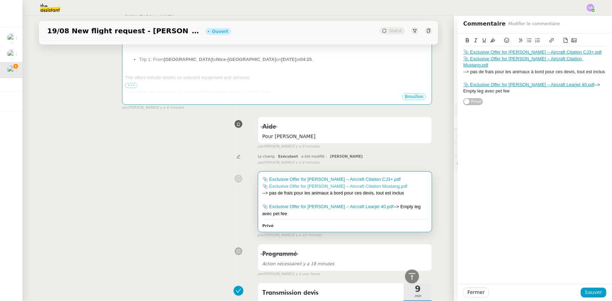
click at [336, 188] on link "📎 Exclusive Offer for Mr. Walsh – Aircraft Citation Mustang.pdf" at bounding box center [334, 186] width 145 height 5
click at [351, 207] on link "📎 Exclusive Offer for Mr. Walsh – Aircraft Learjet 40.pdf" at bounding box center [327, 206] width 131 height 5
click at [474, 292] on span "Fermer" at bounding box center [476, 293] width 17 height 8
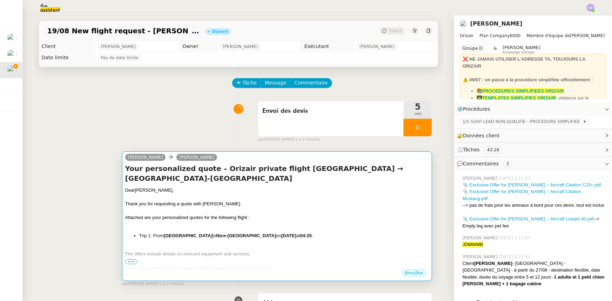
click at [278, 208] on div at bounding box center [277, 211] width 304 height 7
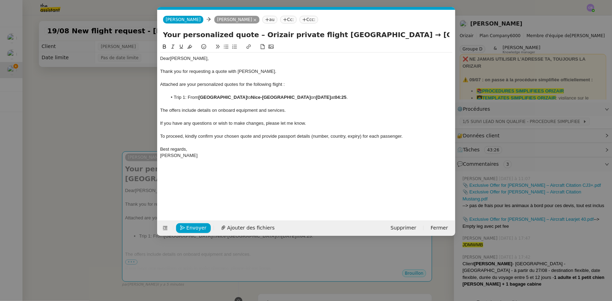
scroll to position [0, 41]
click at [254, 229] on span "Ajouter des fichiers" at bounding box center [250, 228] width 47 height 8
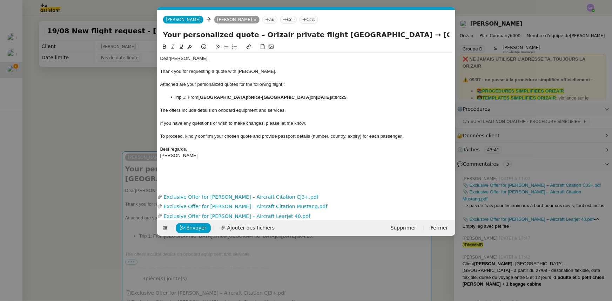
click at [187, 96] on li "Trip 1: From Manchester Airport to Nice-Côte d'Azur Airport on 27th August 2025…" at bounding box center [310, 97] width 286 height 6
click at [188, 105] on div at bounding box center [306, 104] width 292 height 6
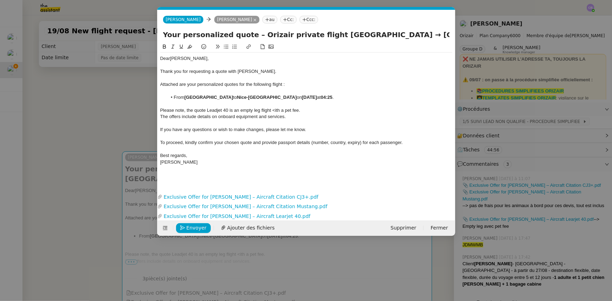
click at [275, 108] on div "Please note, the quote Leadjet 40 is an empty leg flight <ith a pet fee." at bounding box center [306, 110] width 292 height 6
click at [309, 108] on div "Please note, the quote Leadjet 40 is an empty leg flight with a pet fee." at bounding box center [306, 110] width 292 height 6
drag, startPoint x: 302, startPoint y: 110, endPoint x: 305, endPoint y: 114, distance: 5.0
click at [302, 111] on div "Please note, the quote Leadjet 40 is an empty leg flight with a pet fee, the ot…" at bounding box center [306, 110] width 292 height 6
click at [355, 112] on div "Please note, the quote Leadjet 40 is an empty leg flight with a pet fee, for th…" at bounding box center [306, 110] width 292 height 6
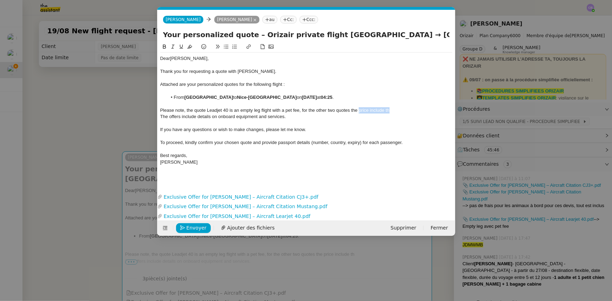
drag, startPoint x: 390, startPoint y: 112, endPoint x: 359, endPoint y: 109, distance: 31.4
click at [359, 109] on div "Please note, the quote Leadjet 40 is an empty leg flight with a pet fee, for th…" at bounding box center [306, 110] width 292 height 6
click at [407, 110] on div "Please note, the quote Leadjet 40 is an empty leg flight with a pet fee, for th…" at bounding box center [306, 110] width 292 height 6
click at [0, 0] on lt-span "carrying" at bounding box center [0, 0] width 0 height 0
click at [215, 110] on div "Please note, the quote Leadjet 40 is an empty leg flight with a pet fee, for th…" at bounding box center [306, 110] width 292 height 6
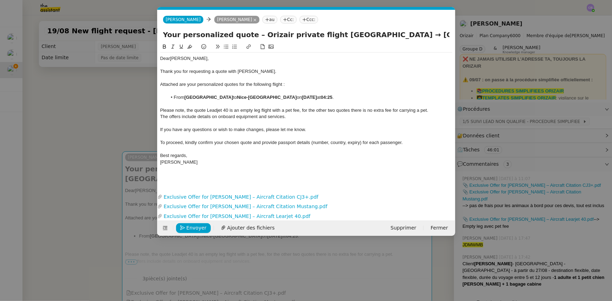
click at [370, 128] on div "If you have any questions or wish to make changes, please let me know." at bounding box center [306, 130] width 292 height 6
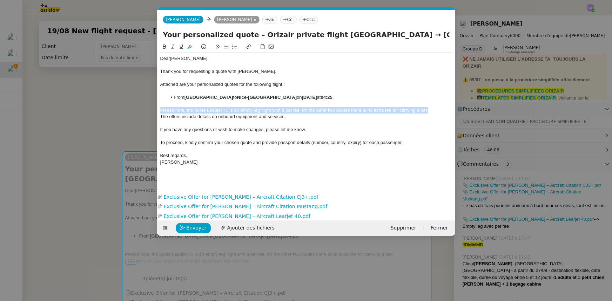
drag, startPoint x: 433, startPoint y: 111, endPoint x: 156, endPoint y: 111, distance: 276.5
click at [156, 111] on nz-modal-container "orizair envoi Service ✈️ Orizair - Envoi devis client (EN) Dans le cadre de la …" at bounding box center [306, 150] width 612 height 301
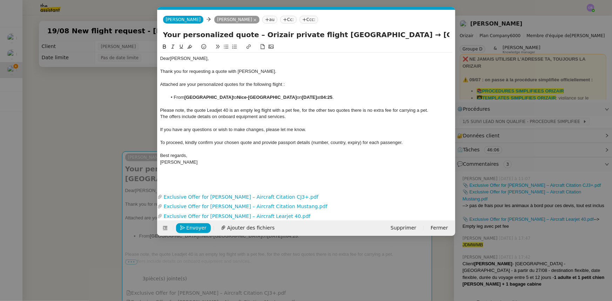
click at [125, 121] on nz-modal-container "orizair envoi Service ✈️ Orizair - Envoi devis client (EN) Dans le cadre de la …" at bounding box center [306, 150] width 612 height 301
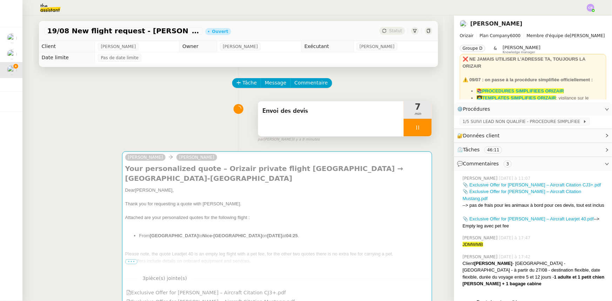
click at [404, 128] on div at bounding box center [418, 128] width 28 height 18
click at [408, 128] on div at bounding box center [411, 128] width 14 height 18
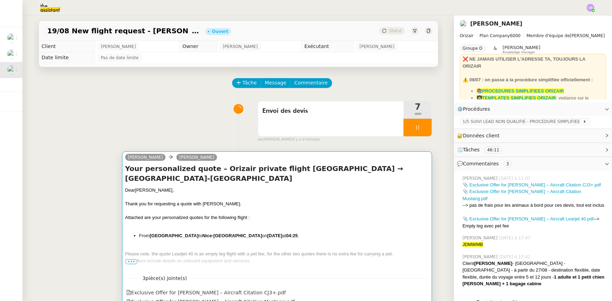
click at [327, 225] on div at bounding box center [277, 224] width 304 height 7
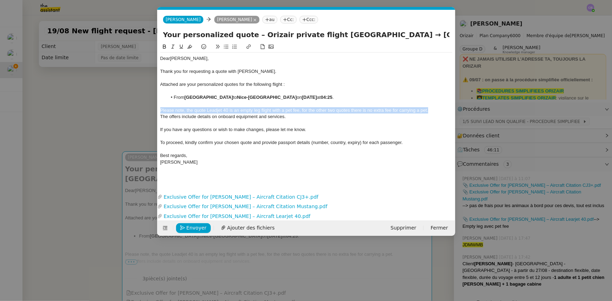
drag, startPoint x: 432, startPoint y: 110, endPoint x: 161, endPoint y: 109, distance: 270.9
click at [161, 109] on div "Please note, the quote Leadjet 40 is an empty leg flight with a pet fee, for th…" at bounding box center [306, 110] width 292 height 6
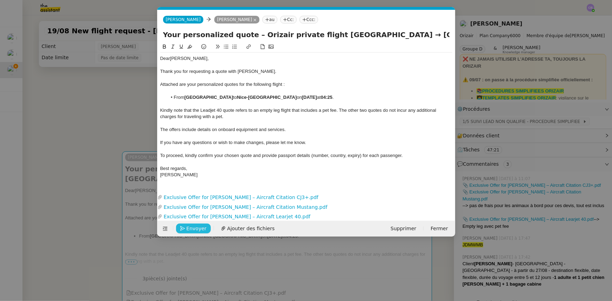
click at [189, 229] on span "Envoyer" at bounding box center [197, 229] width 20 height 8
click at [189, 229] on span "Confirmer l'envoi" at bounding box center [208, 229] width 42 height 8
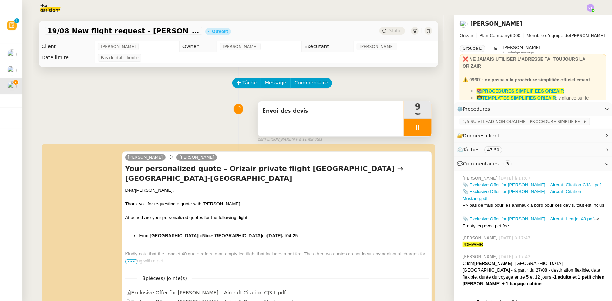
click at [404, 128] on div at bounding box center [418, 128] width 28 height 18
click at [418, 133] on button at bounding box center [425, 128] width 14 height 18
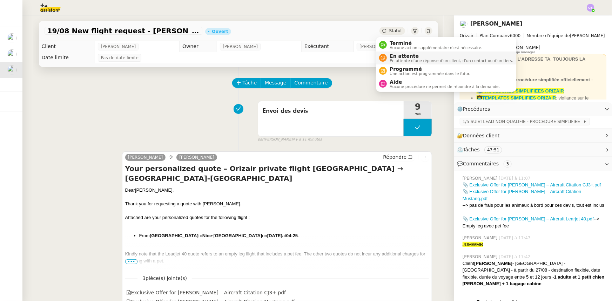
click at [398, 59] on span "En attente d'une réponse d'un client, d'un contact ou d'un tiers." at bounding box center [451, 61] width 123 height 4
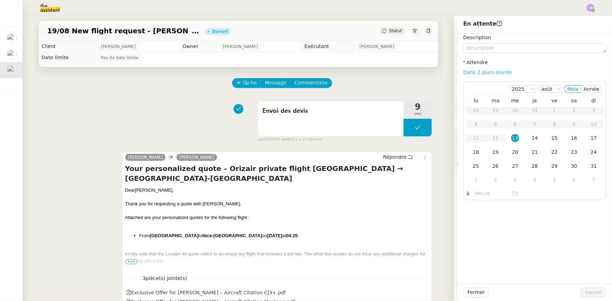
click at [487, 73] on link "Dans 2 jours ouvrés" at bounding box center [487, 72] width 49 height 6
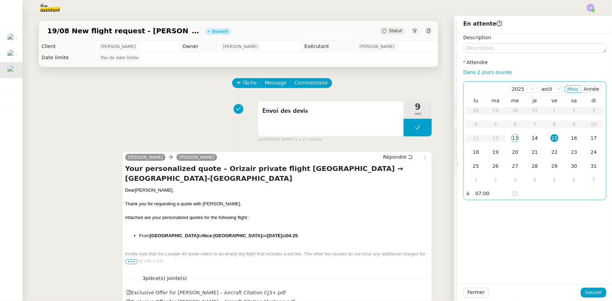
click at [531, 138] on div "14" at bounding box center [535, 138] width 8 height 8
click at [476, 194] on input "07:00" at bounding box center [494, 194] width 36 height 8
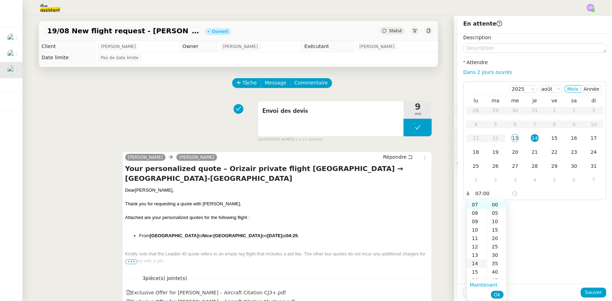
click at [475, 266] on div "14" at bounding box center [477, 264] width 20 height 8
type input "14:00"
click at [498, 294] on span "Ok" at bounding box center [497, 295] width 7 height 7
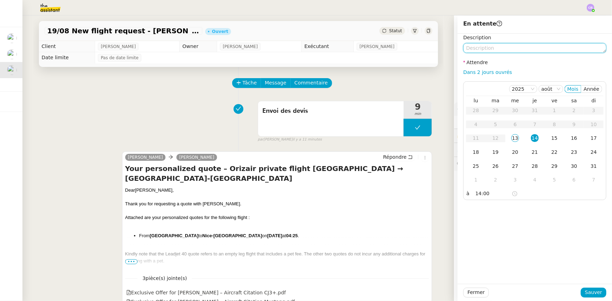
click at [481, 50] on textarea at bounding box center [534, 48] width 143 height 10
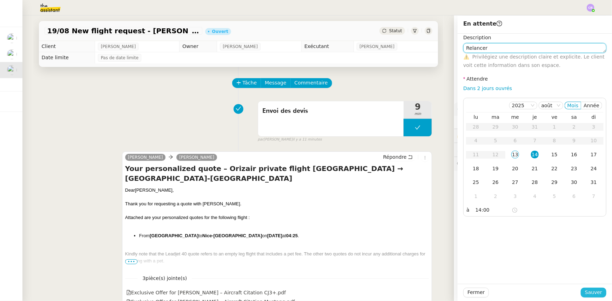
type textarea "Relancer"
click at [592, 296] on span "Sauver" at bounding box center [593, 293] width 17 height 8
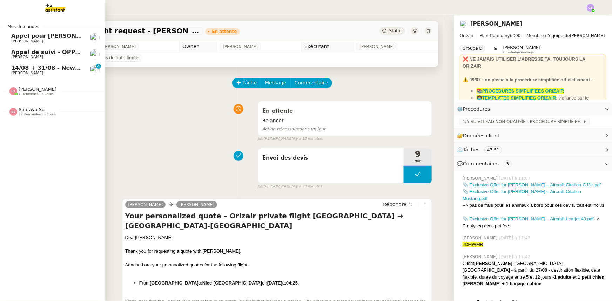
click at [20, 69] on span "14/08 + 31/08 - New flight request - Marie-Claire Rackham-Mann" at bounding box center [94, 68] width 167 height 7
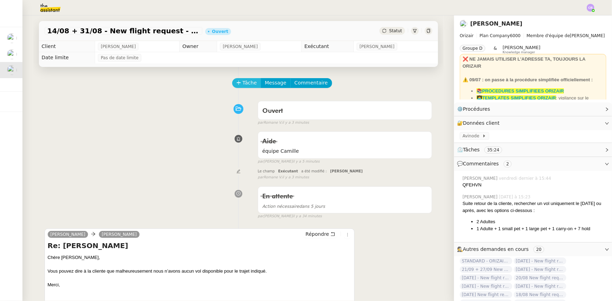
click at [243, 85] on span "Tâche" at bounding box center [250, 83] width 14 height 8
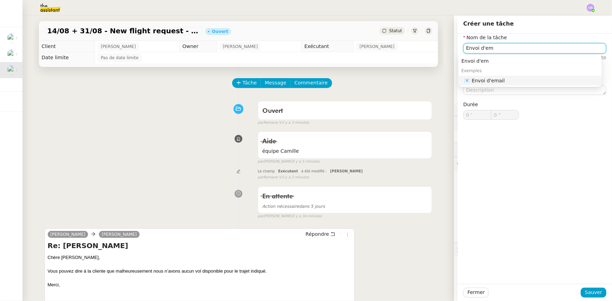
click at [510, 81] on div "📧 Envoi d'email" at bounding box center [532, 81] width 135 height 6
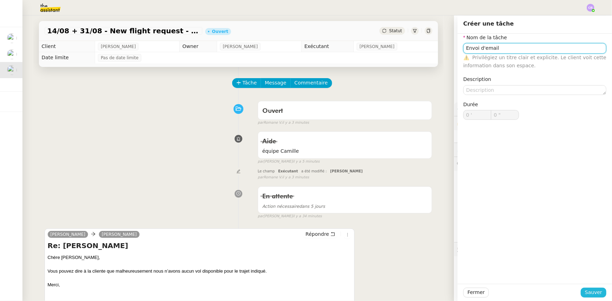
type input "Envoi d'email"
click at [595, 294] on span "Sauver" at bounding box center [593, 293] width 17 height 8
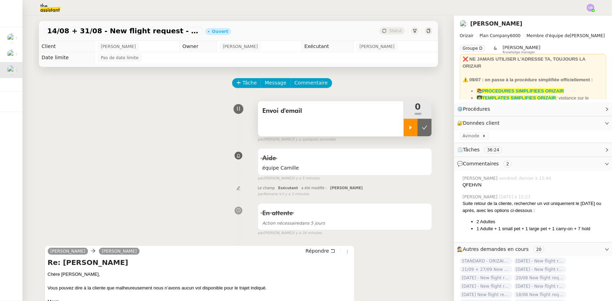
click at [407, 132] on div at bounding box center [411, 128] width 14 height 18
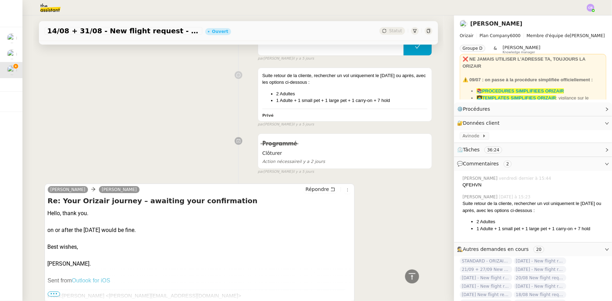
scroll to position [1021, 0]
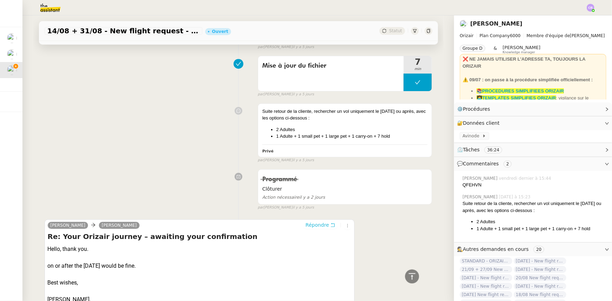
click at [308, 227] on span "Répondre" at bounding box center [318, 225] width 24 height 7
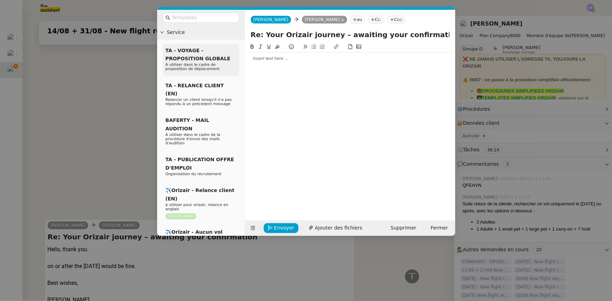
scroll to position [1076, 0]
click at [211, 18] on input "text" at bounding box center [203, 18] width 63 height 8
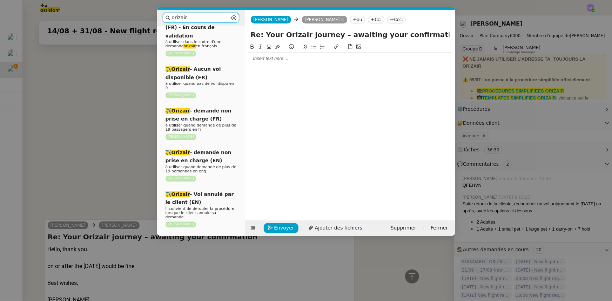
scroll to position [733, 0]
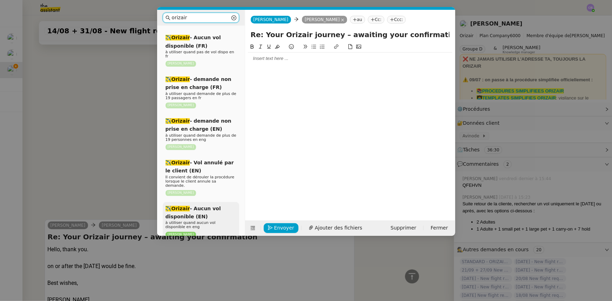
type input "orizair"
click at [203, 202] on div "✈️Orizair - Aucun vol disponible (EN) à utiliser quand aucun vol disponible en …" at bounding box center [201, 221] width 76 height 39
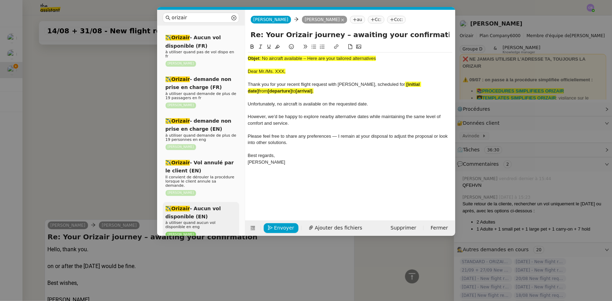
scroll to position [1168, 0]
click at [123, 141] on nz-modal-container "orizair Service Orizair - Bilan des demandes de la semaine à utiliser le vendre…" at bounding box center [306, 150] width 612 height 301
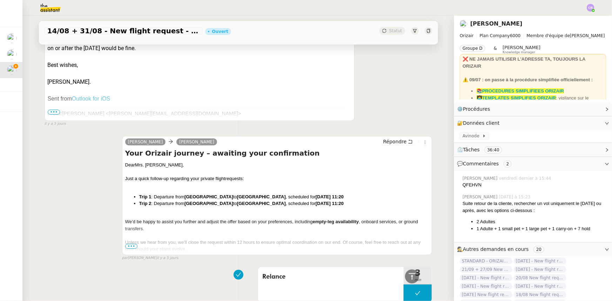
scroll to position [1389, 0]
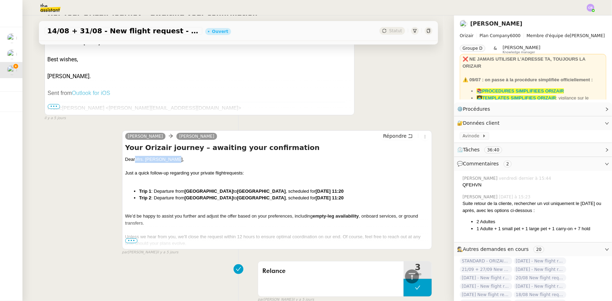
drag, startPoint x: 175, startPoint y: 160, endPoint x: 134, endPoint y: 160, distance: 41.4
click at [134, 160] on div "Dear Mrs. Rackham-Mann," at bounding box center [277, 159] width 304 height 7
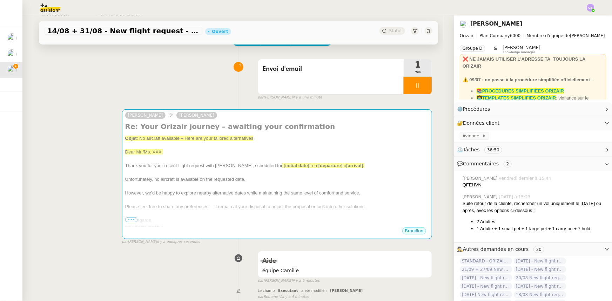
scroll to position [0, 0]
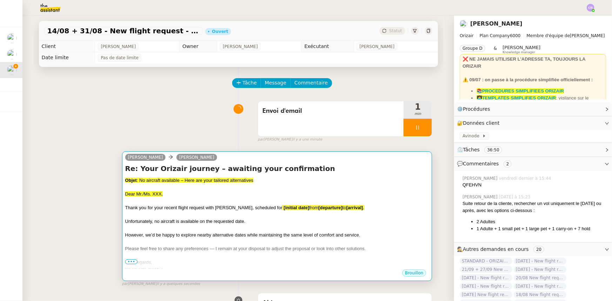
click at [196, 218] on div at bounding box center [277, 215] width 304 height 7
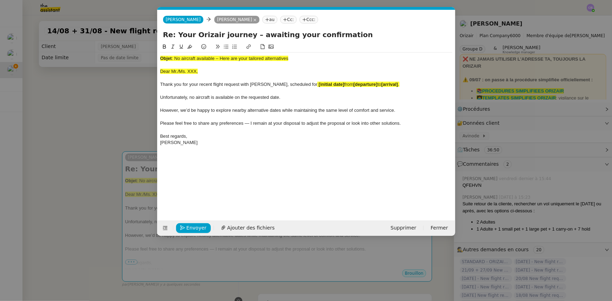
scroll to position [0, 28]
drag, startPoint x: 200, startPoint y: 71, endPoint x: 160, endPoint y: 70, distance: 39.6
click at [160, 70] on div "Dear Mr./Ms. XXX," at bounding box center [306, 71] width 292 height 6
click at [189, 48] on icon at bounding box center [189, 47] width 5 height 4
click at [196, 72] on div "Dear Mr./Ms. XXX," at bounding box center [306, 71] width 292 height 6
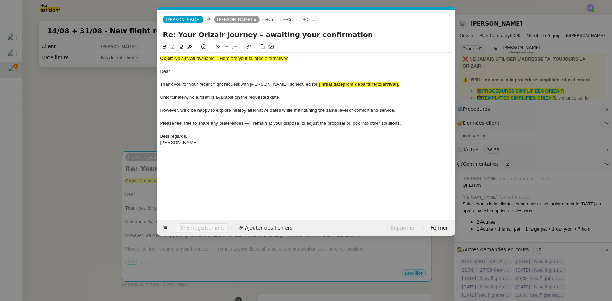
scroll to position [0, 0]
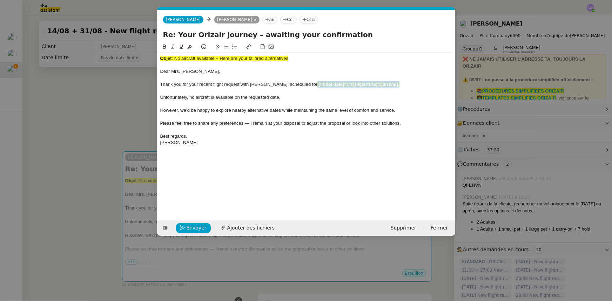
drag, startPoint x: 382, startPoint y: 84, endPoint x: 293, endPoint y: 84, distance: 88.4
click at [293, 84] on div "Thank you for your recent flight request with Orizair, scheduled for [initial d…" at bounding box center [306, 84] width 292 height 6
click at [189, 47] on icon at bounding box center [189, 46] width 5 height 5
click at [265, 102] on div at bounding box center [306, 104] width 292 height 6
drag, startPoint x: 320, startPoint y: 85, endPoint x: 295, endPoint y: 85, distance: 25.3
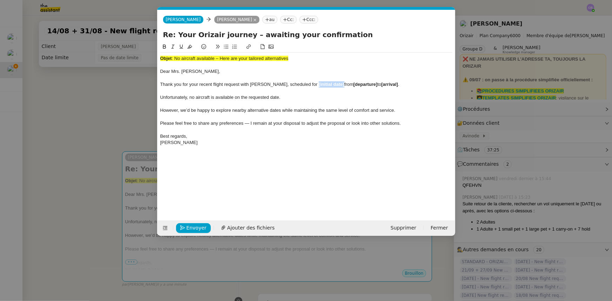
click at [295, 85] on div "Thank you for your recent flight request with Orizair, scheduled for [initial d…" at bounding box center [306, 84] width 292 height 6
drag, startPoint x: 396, startPoint y: 84, endPoint x: 380, endPoint y: 85, distance: 16.2
click at [397, 85] on strong "[arrival]" at bounding box center [405, 84] width 17 height 5
drag, startPoint x: 373, startPoint y: 84, endPoint x: 345, endPoint y: 84, distance: 28.8
click at [345, 84] on div "Thank you for your recent flight request with Orizair, scheduled for 31st Augus…" at bounding box center [306, 84] width 292 height 6
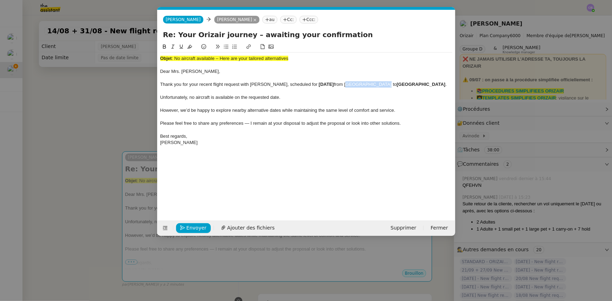
click at [165, 46] on icon at bounding box center [164, 47] width 3 height 4
click at [204, 103] on div at bounding box center [306, 104] width 292 height 6
drag, startPoint x: 292, startPoint y: 59, endPoint x: 175, endPoint y: 56, distance: 117.2
click at [175, 56] on div "Objet : No aircraft available – Here are your tailored alternatives" at bounding box center [306, 58] width 292 height 6
drag, startPoint x: 339, startPoint y: 35, endPoint x: 164, endPoint y: 36, distance: 175.1
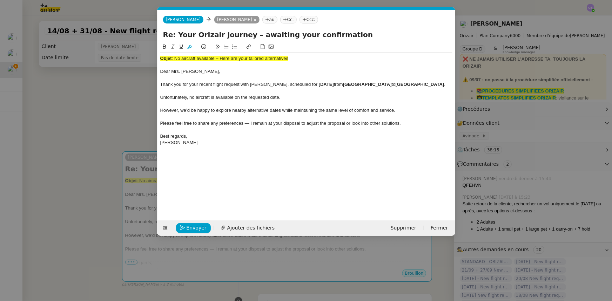
click at [164, 36] on input "Re: Your Orizair journey – awaiting your confirmation" at bounding box center [306, 34] width 287 height 11
paste input "No aircraft available – Here are your tailored alternatives"
type input "No aircraft available – Here are your tailored alternatives"
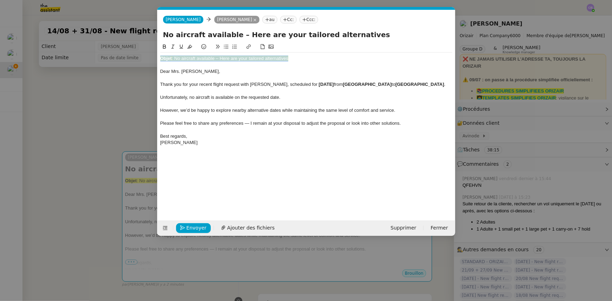
drag, startPoint x: 292, startPoint y: 59, endPoint x: 158, endPoint y: 56, distance: 134.4
click at [158, 56] on nz-spin "Objet : No aircraft available – Here are your tailored alternatives Dear Mrs. R…" at bounding box center [307, 128] width 298 height 170
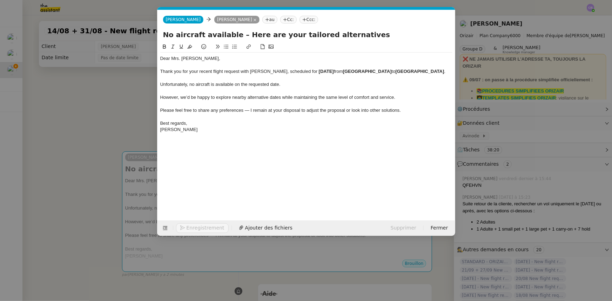
click at [207, 118] on div at bounding box center [306, 117] width 292 height 6
click at [112, 112] on nz-modal-container "orizair Service Orizair - Bilan des demandes de la semaine à utiliser le vendre…" at bounding box center [306, 150] width 612 height 301
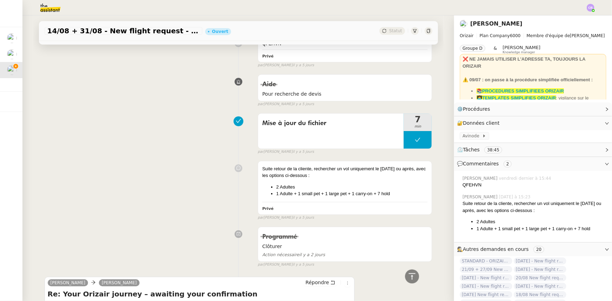
scroll to position [1021, 0]
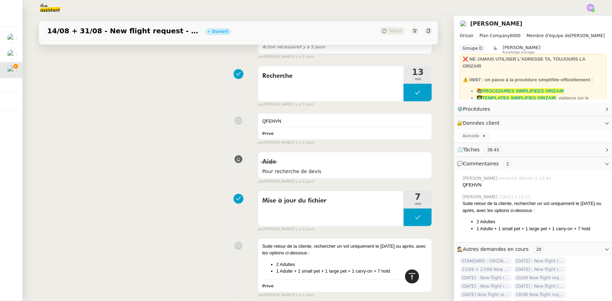
click at [408, 275] on icon at bounding box center [412, 277] width 8 height 8
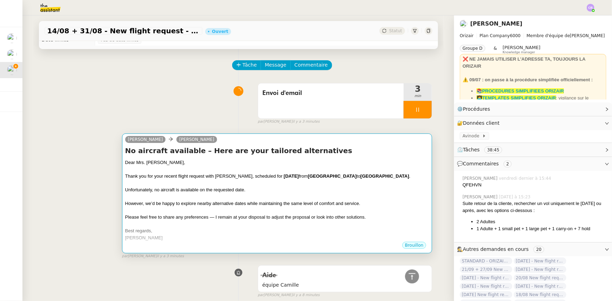
scroll to position [0, 0]
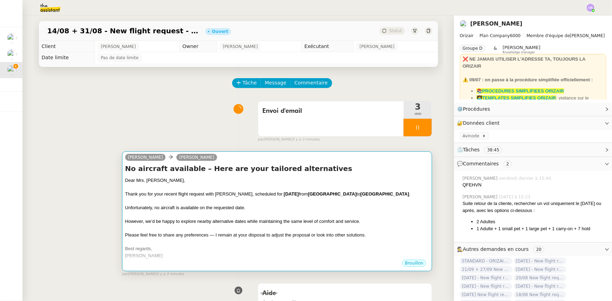
click at [326, 189] on div at bounding box center [277, 187] width 304 height 7
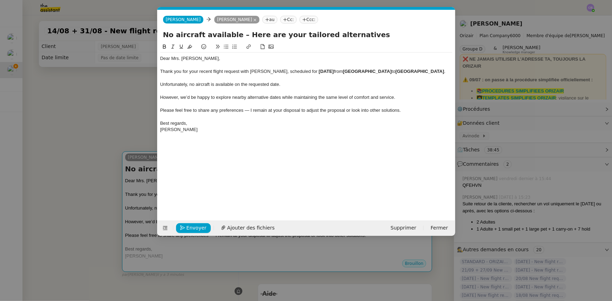
scroll to position [0, 28]
click at [202, 229] on span "Envoyer" at bounding box center [197, 228] width 20 height 8
click at [202, 229] on span "Confirmer l'envoi" at bounding box center [208, 228] width 42 height 8
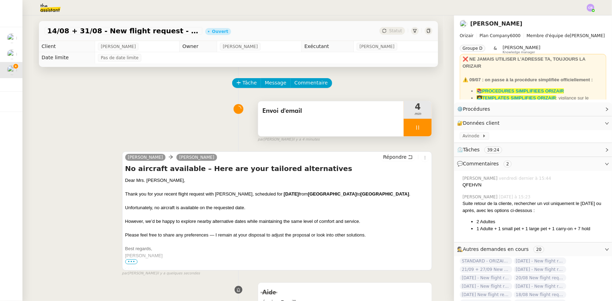
click at [404, 126] on div at bounding box center [418, 128] width 28 height 18
click at [422, 131] on icon at bounding box center [425, 128] width 6 height 6
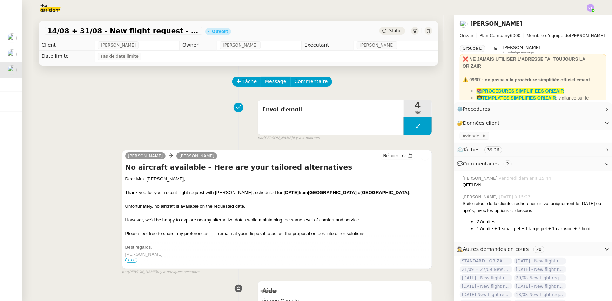
scroll to position [0, 0]
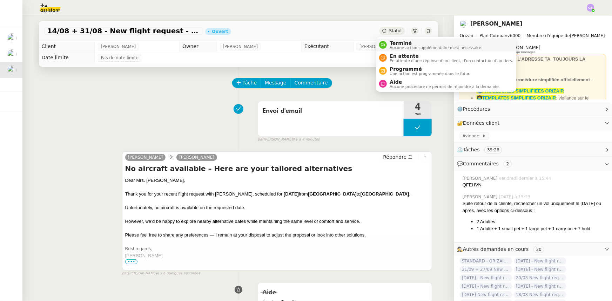
click at [398, 46] on span "Aucune action supplémentaire n'est nécessaire." at bounding box center [436, 48] width 93 height 4
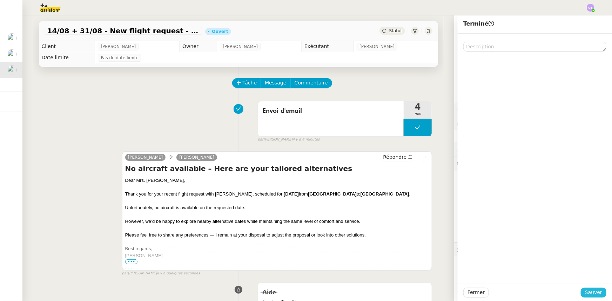
click at [587, 292] on span "Sauver" at bounding box center [593, 293] width 17 height 8
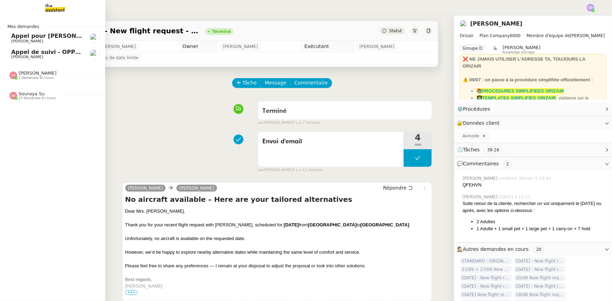
click at [31, 77] on span "1 demandes en cours" at bounding box center [36, 78] width 35 height 4
click at [31, 95] on span "Souraya Su" at bounding box center [32, 93] width 26 height 5
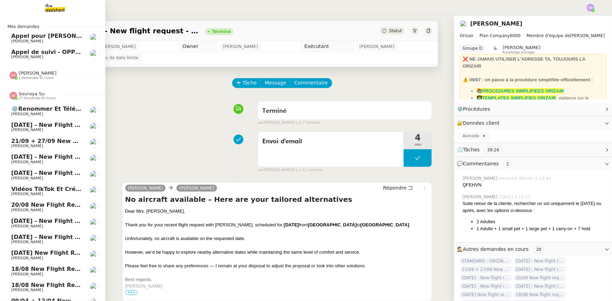
click at [31, 95] on span "Souraya Su" at bounding box center [32, 93] width 26 height 5
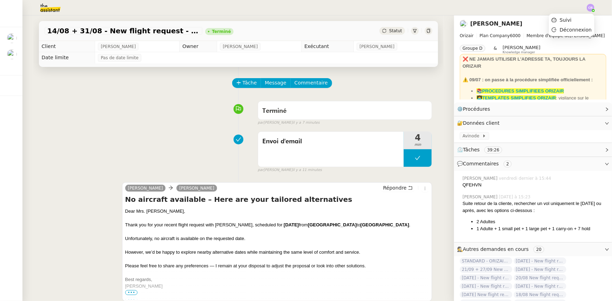
click at [589, 8] on img at bounding box center [591, 8] width 8 height 8
click at [572, 20] on span "Suivi" at bounding box center [566, 20] width 12 height 6
